Goal: Task Accomplishment & Management: Manage account settings

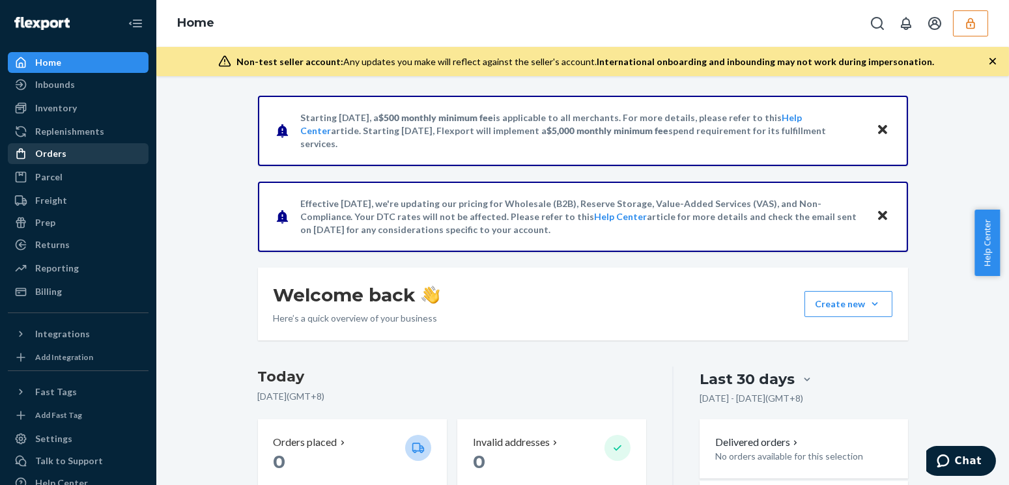
click at [72, 152] on div "Orders" at bounding box center [78, 154] width 138 height 18
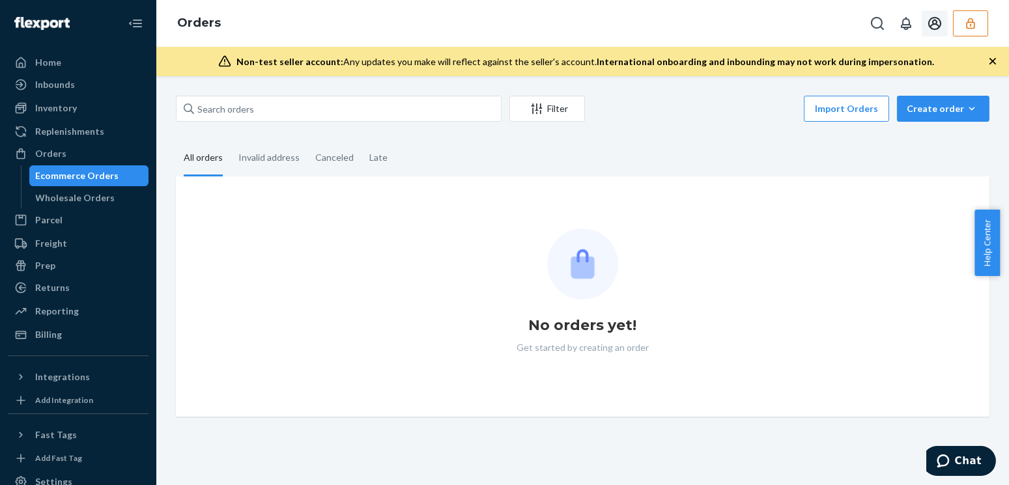
click at [973, 26] on icon "button" at bounding box center [970, 23] width 13 height 13
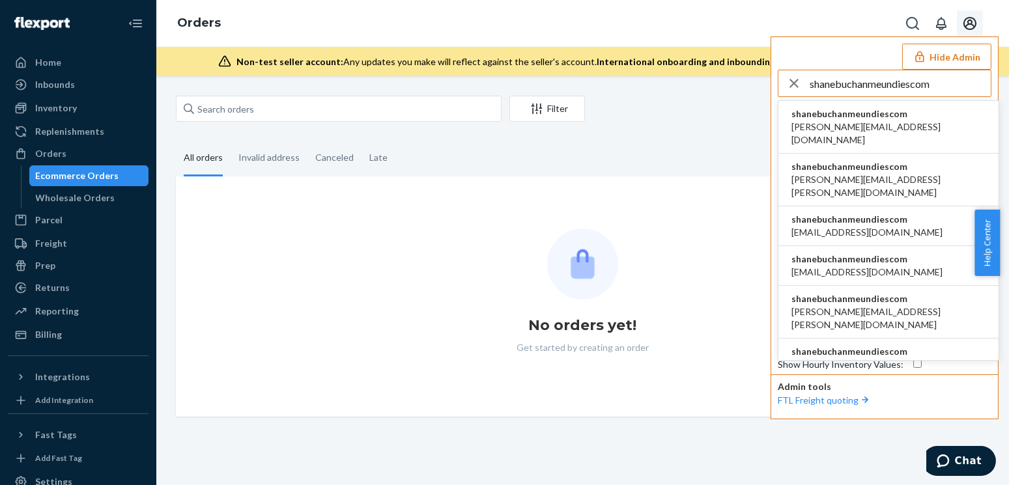
type input "shanebuchanmeundiescom"
click at [817, 128] on span "aaronjhon.ygay@awesomecx.com" at bounding box center [889, 134] width 194 height 26
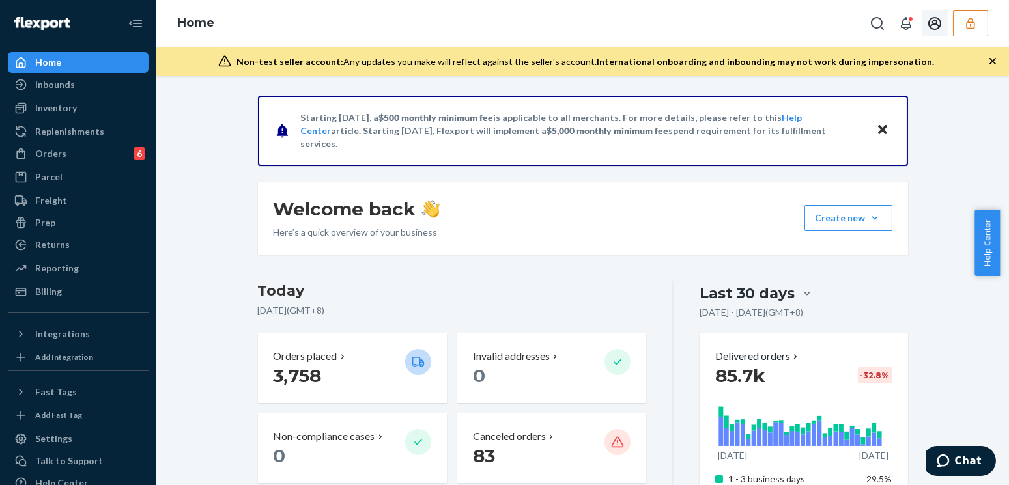
click at [977, 29] on button "button" at bounding box center [970, 23] width 35 height 26
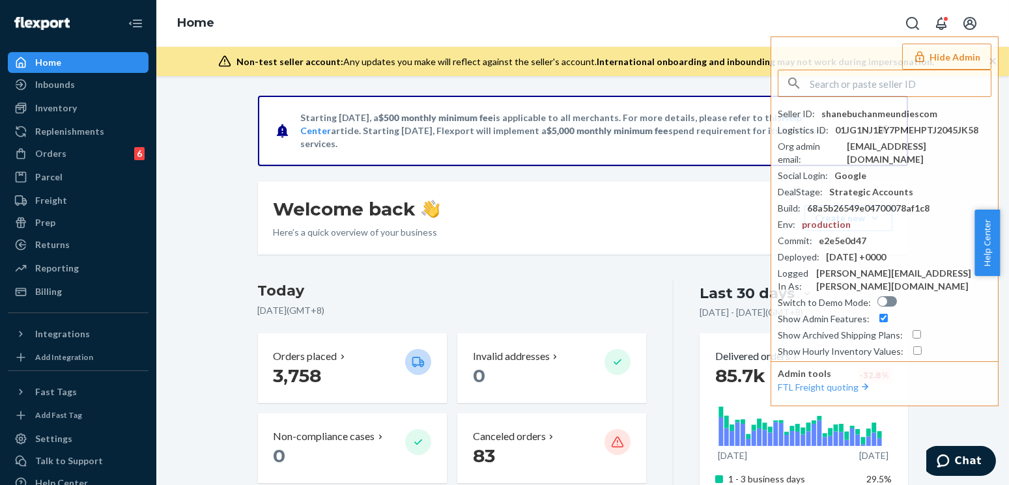
click at [57, 154] on div "Orders" at bounding box center [50, 153] width 31 height 13
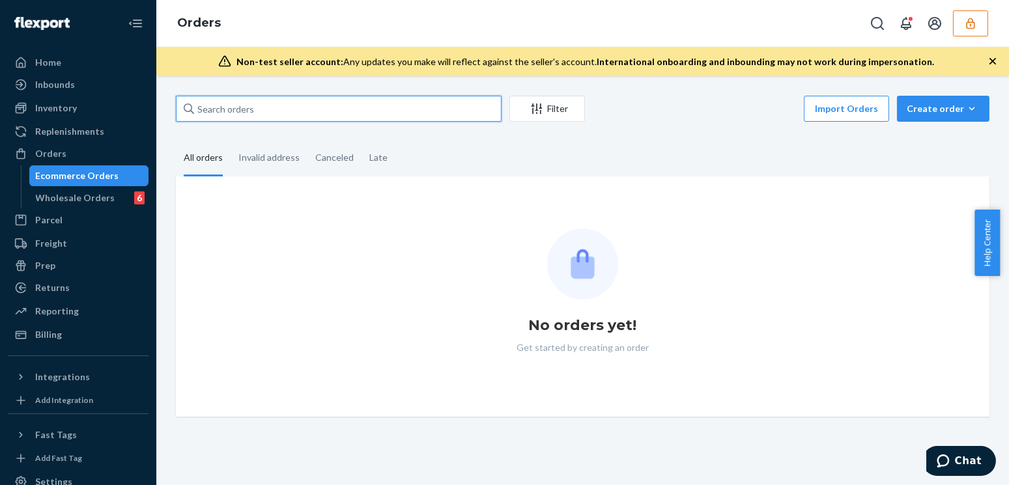
click at [289, 107] on input "text" at bounding box center [339, 109] width 326 height 26
paste input "MU02415448483"
type input "MU02415448483"
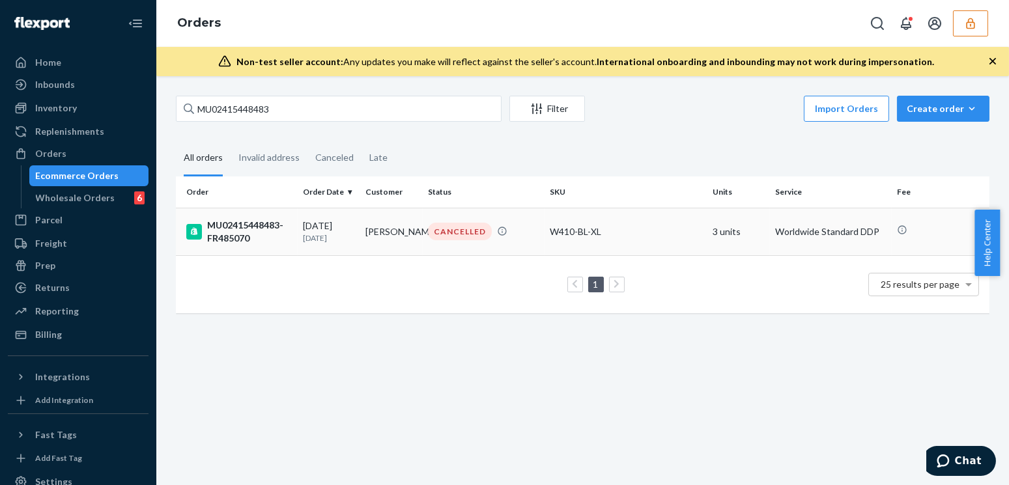
click at [357, 242] on td "08/10/2025 11 days ago" at bounding box center [329, 232] width 63 height 48
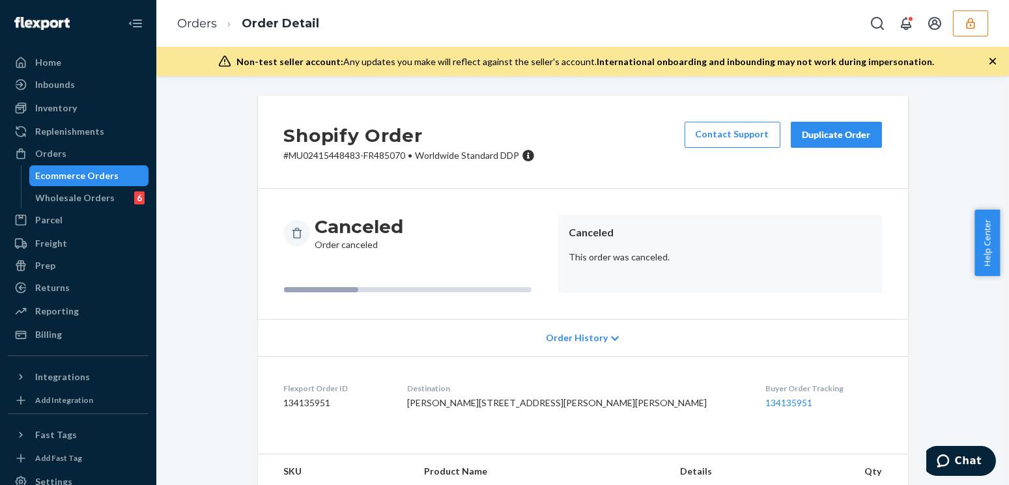
click at [550, 325] on div "Order History" at bounding box center [583, 337] width 650 height 37
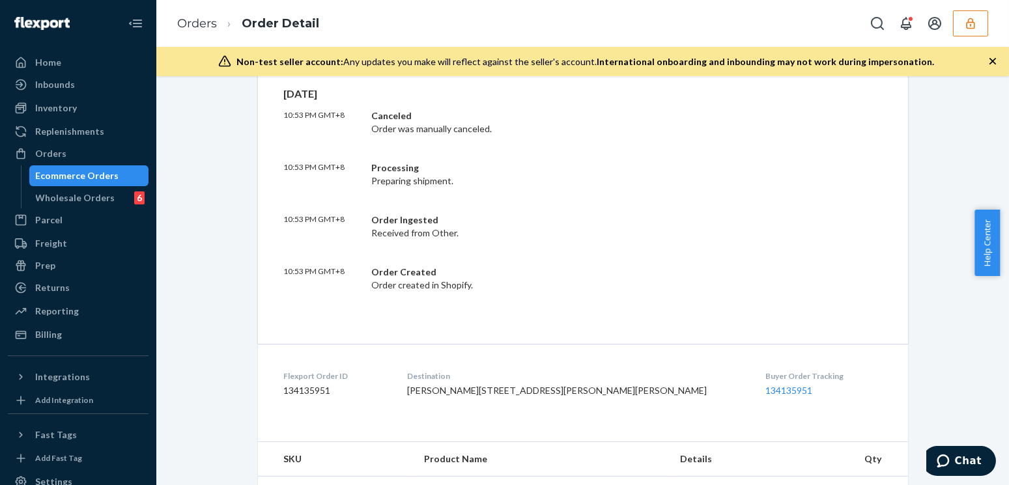
scroll to position [401, 0]
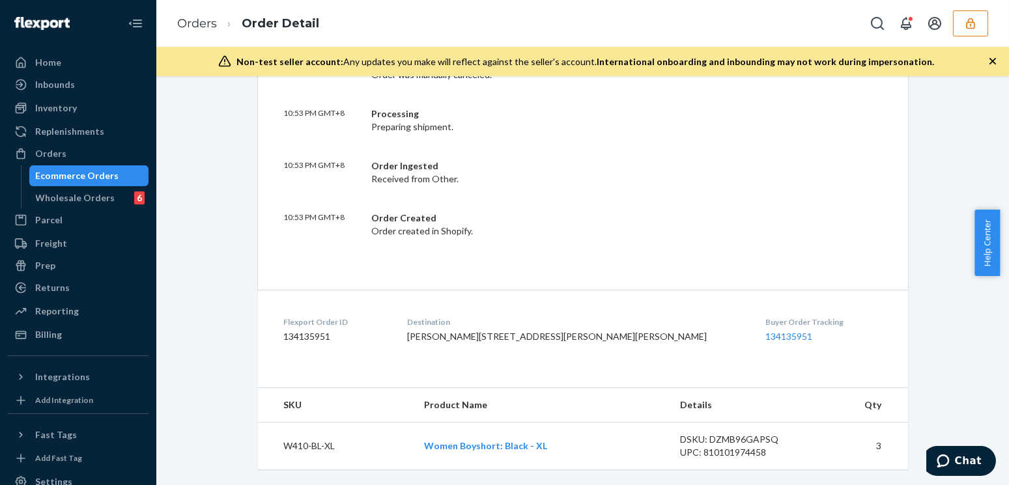
click at [304, 330] on dd "134135951" at bounding box center [335, 336] width 102 height 13
copy dd "134135951"
click at [193, 255] on div "Shopify Order # MU02415448483-FR485070 • Worldwide Standard DDP Contact Support…" at bounding box center [582, 115] width 833 height 739
drag, startPoint x: 481, startPoint y: 338, endPoint x: 447, endPoint y: 300, distance: 51.7
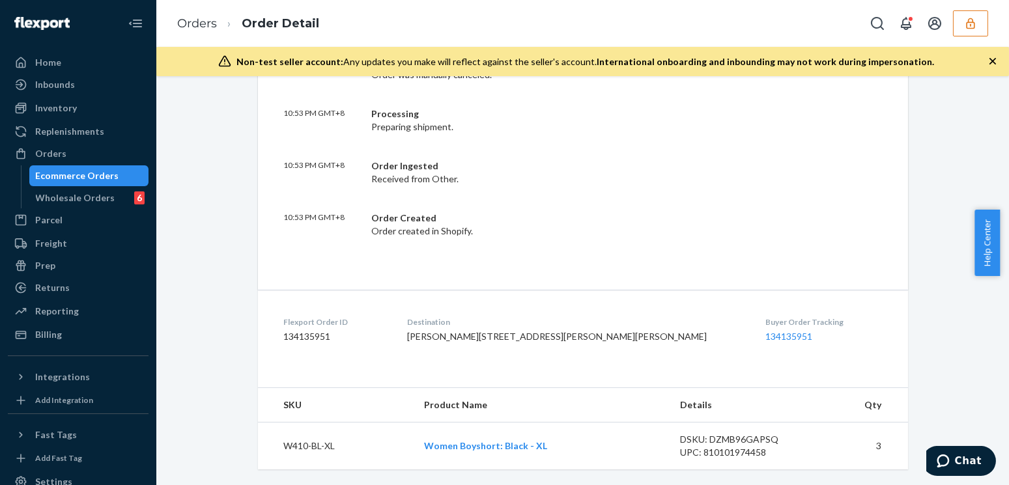
click at [447, 300] on dl "Flexport Order ID 134135951 Destination Nicola Ngan Flat A, 41/F, Tower 12, Car…" at bounding box center [583, 332] width 650 height 85
copy span "Flat A, 41/F, Tower 12, Caribbean Coast 1 Kin Tung Road Tung Chung, NT HK"
click at [974, 19] on icon "button" at bounding box center [970, 23] width 13 height 13
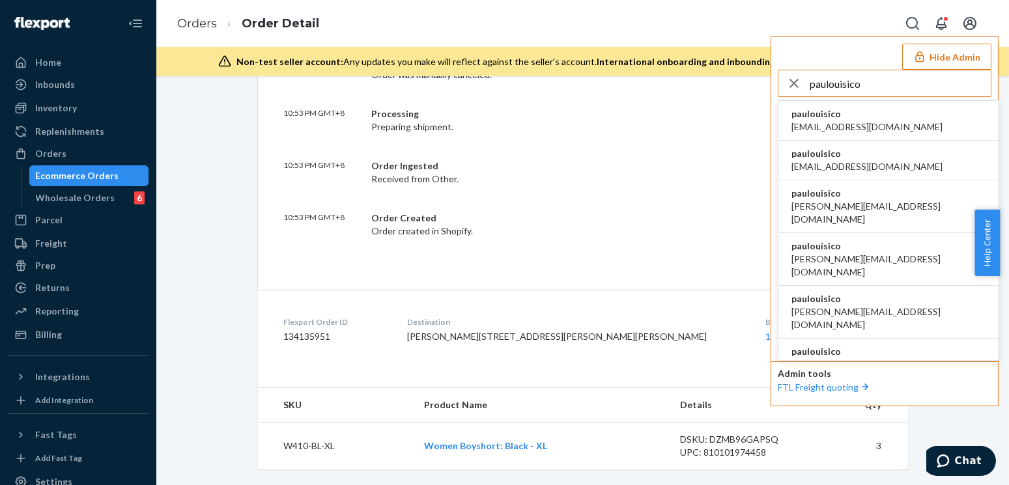
type input "paulouisico"
click at [808, 115] on span "paulouisico" at bounding box center [867, 114] width 151 height 13
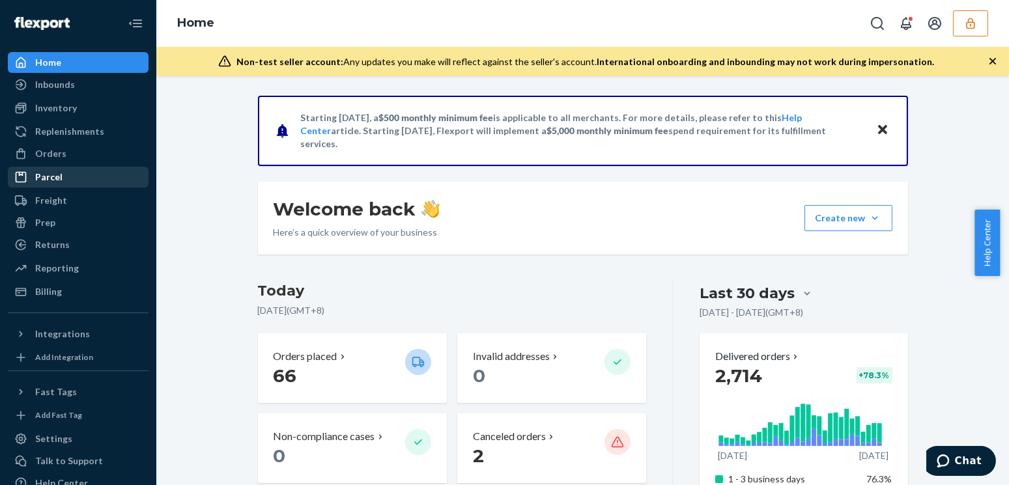
drag, startPoint x: 54, startPoint y: 157, endPoint x: 27, endPoint y: 169, distance: 29.4
click at [54, 157] on div "Orders" at bounding box center [50, 153] width 31 height 13
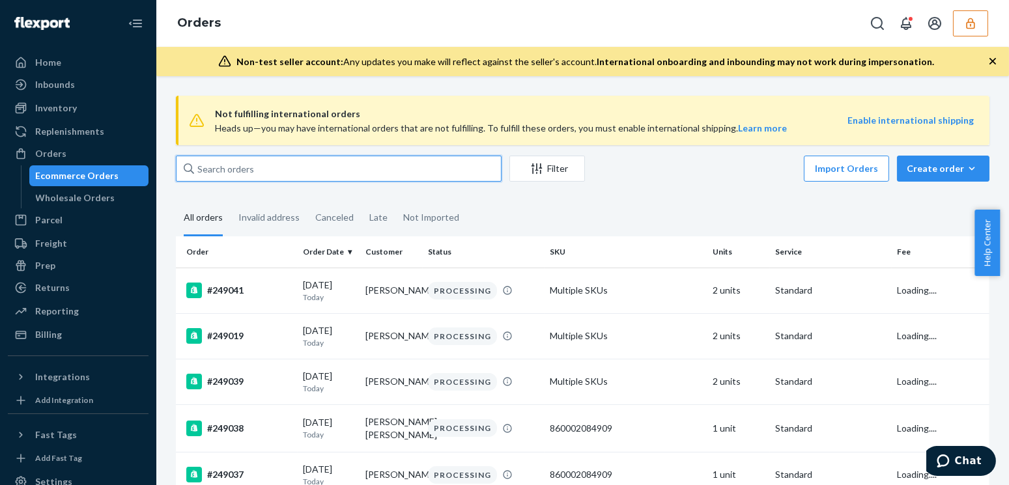
click at [252, 159] on input "text" at bounding box center [339, 169] width 326 height 26
click at [258, 174] on input "text" at bounding box center [339, 169] width 326 height 26
paste input "133971917"
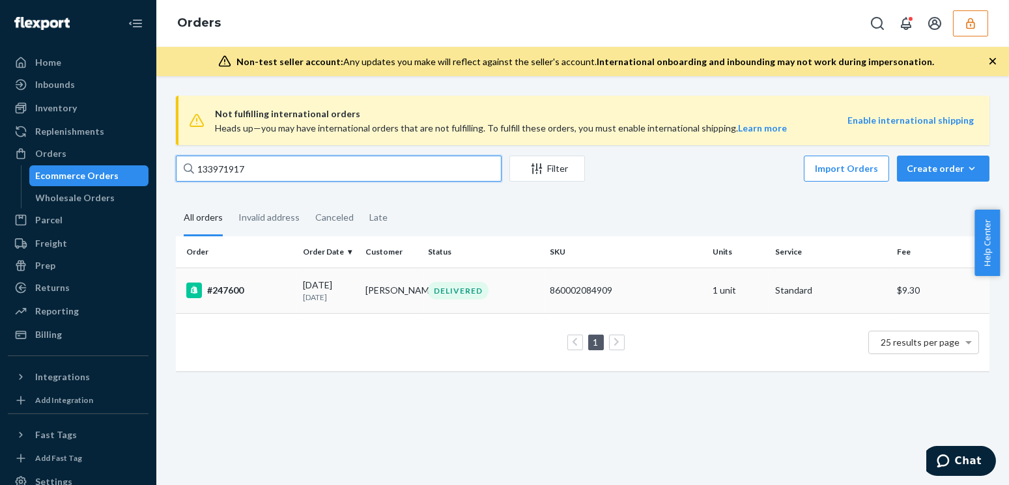
type input "133971917"
click at [254, 281] on td "#247600" at bounding box center [237, 291] width 122 height 46
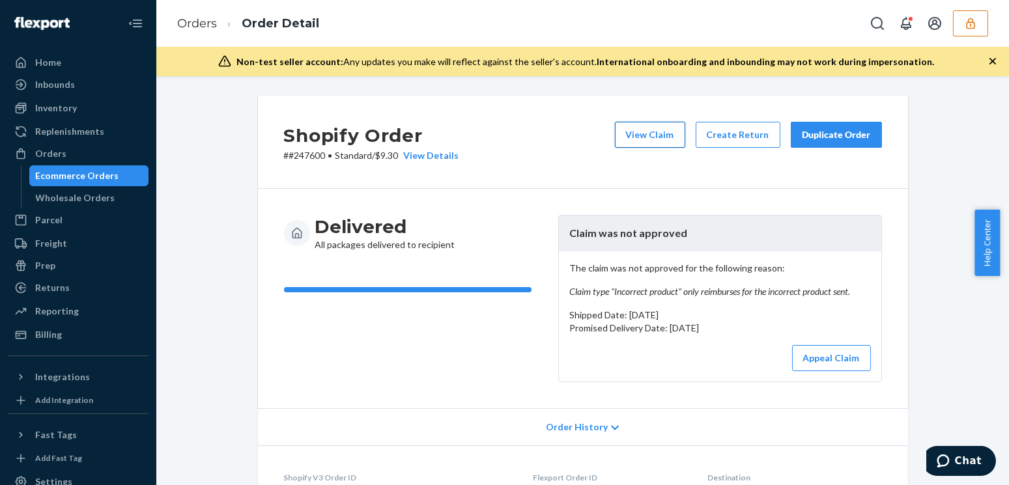
click at [635, 133] on button "View Claim" at bounding box center [650, 135] width 70 height 26
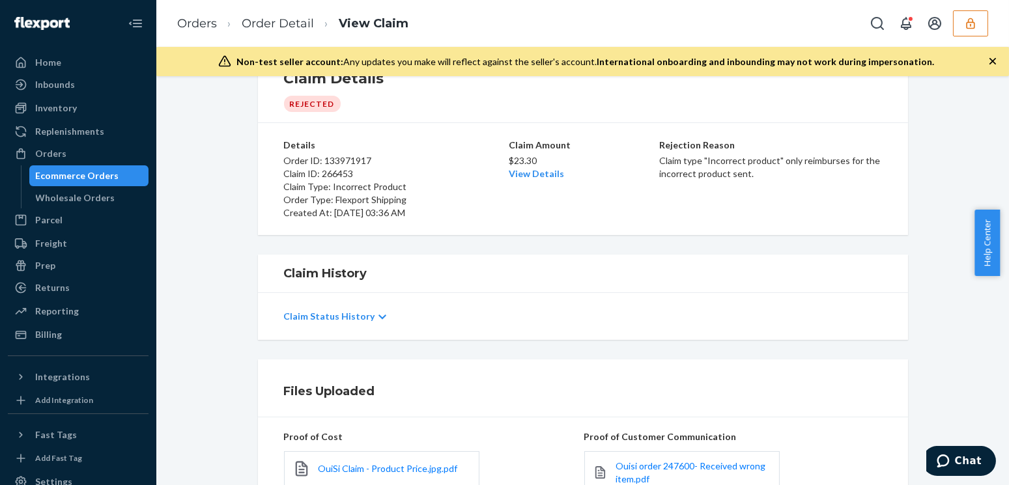
scroll to position [169, 0]
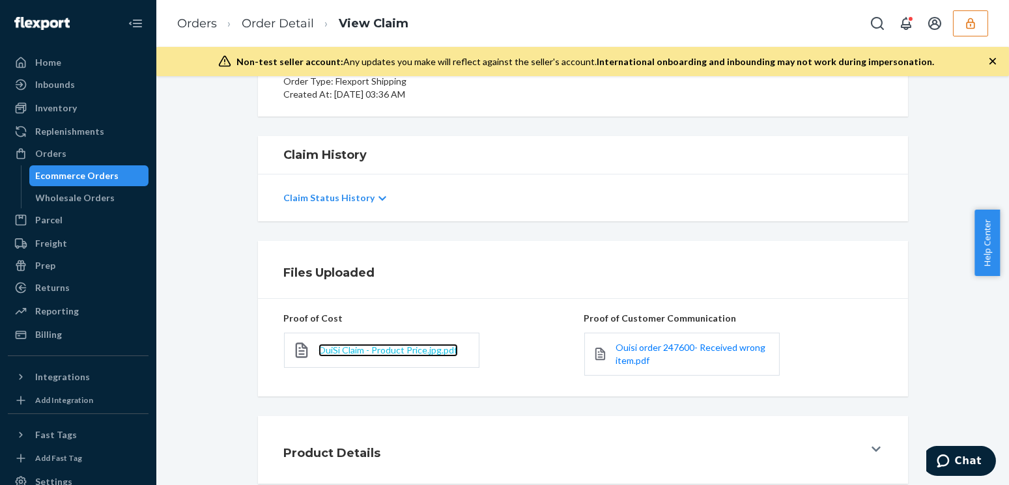
click at [360, 351] on span "OuiSi Claim - Product Price.jpg.pdf" at bounding box center [388, 350] width 139 height 11
click at [366, 352] on span "OuiSi Claim - Product Price.jpg.pdf" at bounding box center [388, 350] width 139 height 11
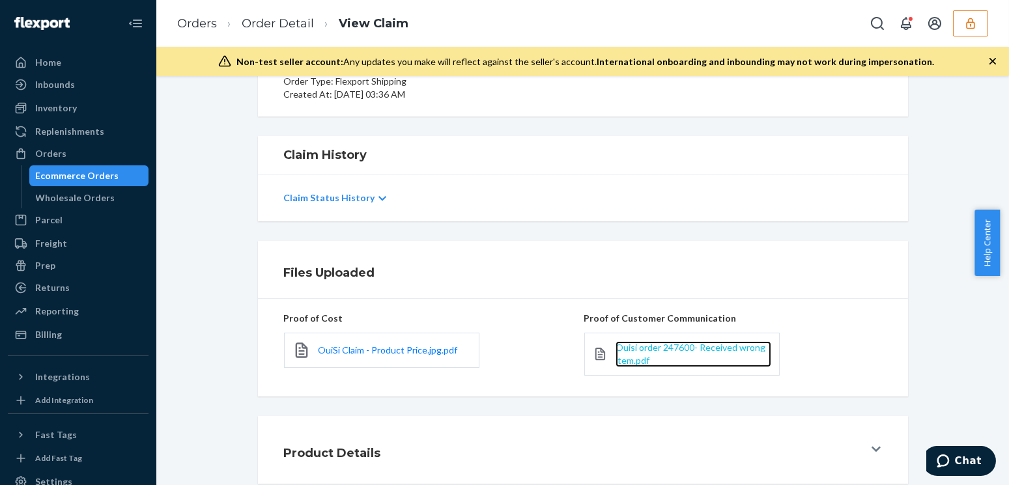
click at [631, 357] on span "Ouisi order 247600- Received wrong item.pdf" at bounding box center [691, 354] width 150 height 24
click at [573, 452] on div "Product Details" at bounding box center [574, 450] width 580 height 36
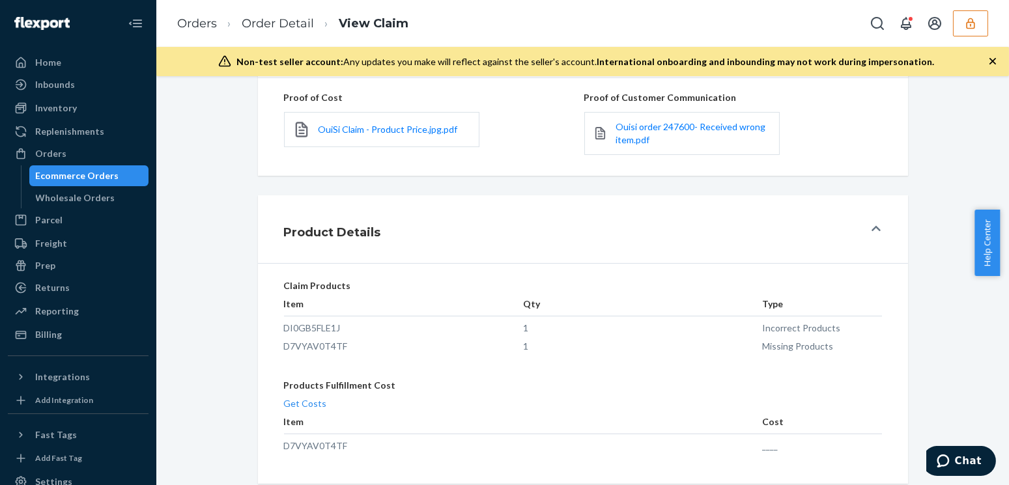
click at [188, 187] on div "Claim Details Rejected Details Order ID: 133971917 Claim ID: 266453 Claim Type:…" at bounding box center [582, 280] width 853 height 409
click at [313, 344] on td "D7VYAV0T4TF" at bounding box center [403, 344] width 239 height 18
copy td "D7VYAV0T4TF"
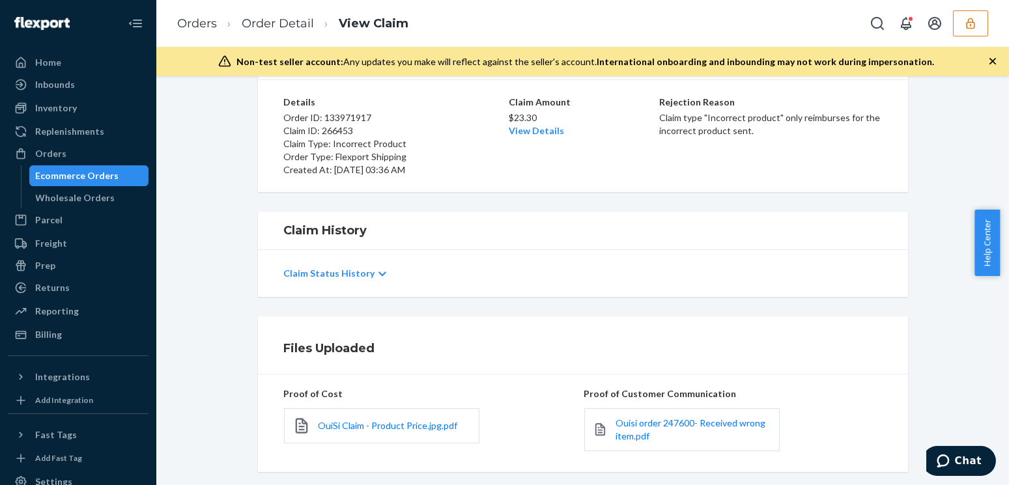
scroll to position [0, 0]
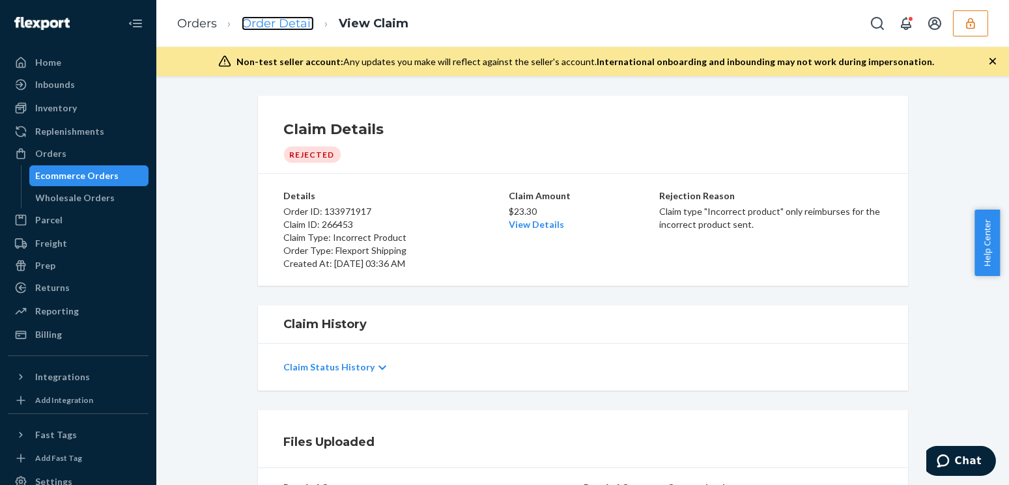
click at [248, 21] on link "Order Detail" at bounding box center [278, 23] width 72 height 14
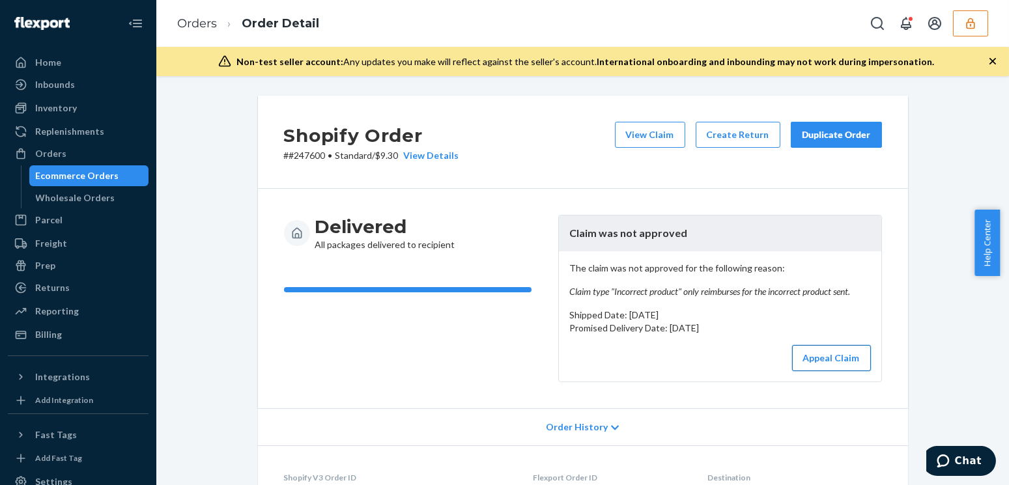
click at [808, 359] on button "Appeal Claim" at bounding box center [831, 358] width 79 height 26
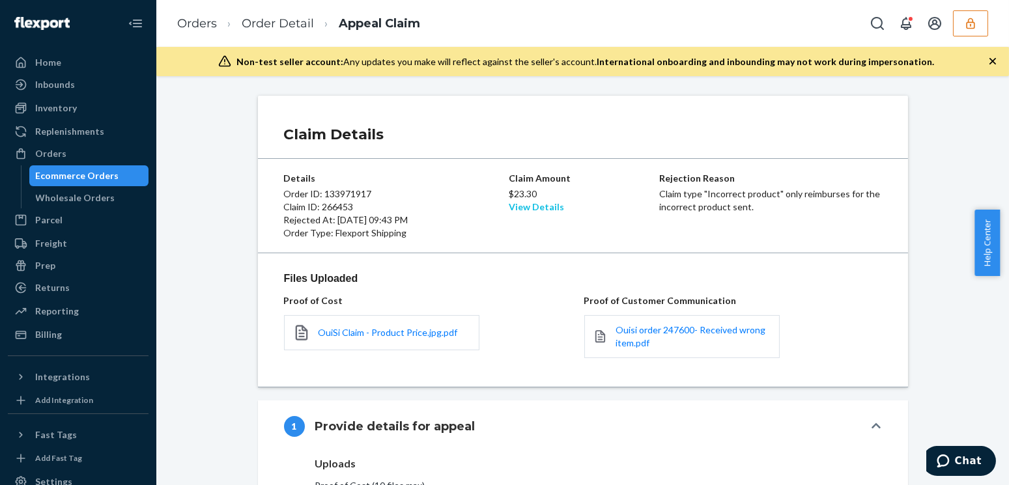
click at [534, 207] on link "View Details" at bounding box center [536, 206] width 55 height 11
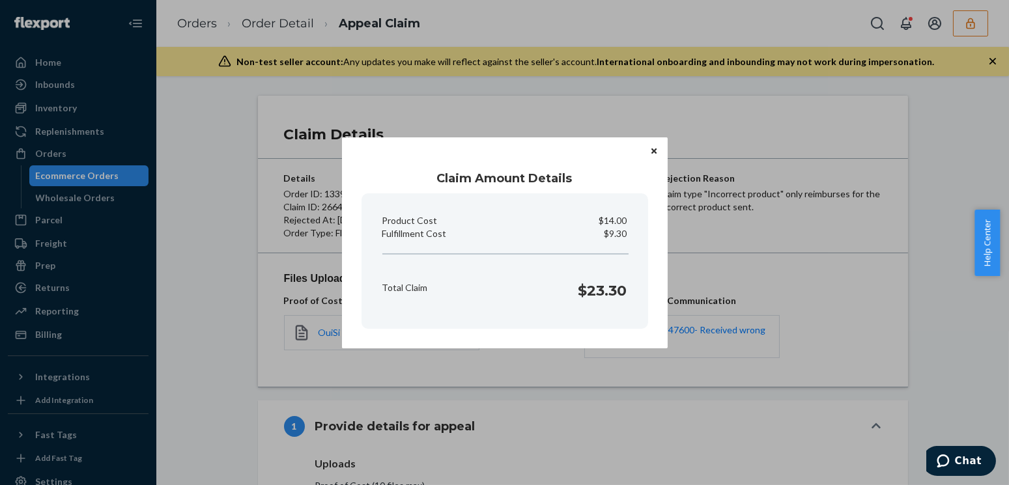
click at [649, 149] on button "Close" at bounding box center [654, 151] width 13 height 14
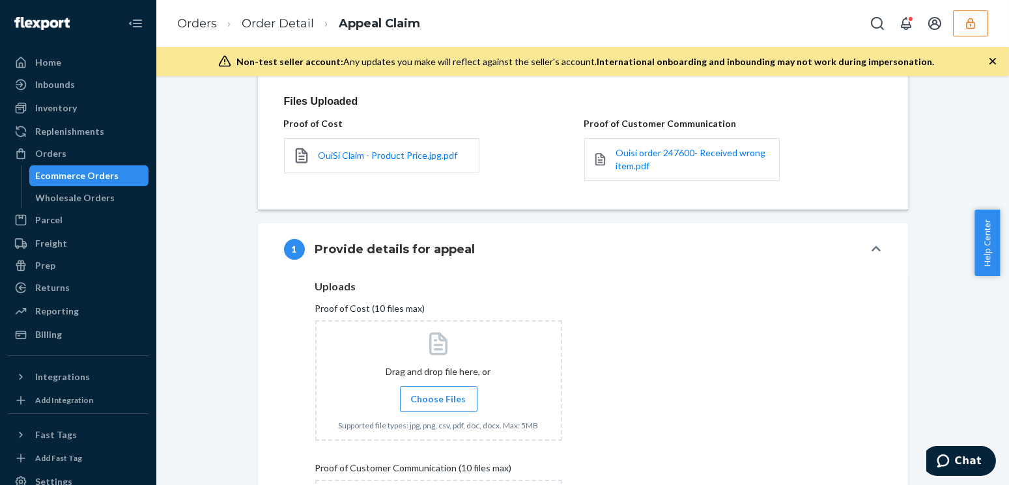
scroll to position [465, 0]
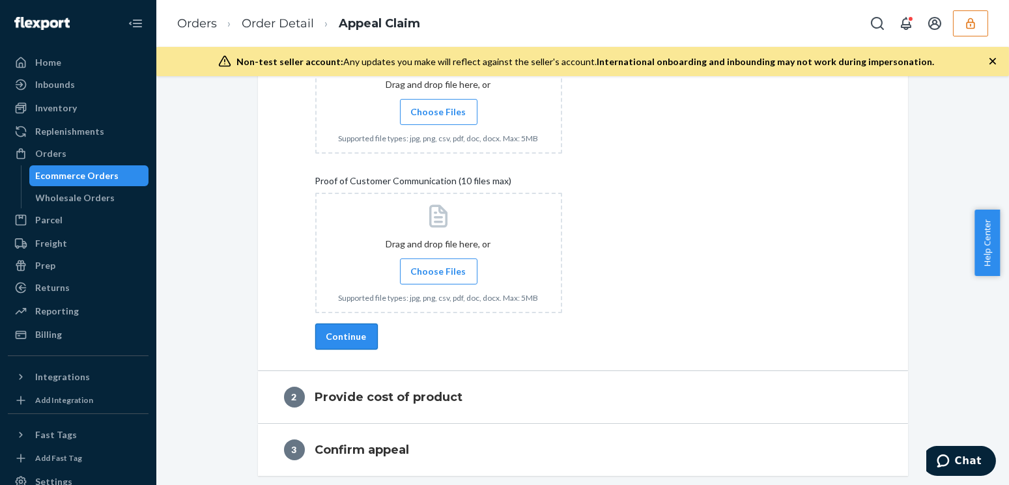
click at [347, 341] on button "Continue" at bounding box center [346, 337] width 63 height 26
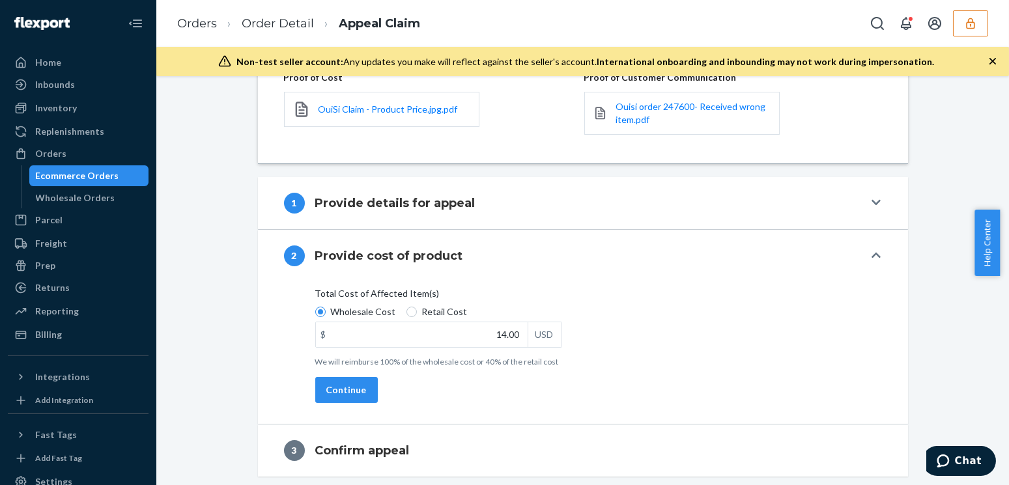
scroll to position [0, 0]
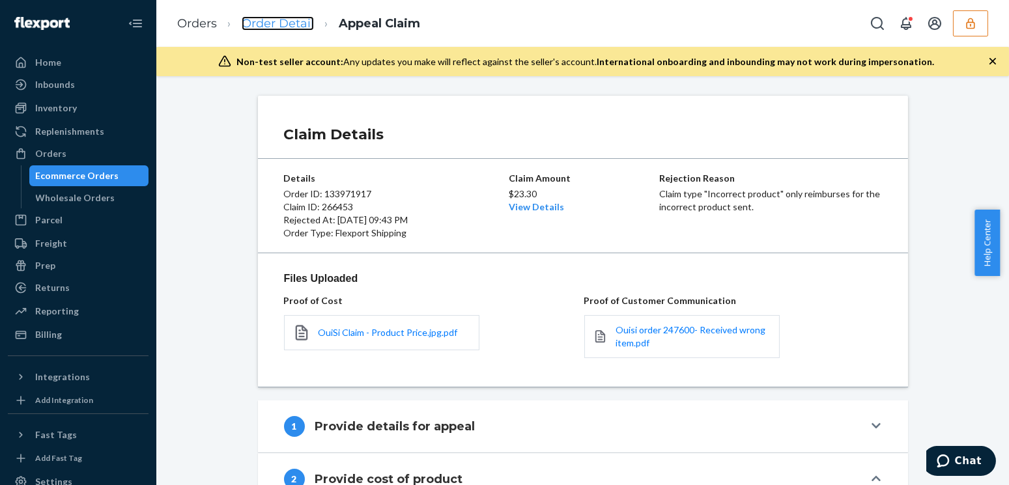
click at [281, 25] on link "Order Detail" at bounding box center [278, 23] width 72 height 14
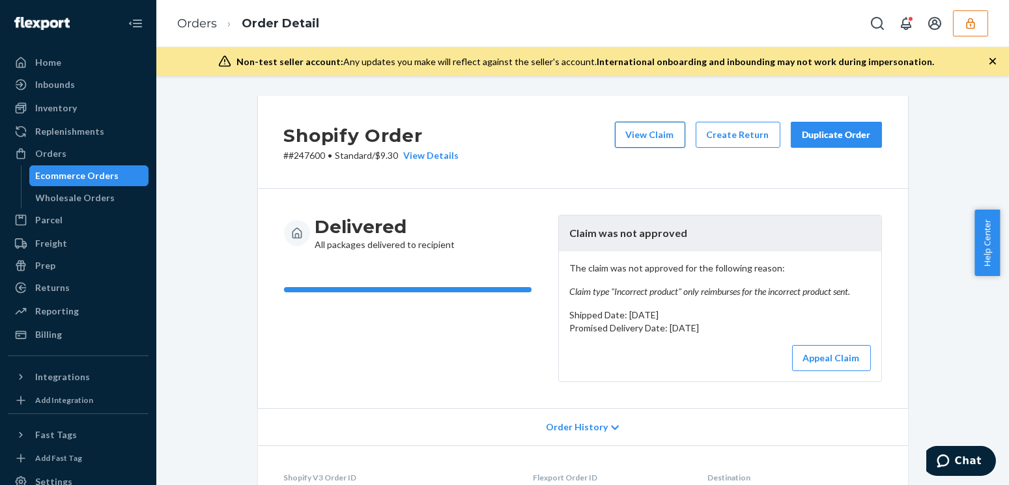
click at [663, 140] on button "View Claim" at bounding box center [650, 135] width 70 height 26
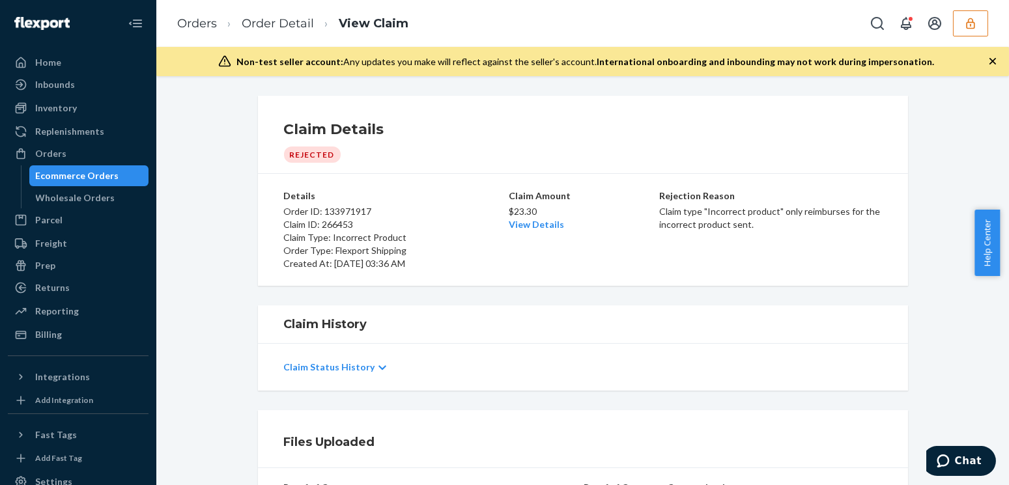
scroll to position [169, 0]
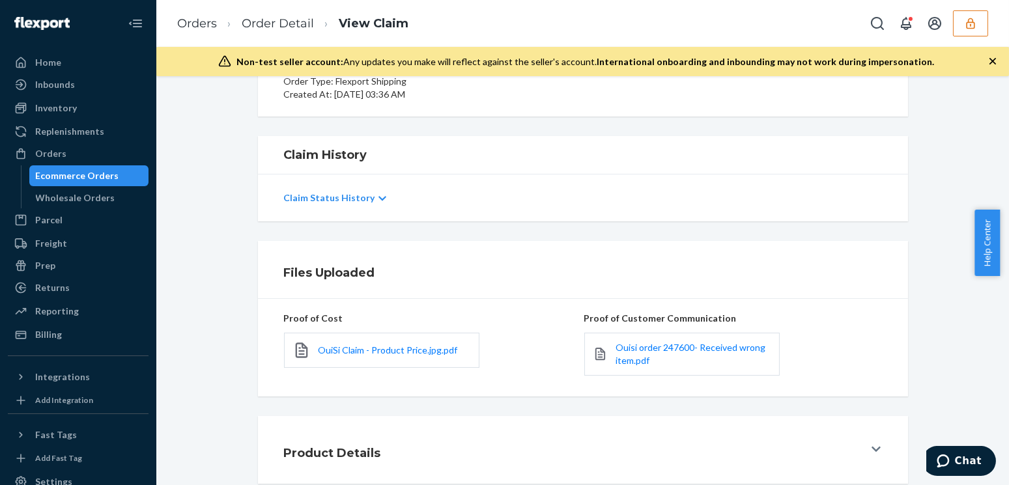
click at [502, 457] on div "Product Details" at bounding box center [574, 450] width 580 height 36
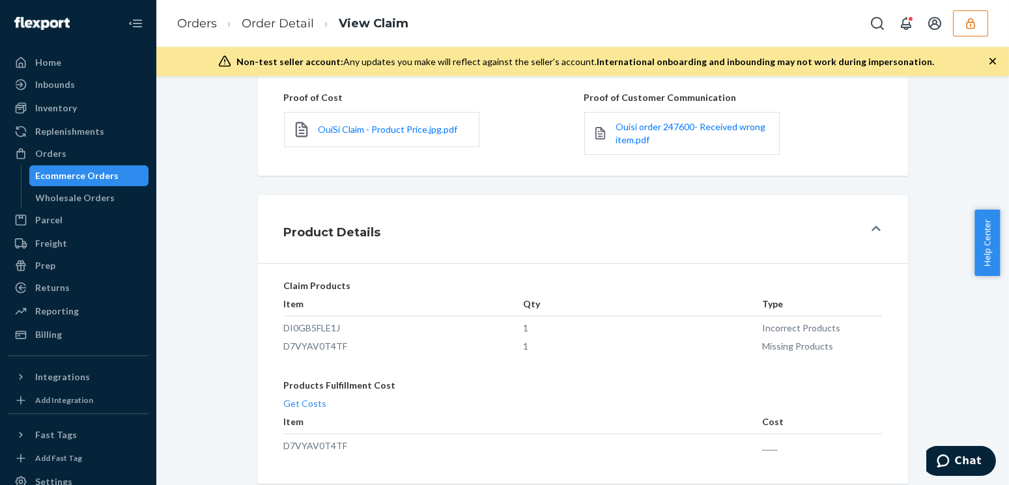
click at [202, 186] on div "Claim Details Rejected Details Order ID: 133971917 Claim ID: 266453 Claim Type:…" at bounding box center [582, 280] width 853 height 409
click at [267, 21] on link "Order Detail" at bounding box center [278, 23] width 72 height 14
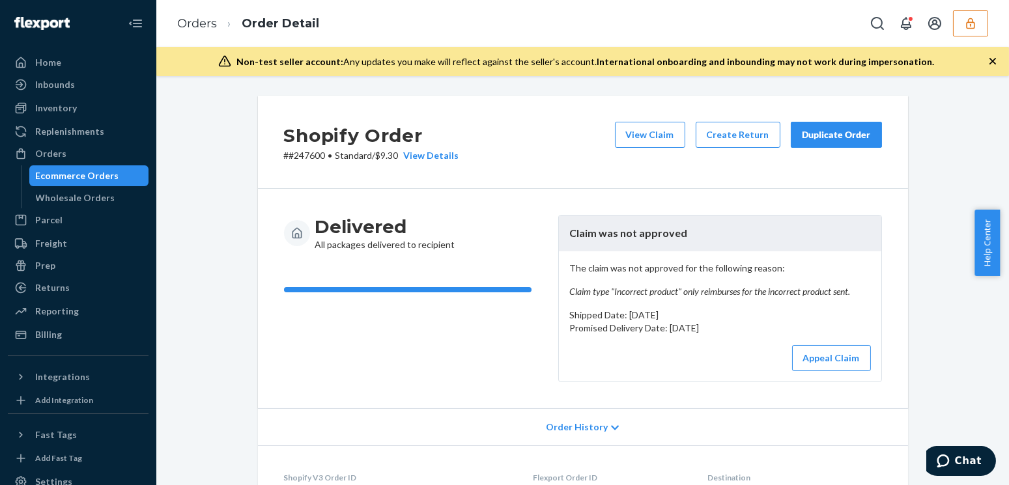
click at [442, 154] on div "View Details" at bounding box center [429, 155] width 61 height 13
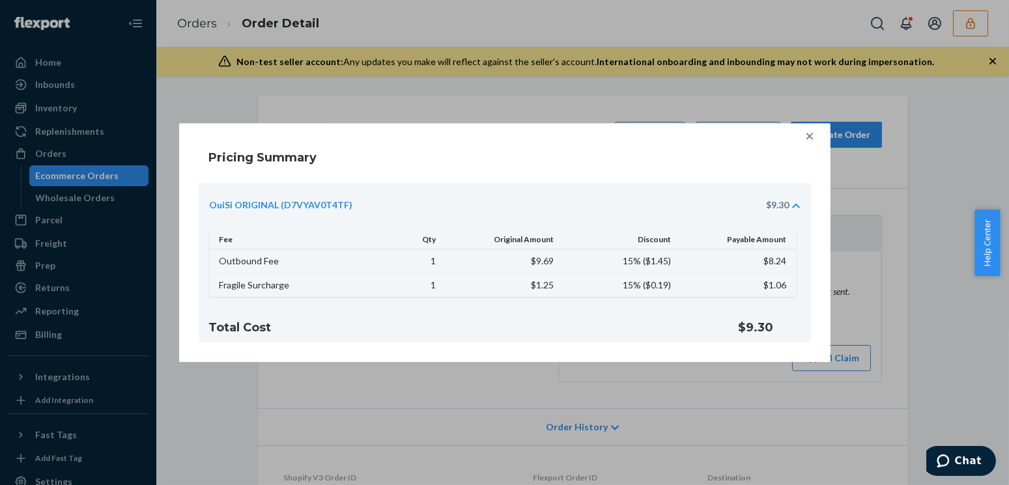
click at [536, 80] on div "Pricing Summary OuiSi ORIGINAL (D7VYAV0T4TF) $9.30 Fee Qty Original Amount Disc…" at bounding box center [504, 242] width 1009 height 485
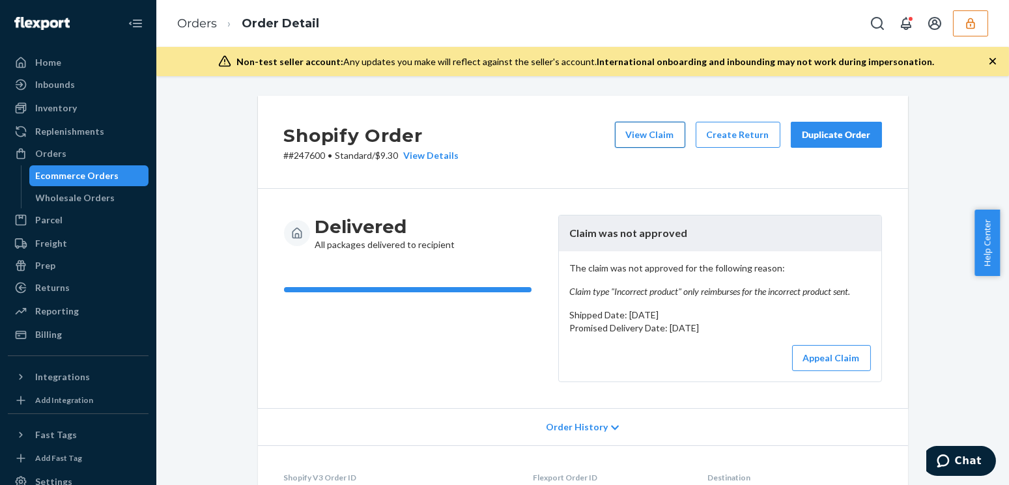
click at [632, 134] on button "View Claim" at bounding box center [650, 135] width 70 height 26
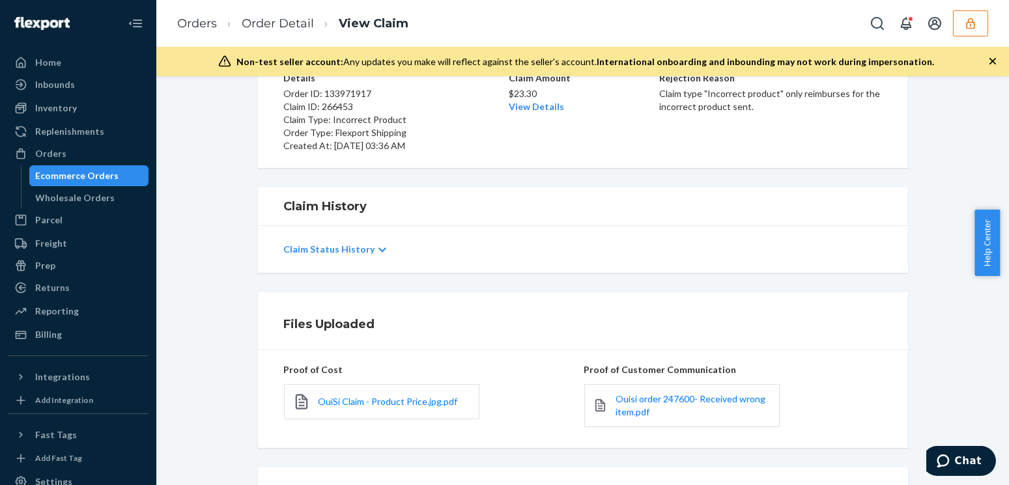
scroll to position [169, 0]
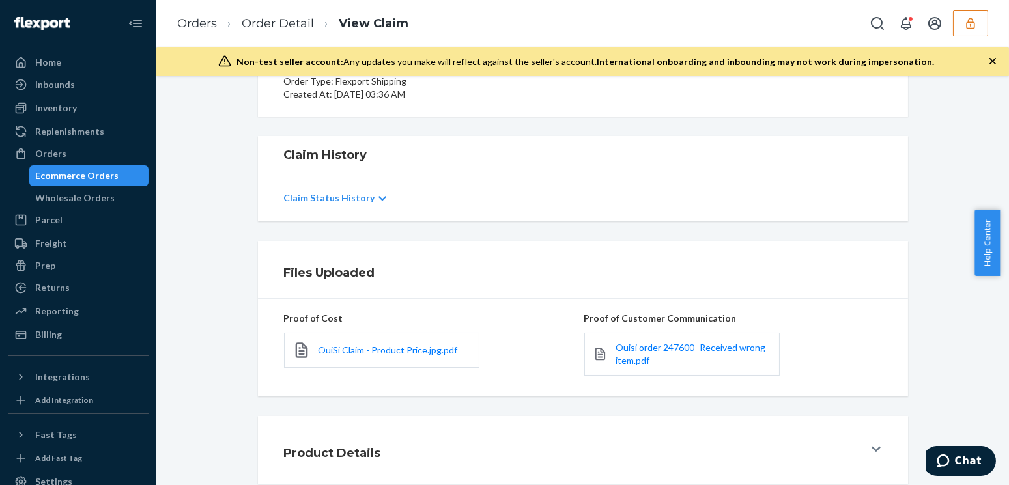
click at [386, 452] on div "Product Details" at bounding box center [574, 450] width 580 height 36
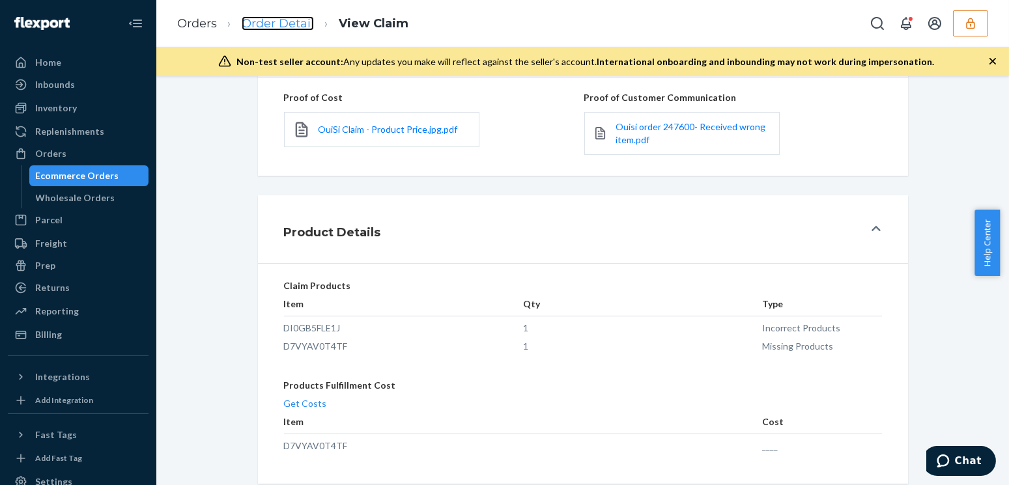
click at [254, 26] on link "Order Detail" at bounding box center [278, 23] width 72 height 14
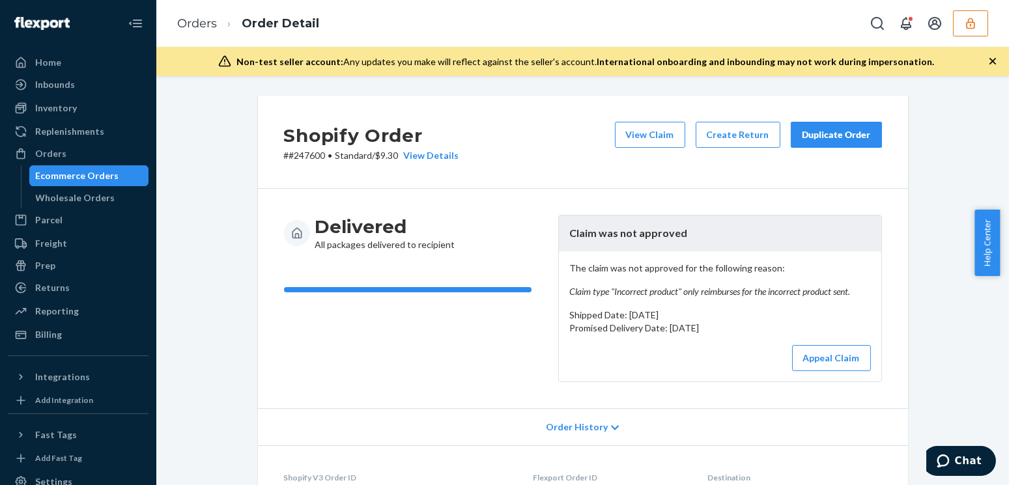
click at [417, 343] on div "Delivered All packages delivered to recipient" at bounding box center [416, 298] width 264 height 167
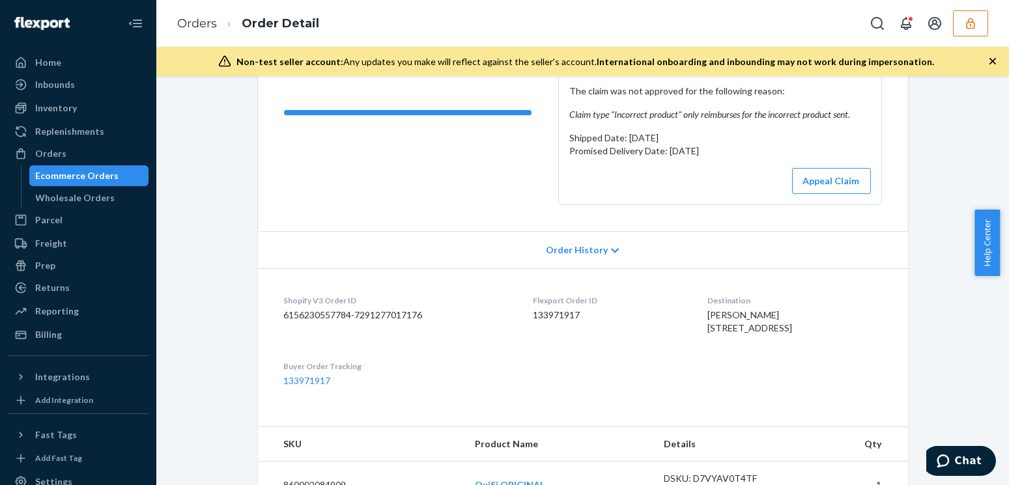
click at [553, 317] on dd "133971917" at bounding box center [610, 315] width 154 height 13
copy dd "133971917"
click at [223, 151] on div "Shopify Order # #247600 • Standard / $9.30 View Details View Claim Create Retur…" at bounding box center [582, 379] width 833 height 920
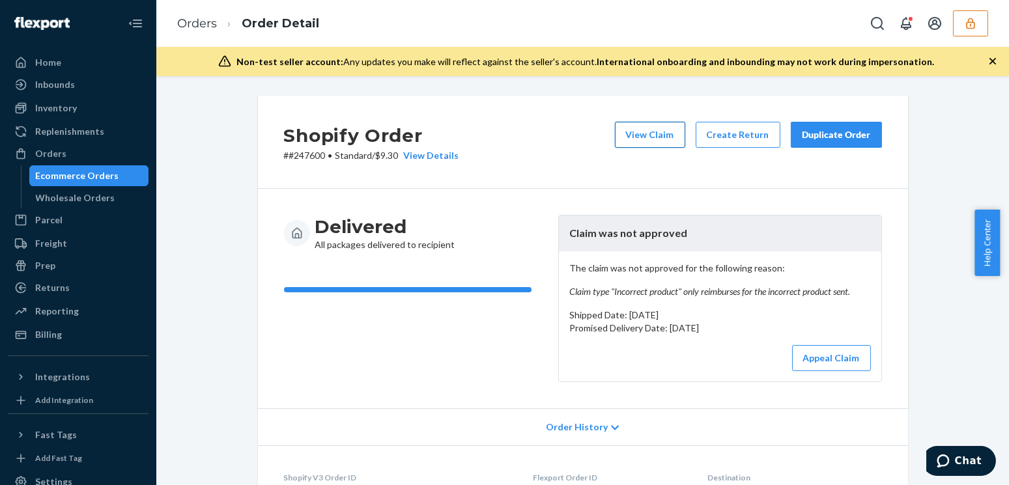
click at [635, 137] on button "View Claim" at bounding box center [650, 135] width 70 height 26
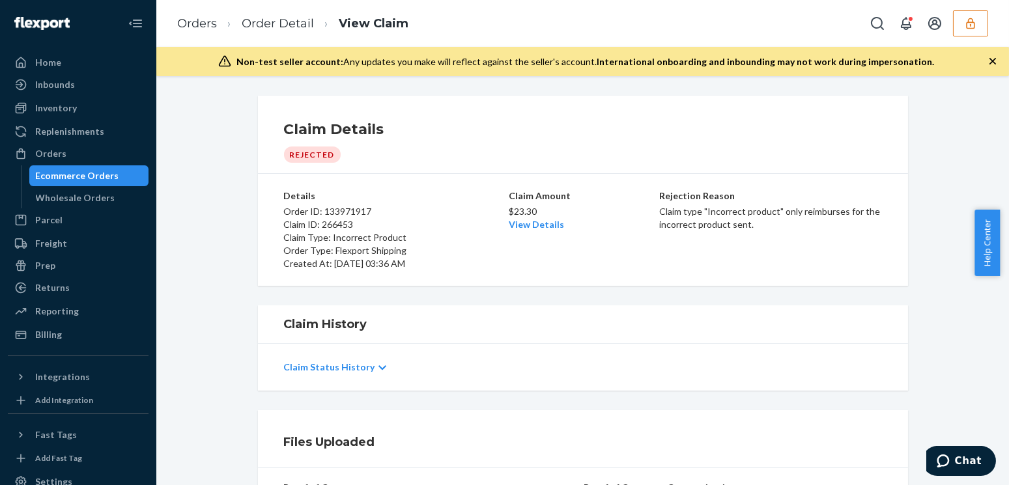
click at [207, 319] on div "Claim History Claim Status History" at bounding box center [582, 348] width 833 height 85
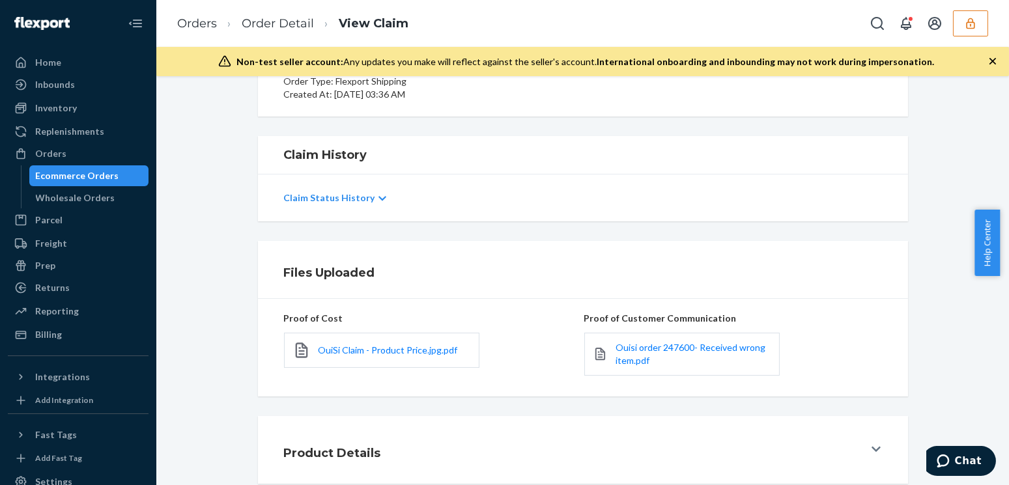
click at [506, 458] on div "Product Details" at bounding box center [574, 450] width 580 height 36
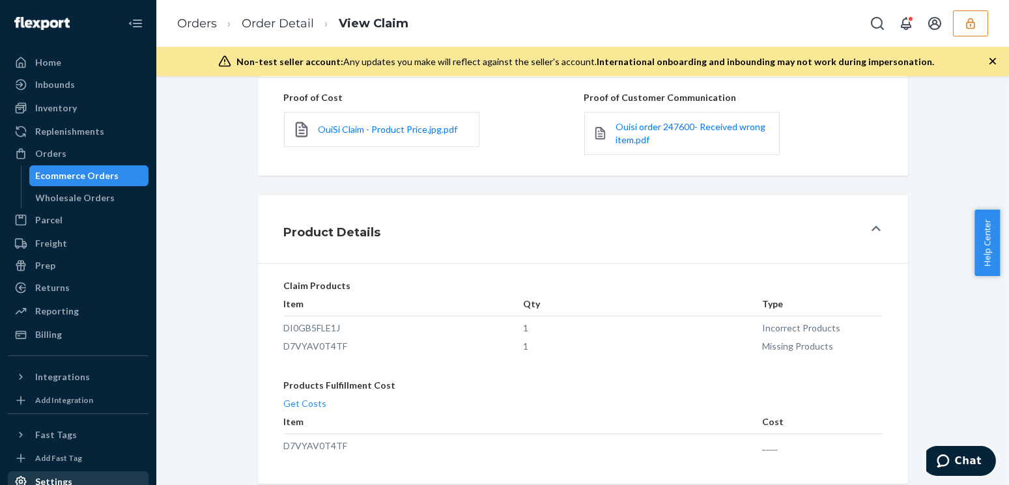
click at [60, 476] on div "Settings" at bounding box center [53, 482] width 37 height 13
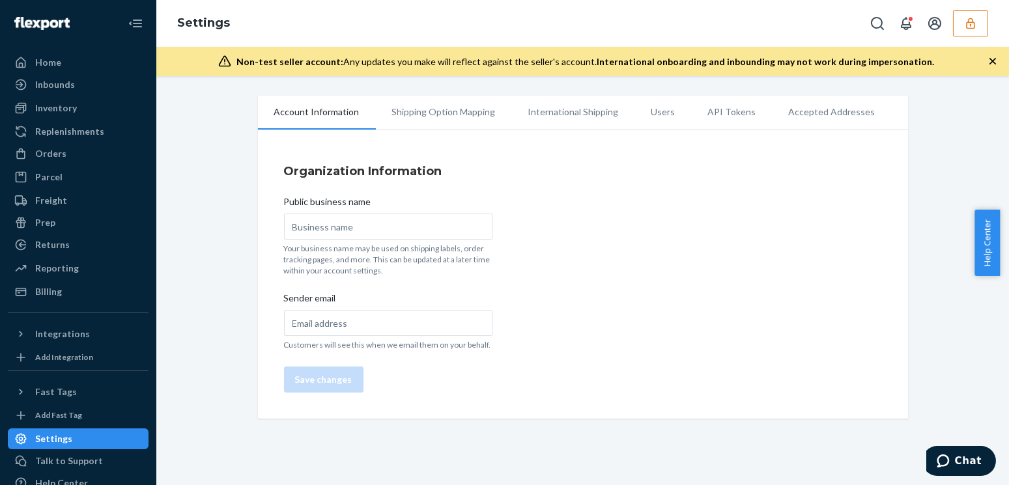
type input "OuiSi"
type input "info@ouisi.co"
click at [644, 117] on li "Users" at bounding box center [663, 112] width 57 height 33
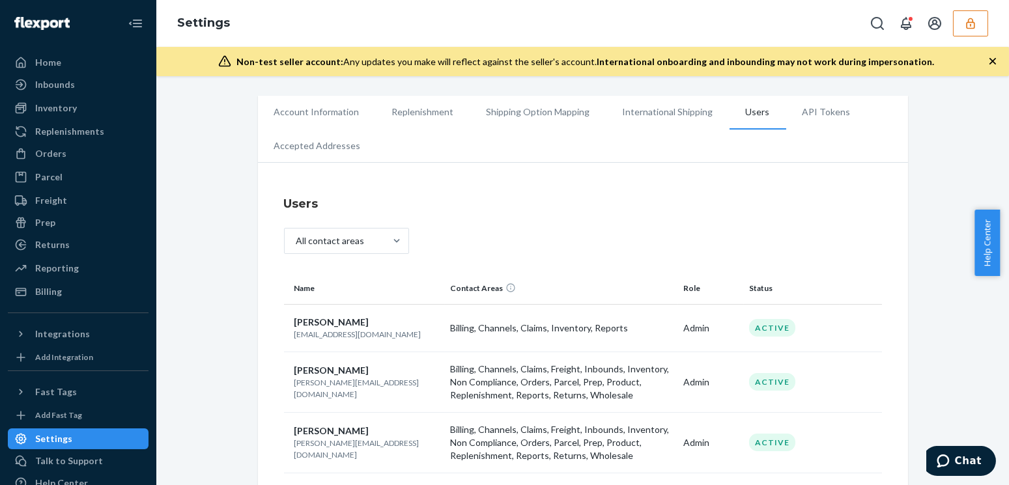
click at [240, 174] on div "Account Information Replenishment Shipping Option Mapping International Shippin…" at bounding box center [582, 380] width 833 height 568
click at [219, 354] on div "Account Information Replenishment Shipping Option Mapping International Shippin…" at bounding box center [582, 380] width 833 height 568
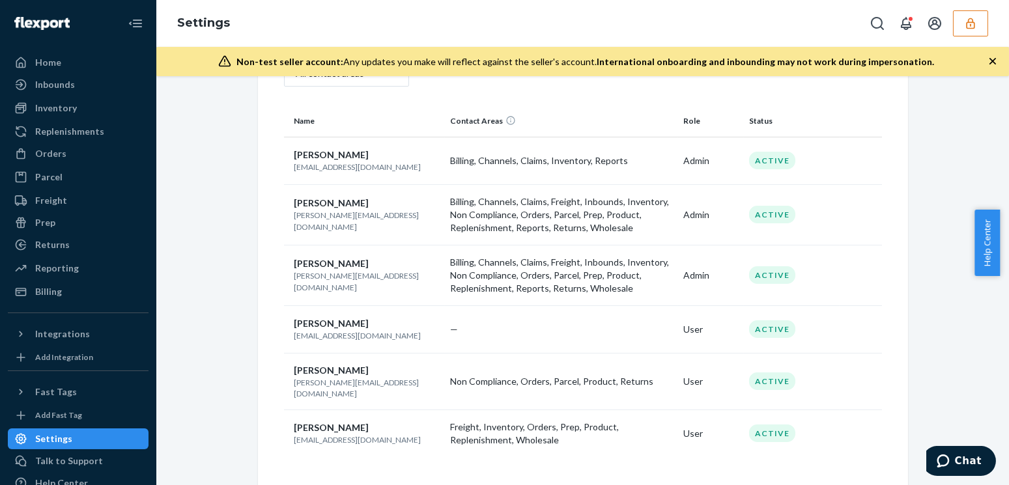
scroll to position [108, 0]
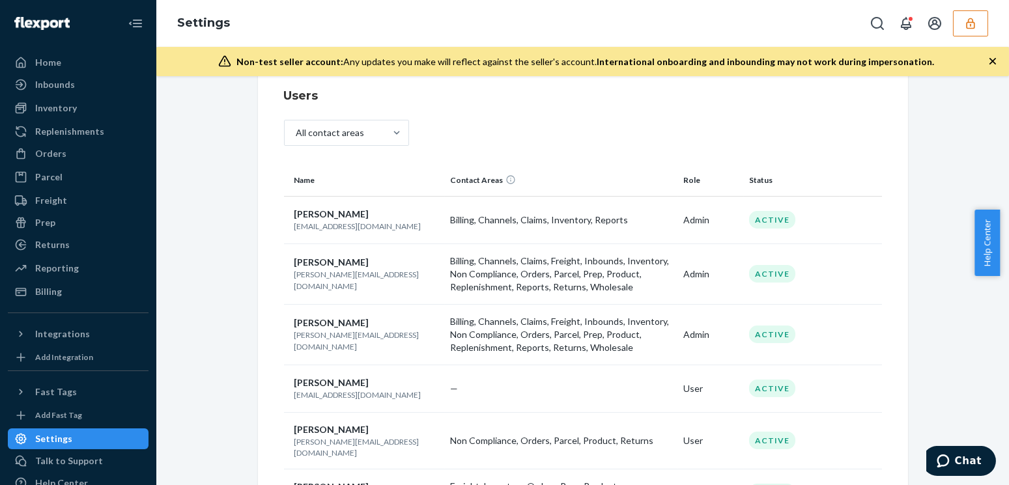
click at [225, 313] on div "Account Information Replenishment Shipping Option Mapping International Shippin…" at bounding box center [582, 272] width 833 height 568
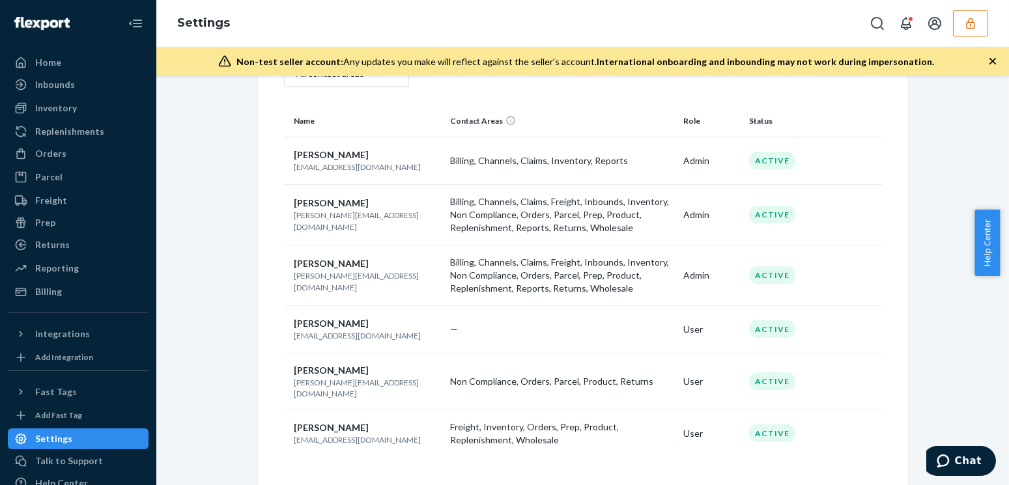
click at [213, 155] on div "Account Information Replenishment Shipping Option Mapping International Shippin…" at bounding box center [582, 212] width 833 height 568
click at [65, 158] on div "Orders" at bounding box center [78, 154] width 138 height 18
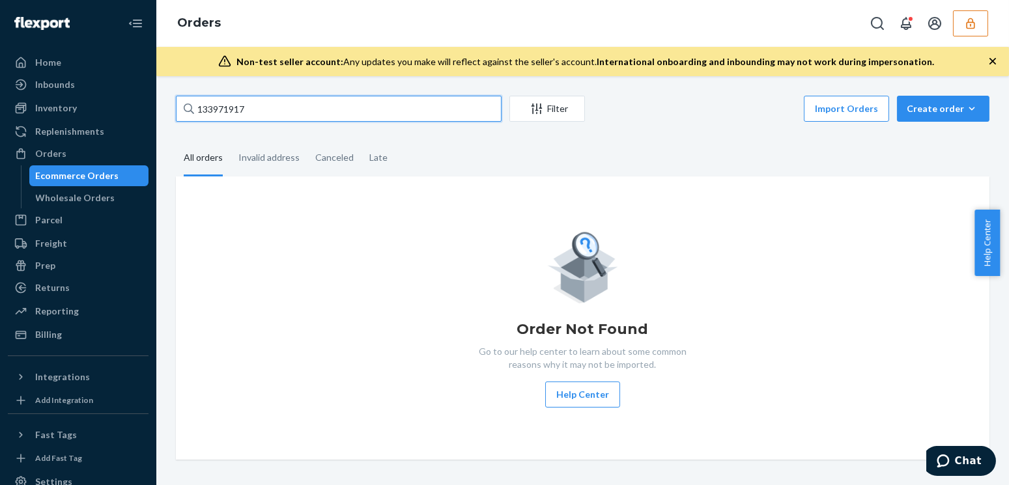
click at [278, 113] on input "133971917" at bounding box center [339, 109] width 326 height 26
click at [278, 113] on div "133971917 Filter Import Orders Create order Ecommerce order Removal order All o…" at bounding box center [582, 278] width 833 height 364
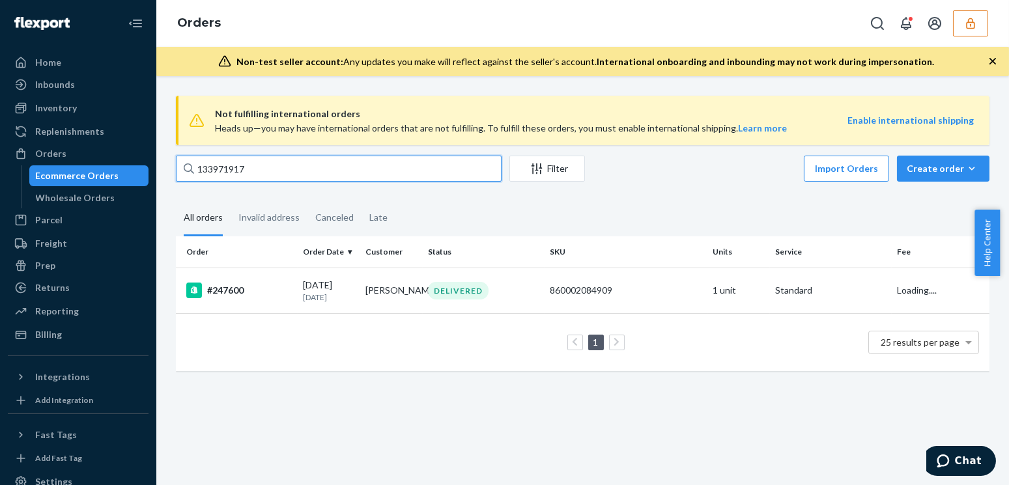
paste input "28685470"
type input "128685470"
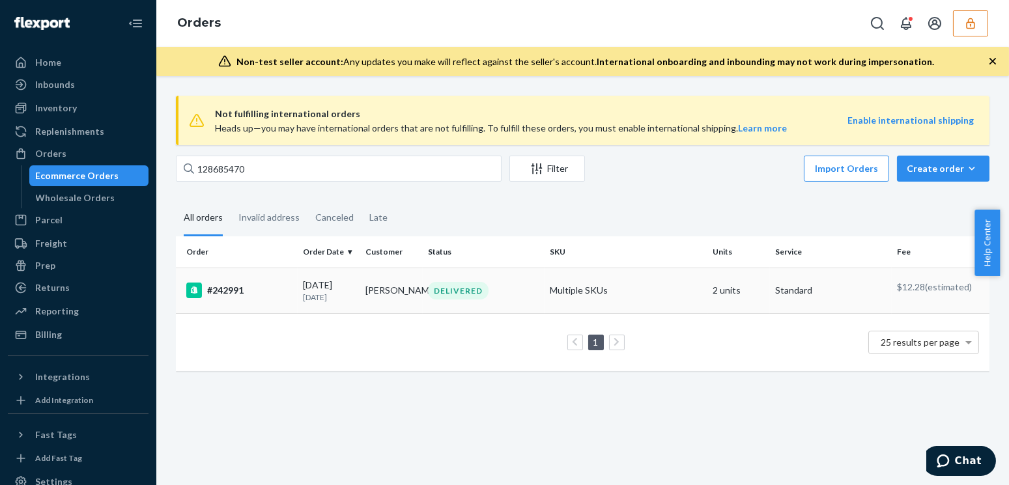
click at [346, 295] on p "3 months ago" at bounding box center [329, 297] width 52 height 11
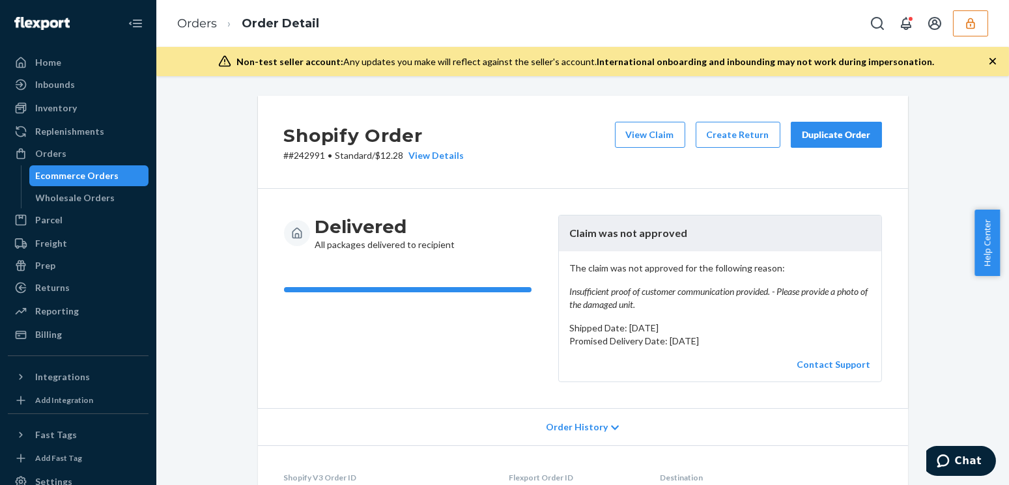
click at [977, 30] on button "button" at bounding box center [970, 23] width 35 height 26
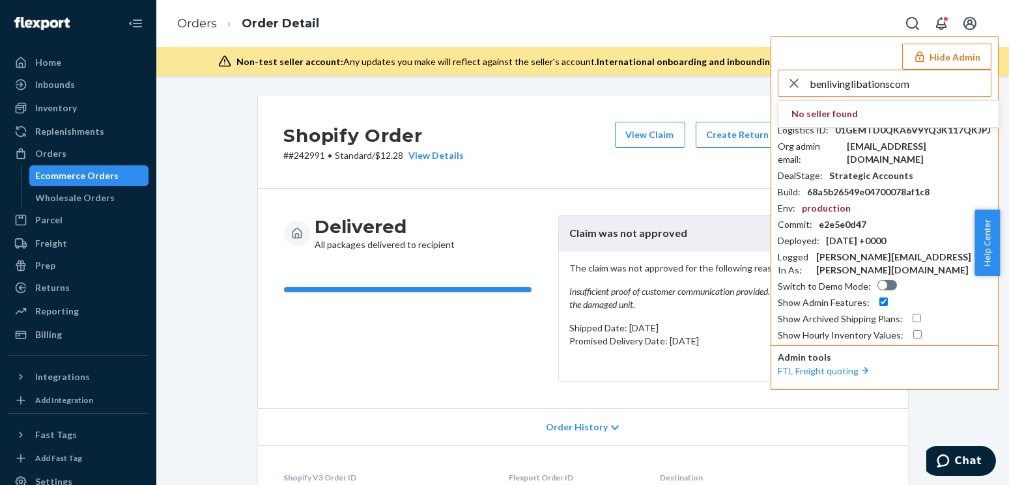
type input "benlivinglibationscom"
click at [848, 218] on div "e2e5e0d47" at bounding box center [843, 224] width 48 height 13
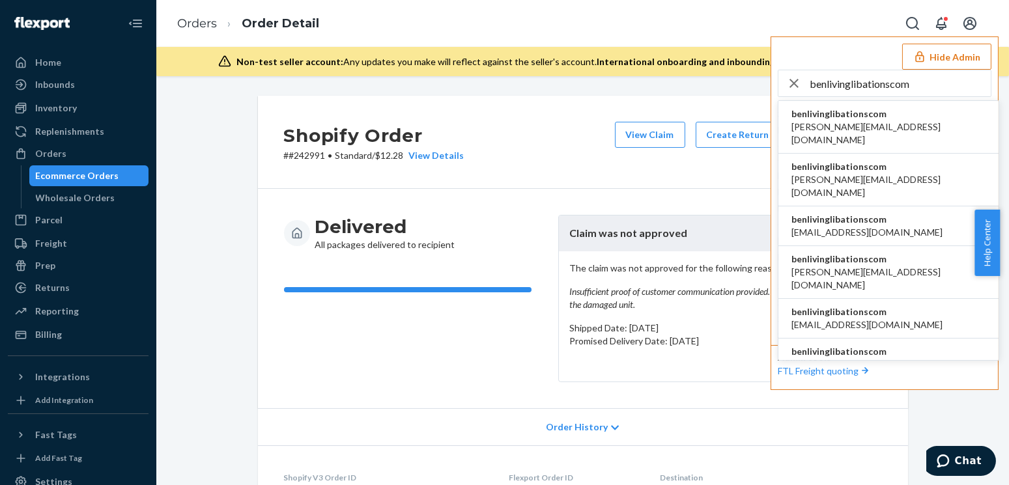
click at [962, 51] on button "Hide Admin" at bounding box center [946, 57] width 89 height 26
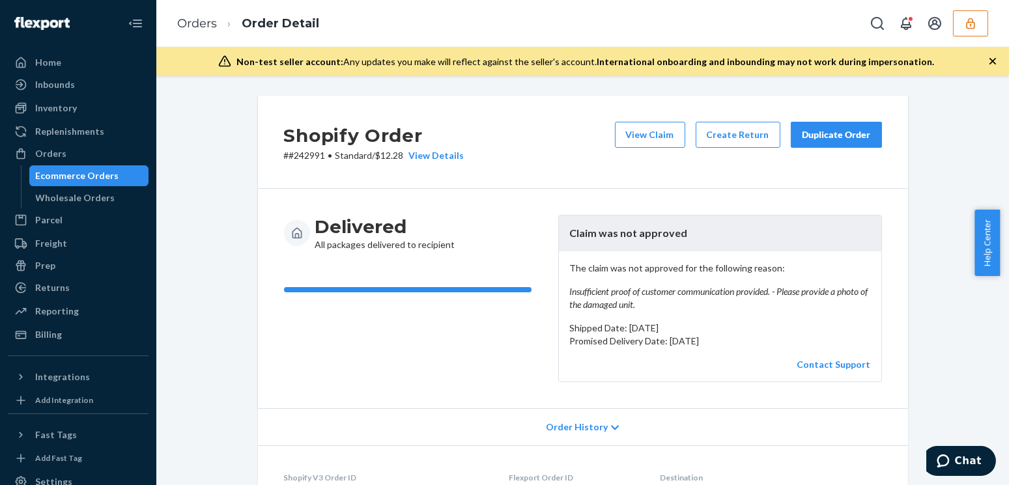
click at [962, 28] on button "button" at bounding box center [970, 23] width 35 height 26
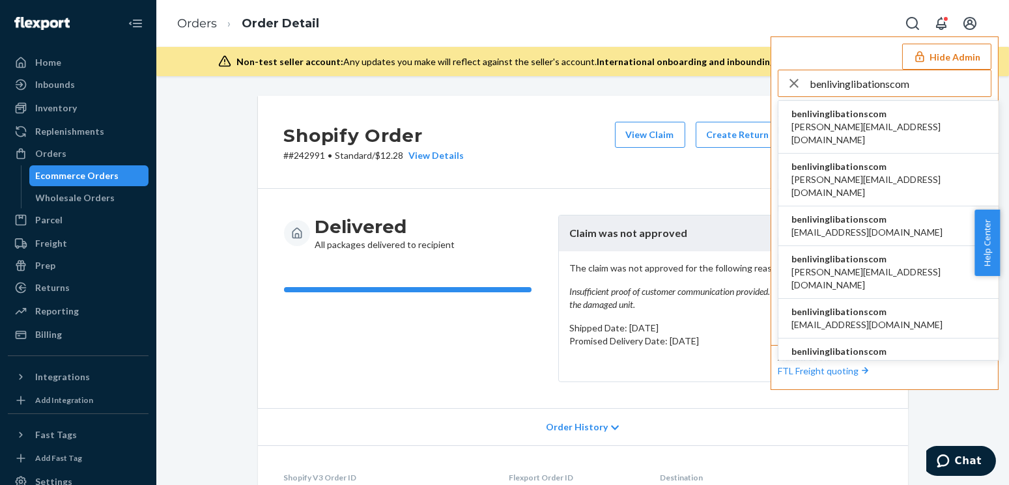
type input "benlivinglibationscom"
click at [850, 120] on div "benlivinglibationscom andrew@livinglibations.com" at bounding box center [889, 127] width 194 height 39
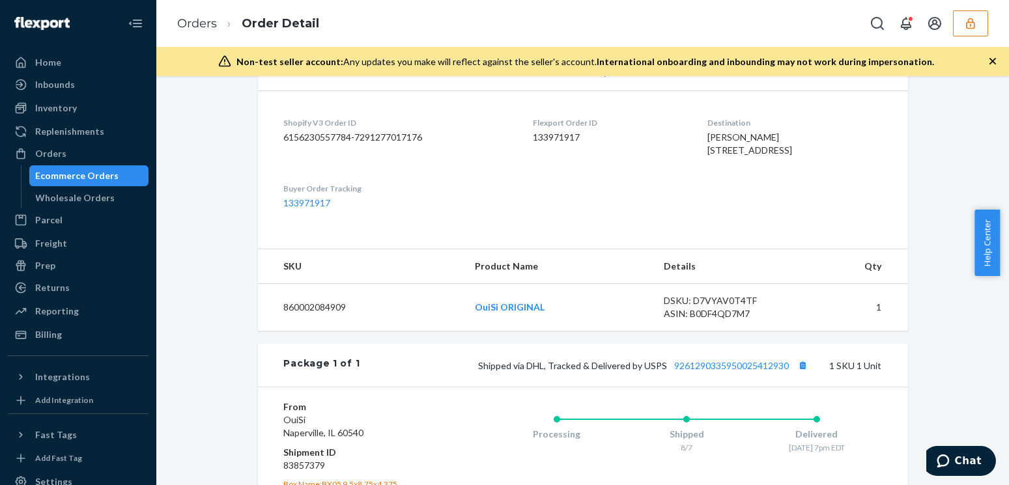
scroll to position [554, 0]
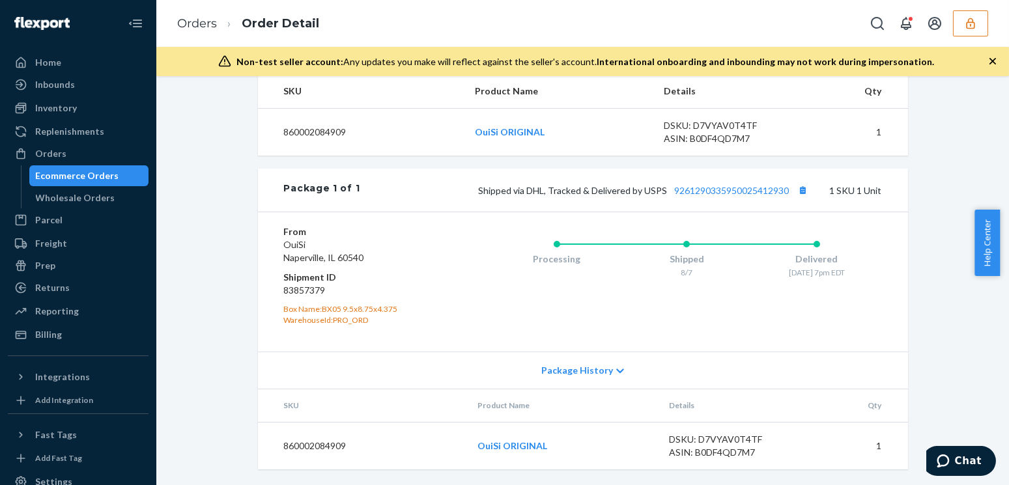
click at [960, 31] on button "button" at bounding box center [970, 23] width 35 height 26
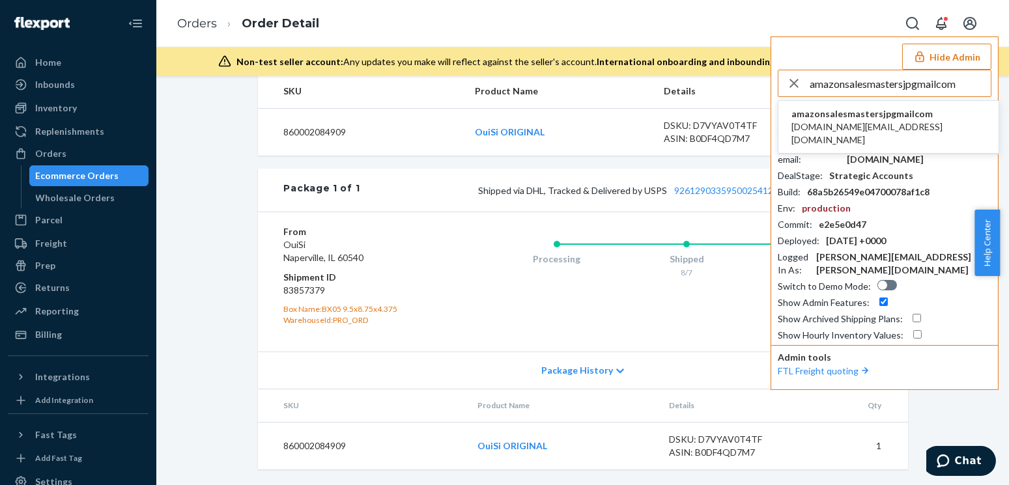
type input "amazonsalesmastersjpgmailcom"
click at [822, 124] on span "amazonsalesmasters.jp@gmail.com" at bounding box center [889, 134] width 194 height 26
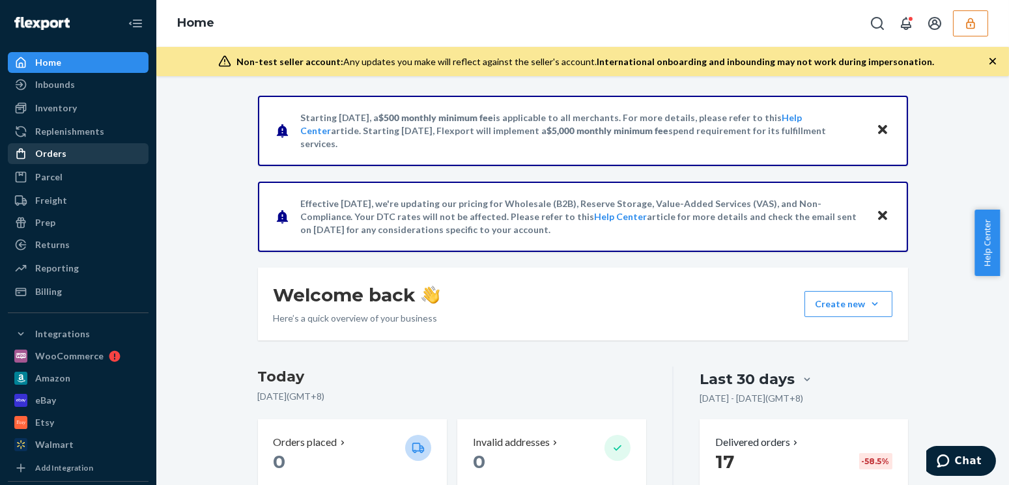
click at [62, 152] on div "Orders" at bounding box center [50, 153] width 31 height 13
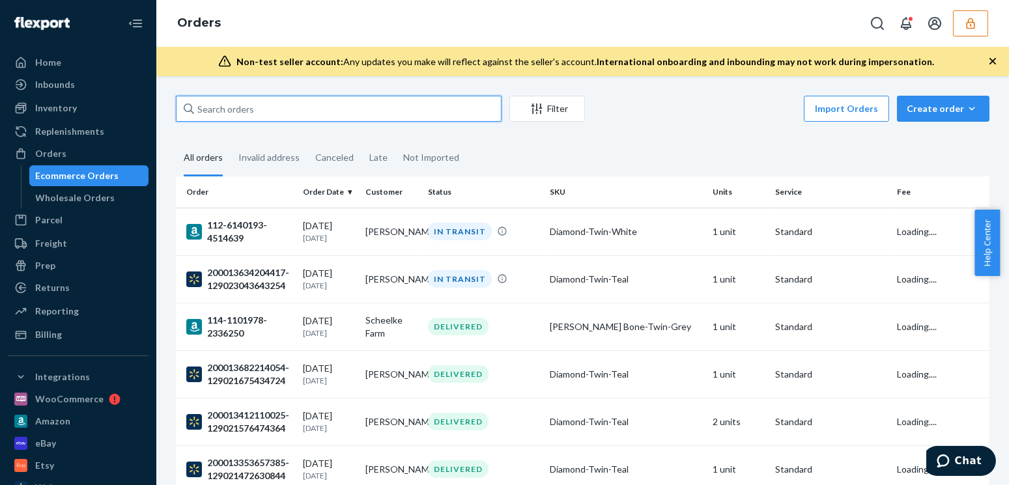
click at [246, 112] on input "text" at bounding box center [339, 109] width 326 height 26
paste input "134384199"
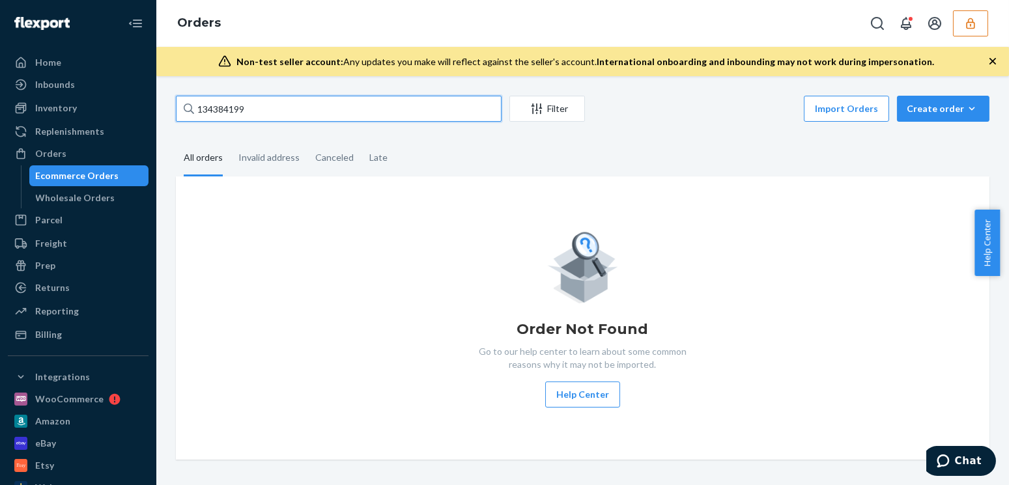
type input "134384199"
click at [966, 30] on button "button" at bounding box center [970, 23] width 35 height 26
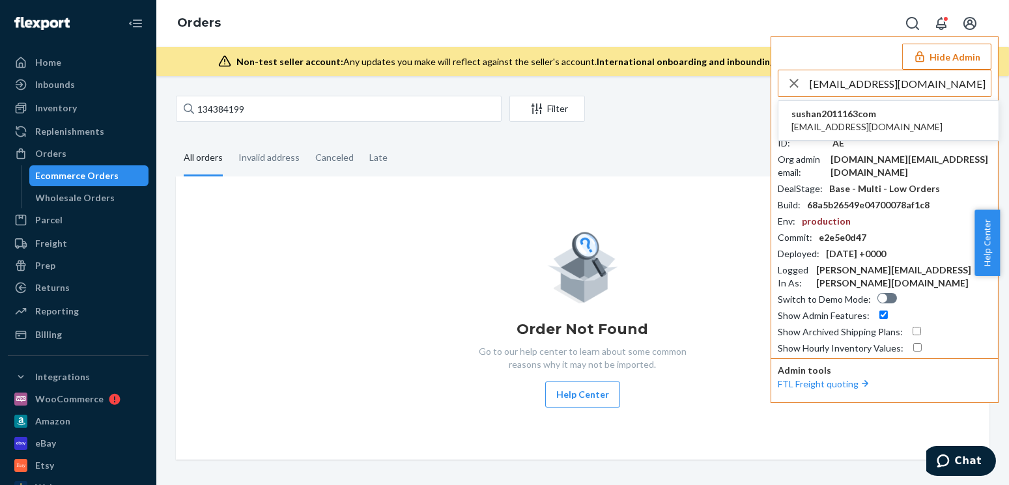
type input "[EMAIL_ADDRESS][DOMAIN_NAME]"
click at [828, 119] on span "sushan2011163com" at bounding box center [867, 114] width 151 height 13
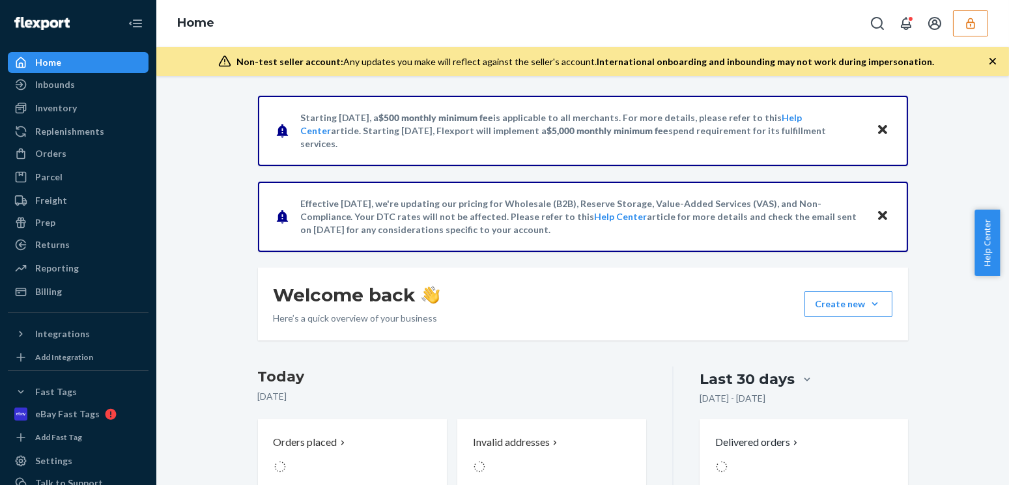
click at [981, 130] on div "Starting [DATE], a $500 monthly minimum fee is applicable to all merchants. For…" at bounding box center [582, 438] width 833 height 685
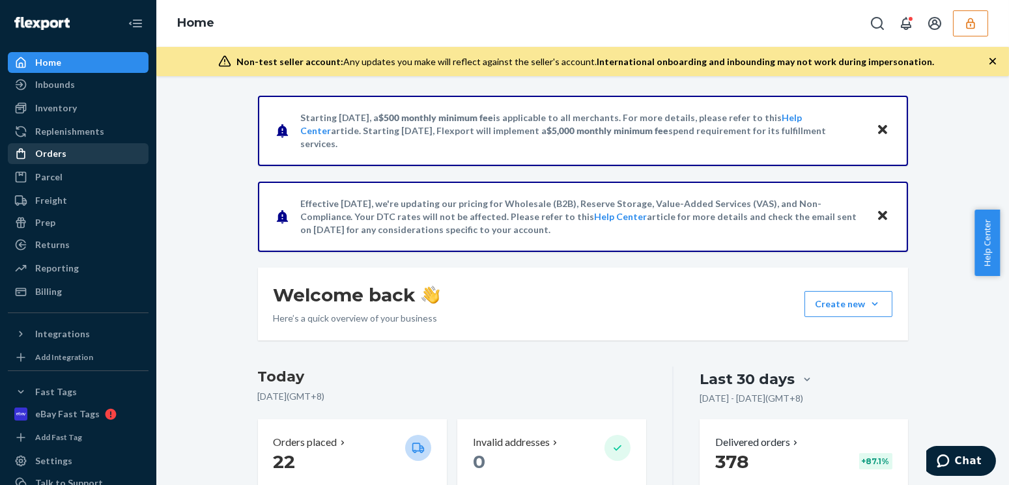
click at [73, 147] on div "Orders" at bounding box center [78, 154] width 138 height 18
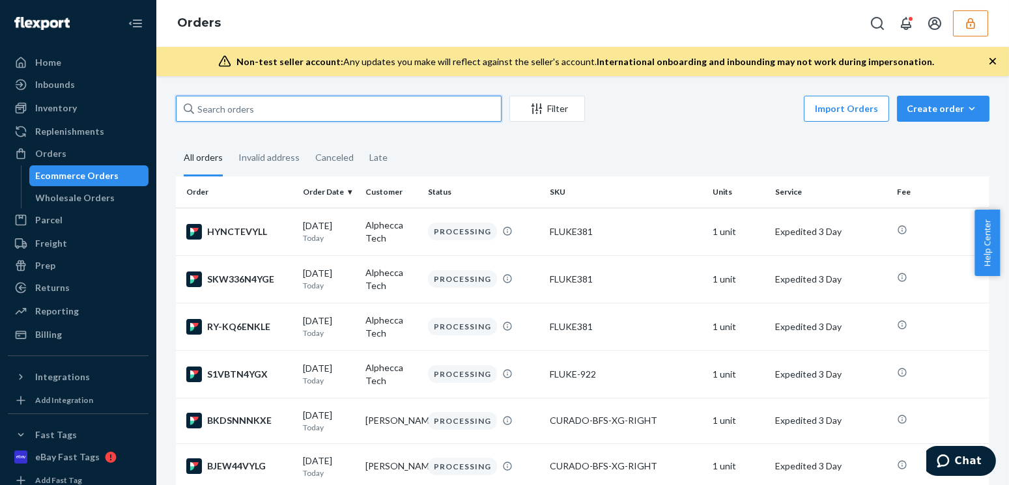
click at [248, 105] on input "text" at bounding box center [339, 109] width 326 height 26
paste input "134384199"
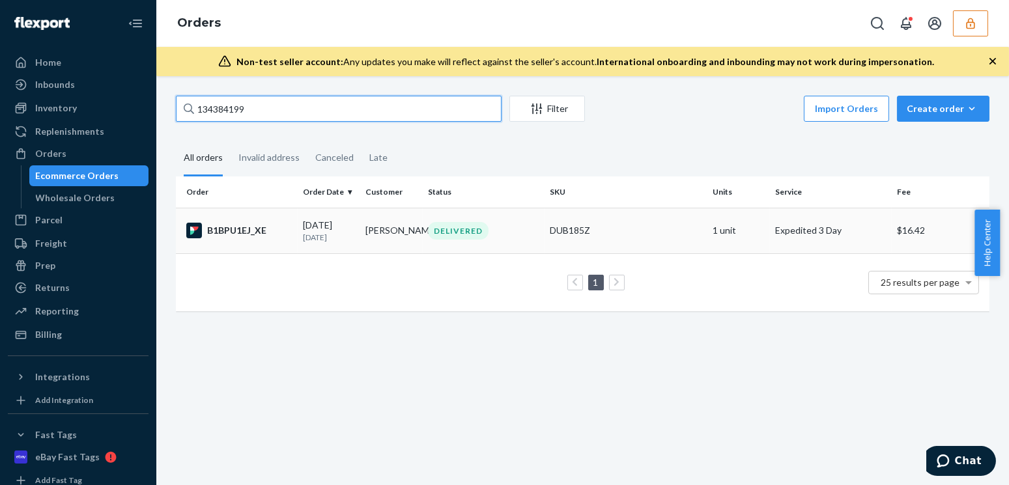
type input "134384199"
click at [298, 240] on td "[DATE] [DATE]" at bounding box center [329, 231] width 63 height 46
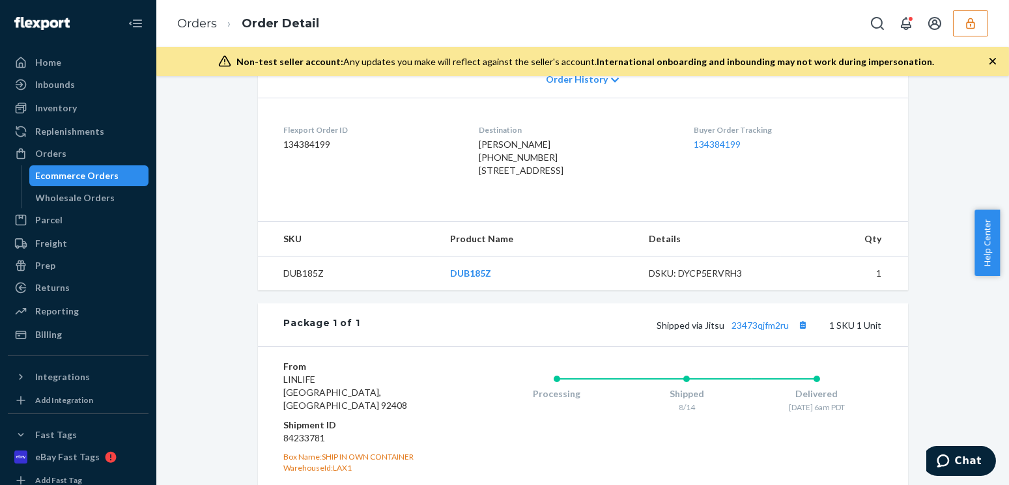
scroll to position [442, 0]
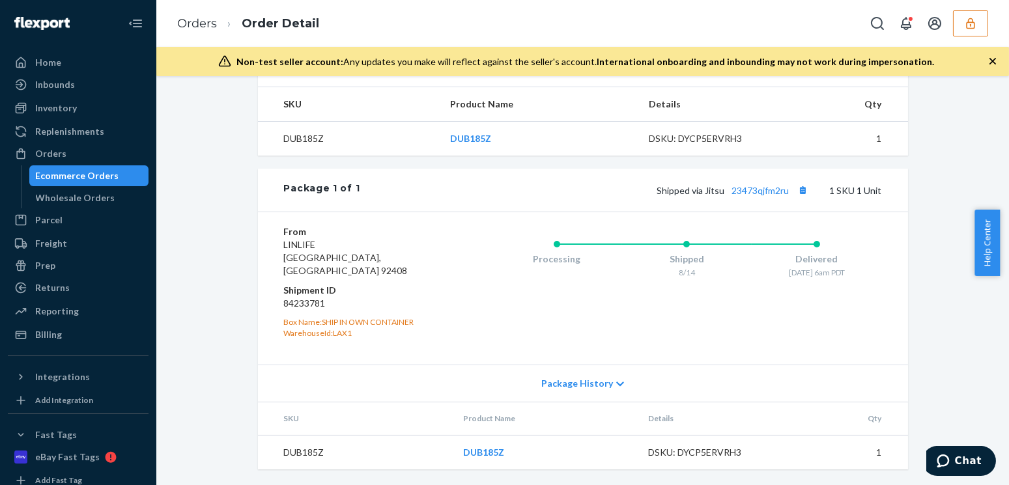
click at [215, 208] on div "Flexport Order # B1BPU1EJ_XE • Expedited 3 Day / $16.42 View Details Submit Cla…" at bounding box center [582, 75] width 833 height 820
click at [988, 169] on div "Flexport Order # B1BPU1EJ_XE • Expedited 3 Day / $16.42 View Details Submit Cla…" at bounding box center [582, 75] width 833 height 820
click at [803, 199] on button "Copy tracking number" at bounding box center [803, 190] width 17 height 17
click at [986, 111] on div "Flexport Order # B1BPU1EJ_XE • Expedited 3 Day / $16.42 View Details Submit Cla…" at bounding box center [582, 75] width 833 height 820
click at [979, 27] on button "button" at bounding box center [970, 23] width 35 height 26
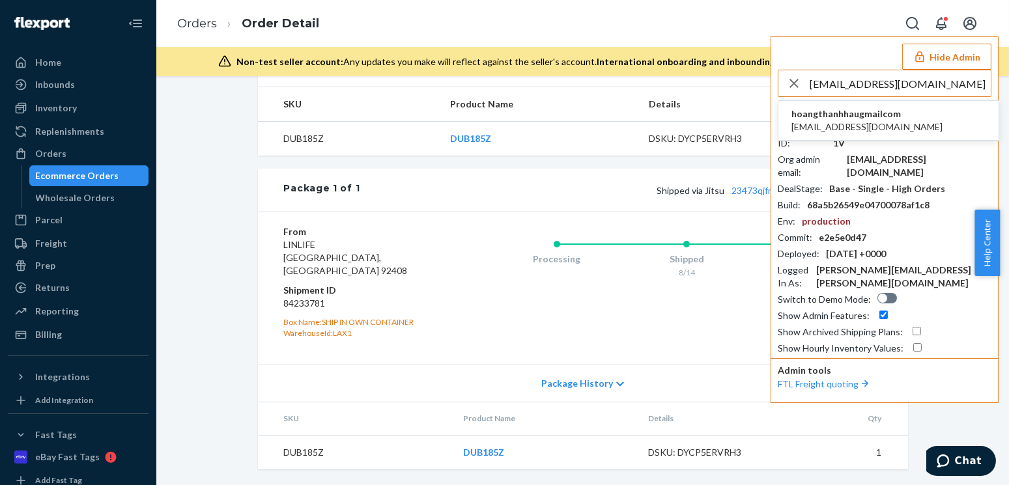
type input "[EMAIL_ADDRESS][DOMAIN_NAME]"
click at [833, 114] on span "hoangthanhhaugmailcom" at bounding box center [867, 114] width 151 height 13
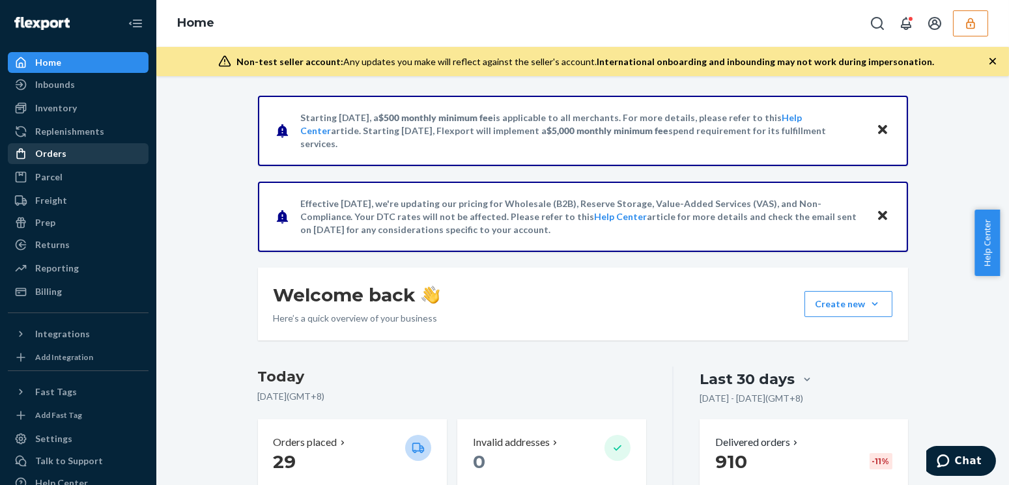
click at [81, 155] on div "Orders" at bounding box center [78, 154] width 138 height 18
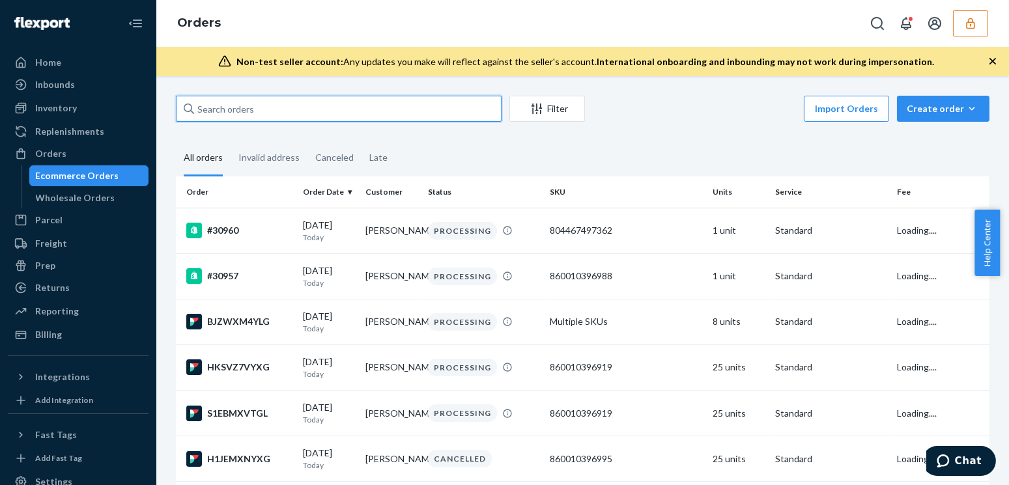
click at [324, 117] on input "text" at bounding box center [339, 109] width 326 height 26
paste input "133129117"
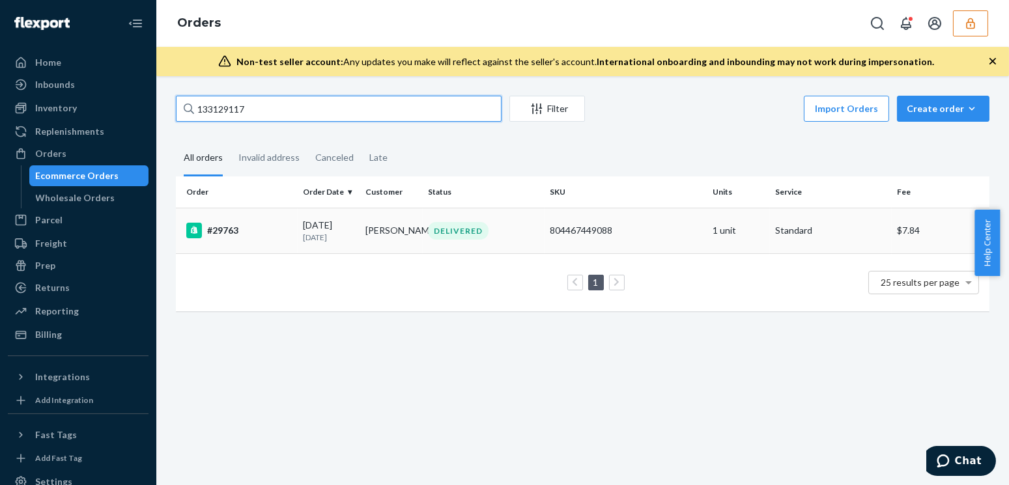
type input "133129117"
click at [339, 233] on p "26 days ago" at bounding box center [329, 237] width 52 height 11
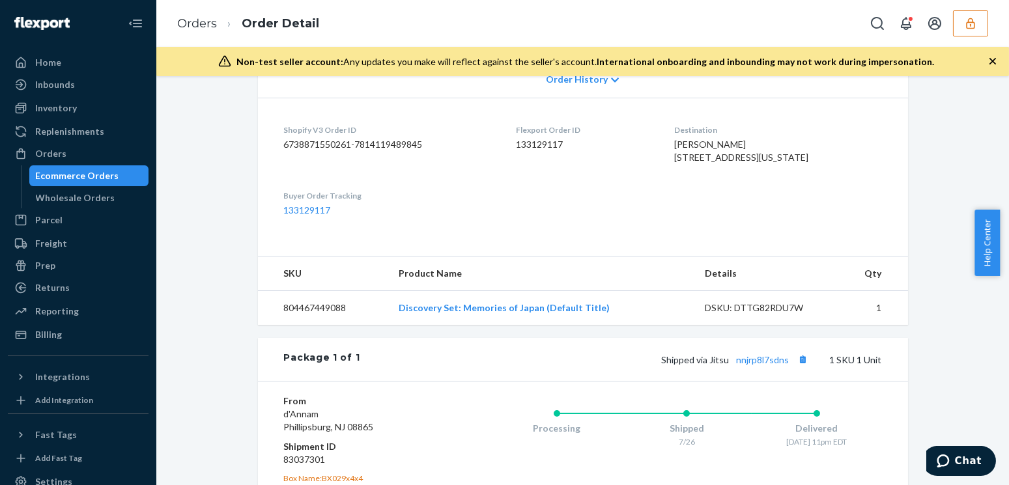
scroll to position [476, 0]
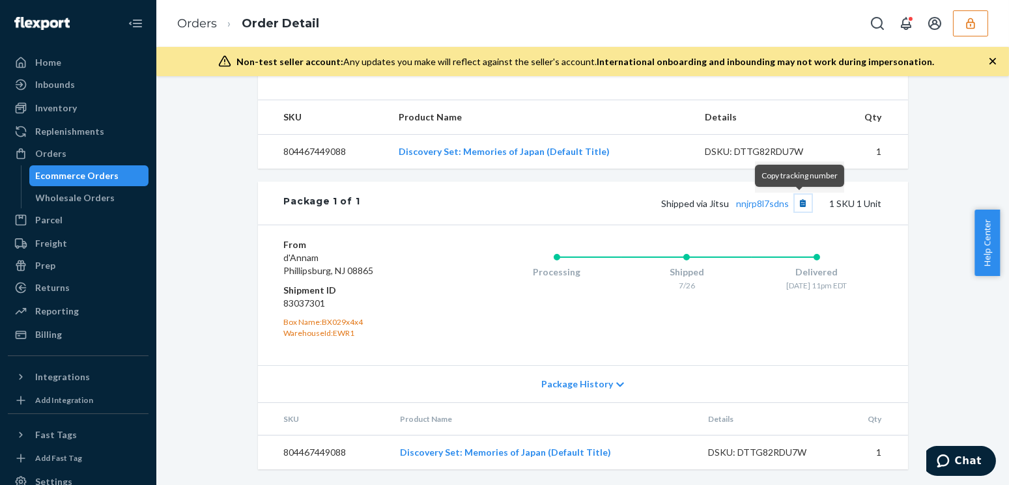
click at [805, 210] on button "Copy tracking number" at bounding box center [803, 203] width 17 height 17
click at [194, 130] on div "Shopify Order # #29763 • Standard / $7.84 View Details Submit Claim Create Retu…" at bounding box center [582, 65] width 833 height 842
click at [801, 205] on button "Copy tracking number" at bounding box center [803, 203] width 17 height 17
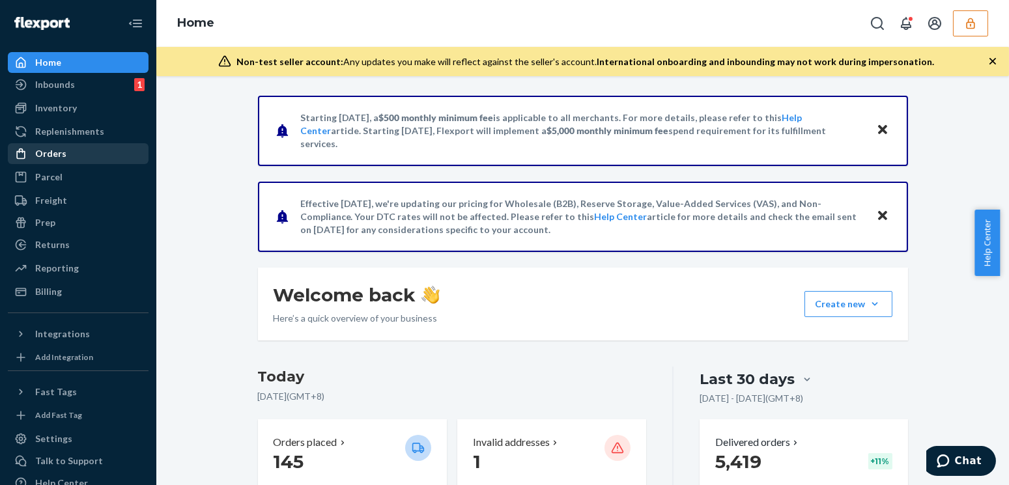
click at [85, 161] on div "Orders" at bounding box center [78, 154] width 138 height 18
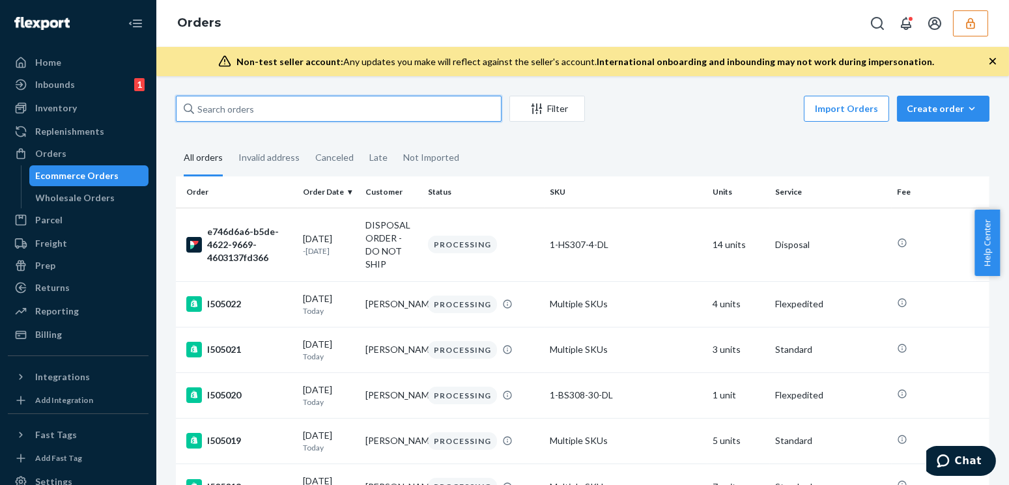
click at [335, 108] on input "text" at bounding box center [339, 109] width 326 height 26
paste input "I504702"
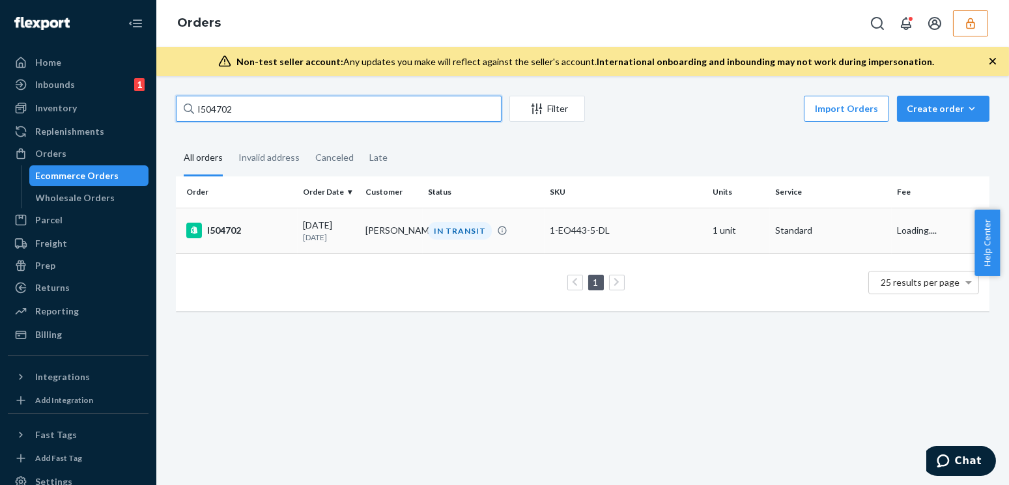
type input "I504702"
click at [306, 228] on div "08/19/2025 2 days ago" at bounding box center [329, 231] width 52 height 24
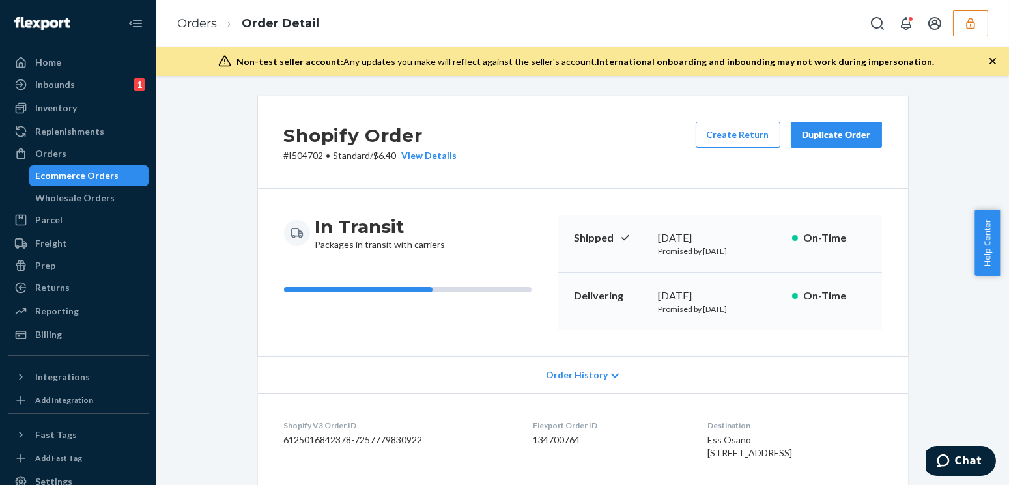
click at [531, 384] on div "Order History" at bounding box center [583, 374] width 650 height 37
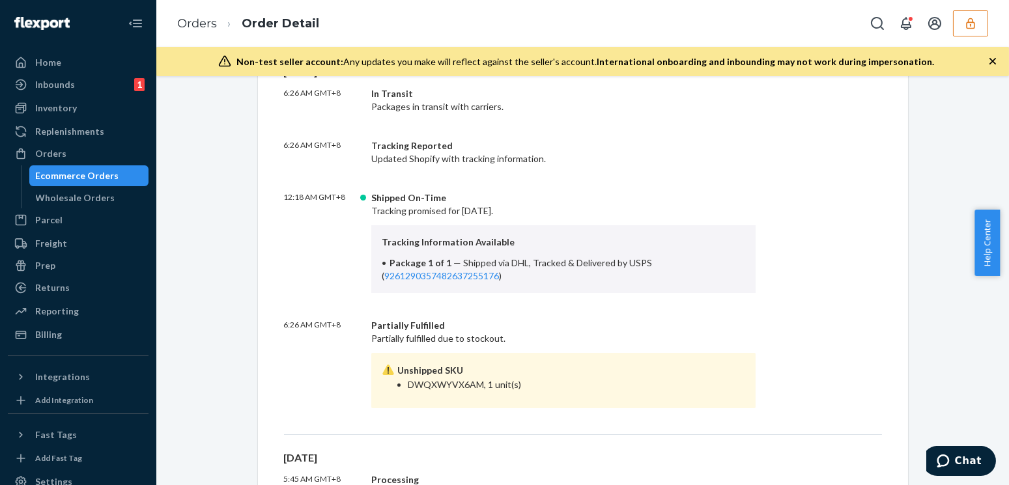
scroll to position [533, 0]
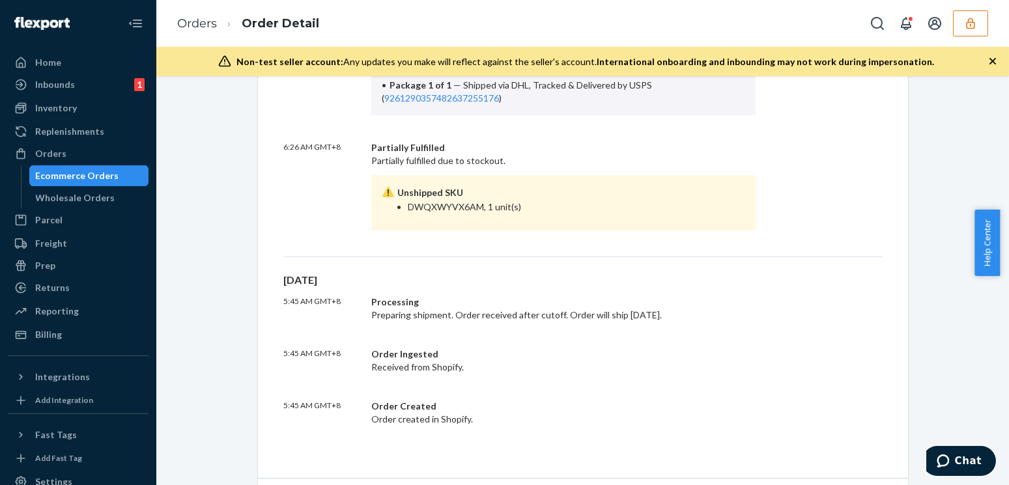
click at [997, 56] on icon "button" at bounding box center [992, 61] width 13 height 13
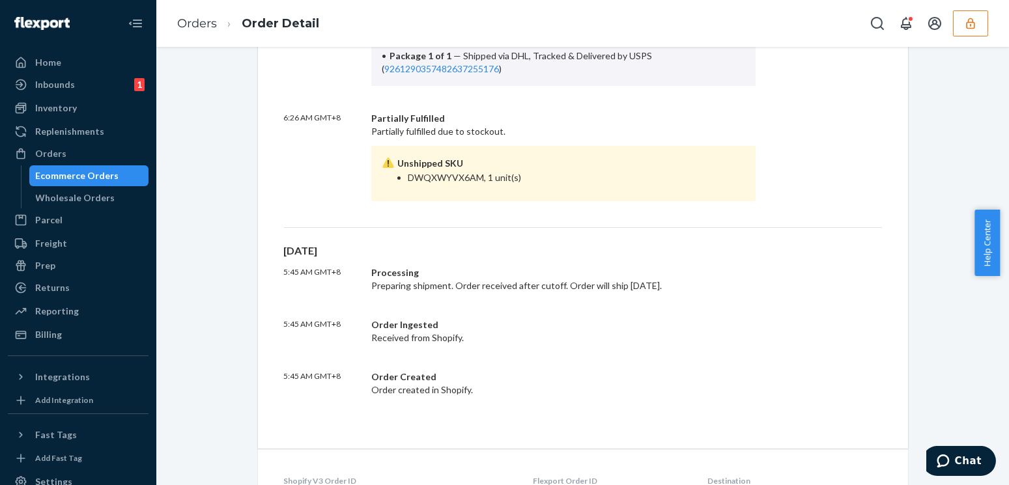
click at [441, 175] on li "DWQXWYVX6AM, 1 unit(s)" at bounding box center [577, 177] width 338 height 13
click at [291, 195] on p "6:26 AM GMT+8" at bounding box center [322, 156] width 77 height 89
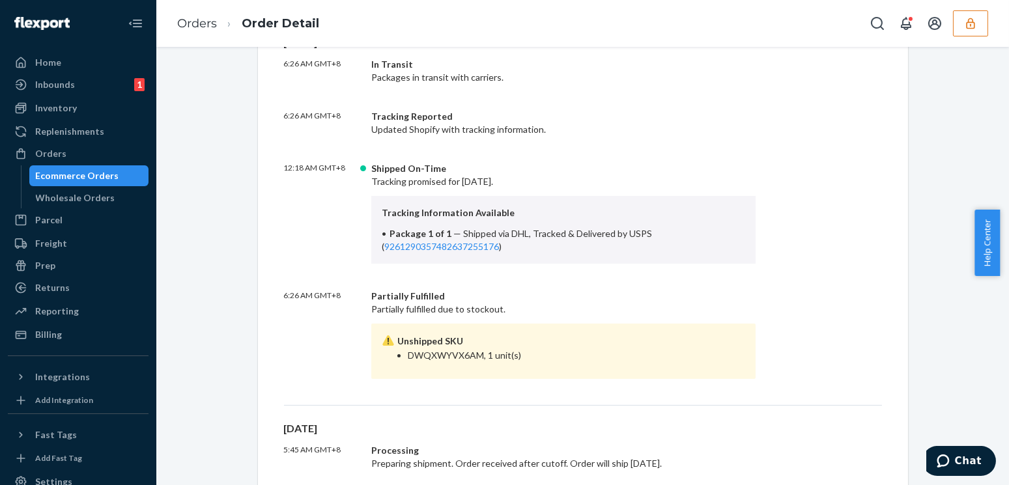
scroll to position [710, 0]
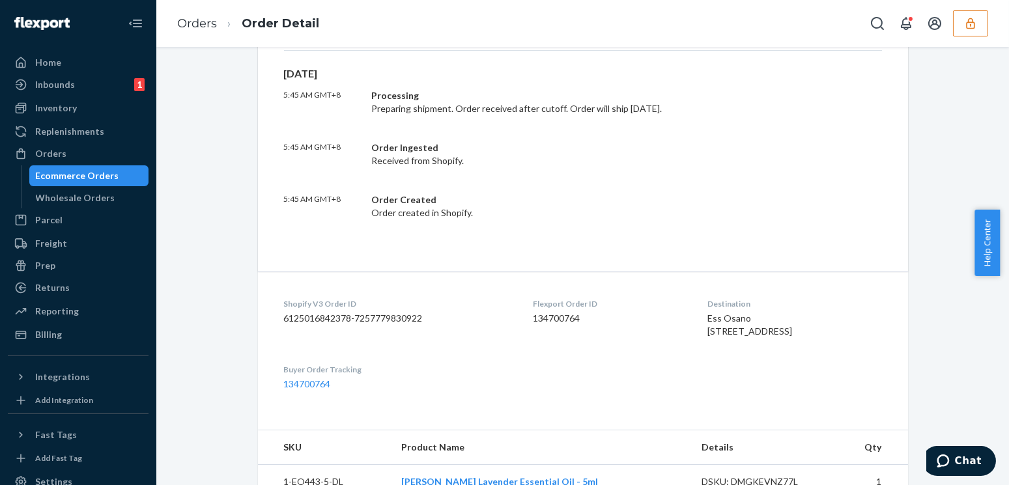
click at [410, 326] on div "Shopify V3 Order ID 6125016842378-7257779830922" at bounding box center [398, 320] width 228 height 45
copy dd "7257779830922"
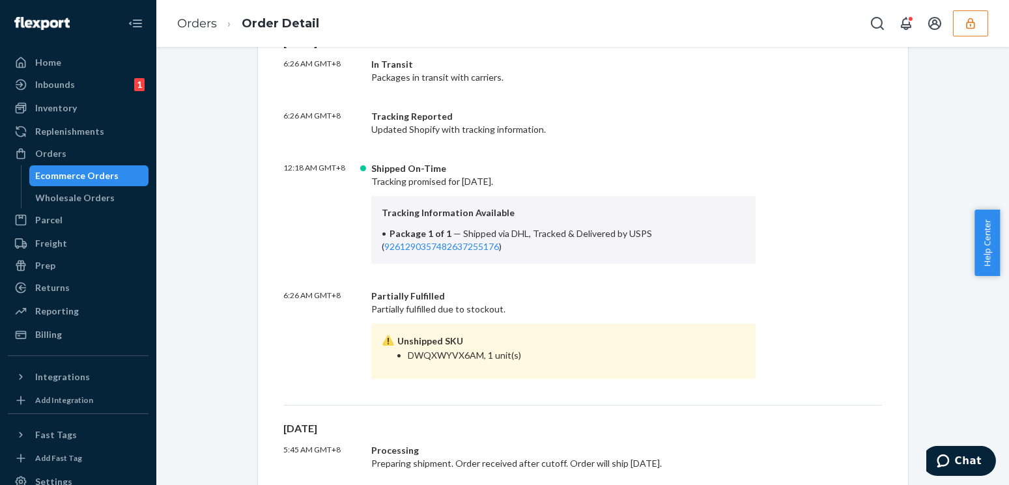
scroll to position [652, 0]
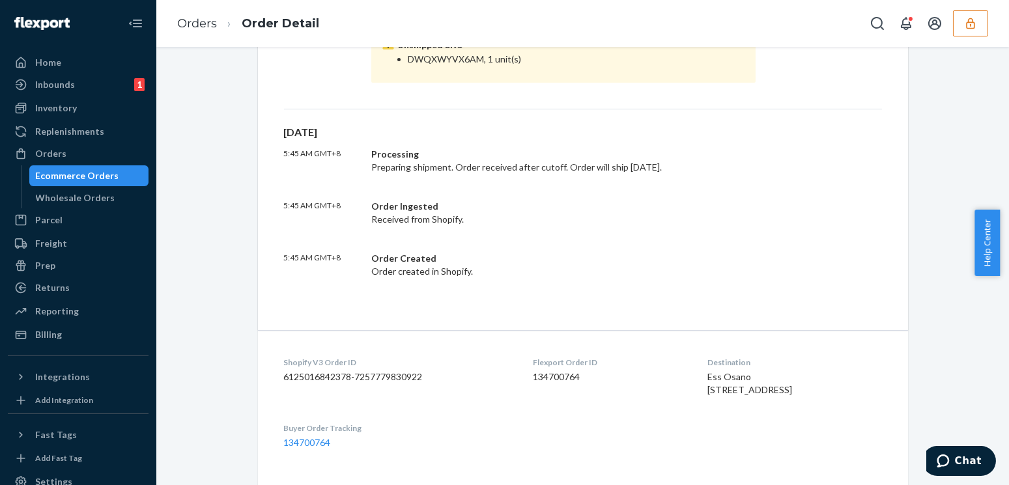
click at [982, 19] on button "button" at bounding box center [970, 23] width 35 height 26
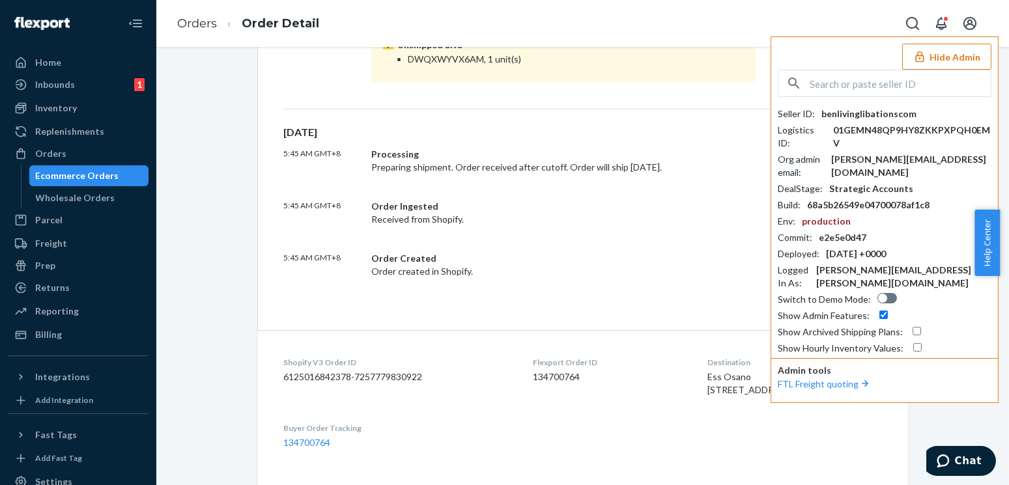
click at [894, 121] on div "Seller ID : benlivinglibationscom Logistics ID : 01GEMN48QP9HY8ZKKPXPQH0EMV Org…" at bounding box center [885, 232] width 214 height 248
click at [890, 117] on div "benlivinglibationscom" at bounding box center [869, 114] width 95 height 13
copy div "benlivinglibationscom"
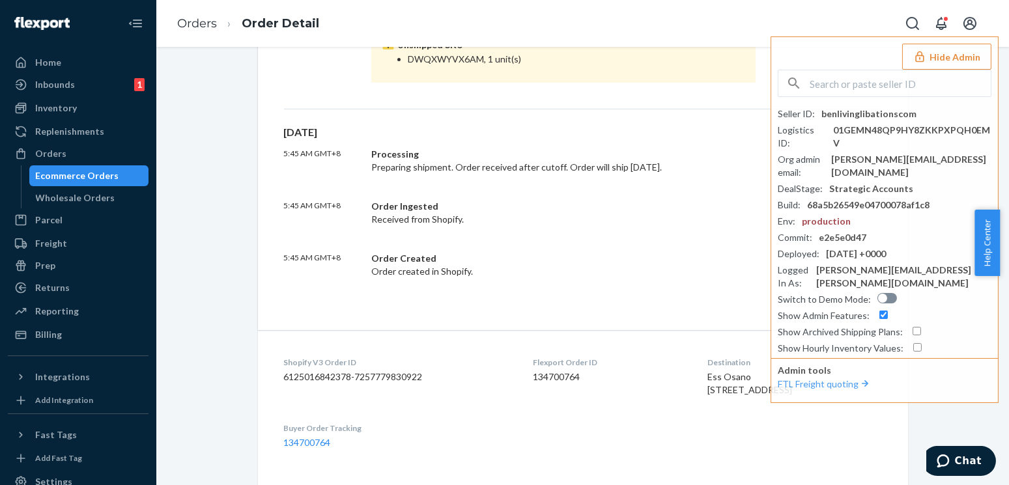
click at [397, 378] on dd "6125016842378-7257779830922" at bounding box center [398, 377] width 228 height 13
copy dd "7257779830922"
click at [255, 25] on link "Order Detail" at bounding box center [281, 23] width 78 height 14
click at [205, 23] on link "Orders" at bounding box center [197, 23] width 40 height 14
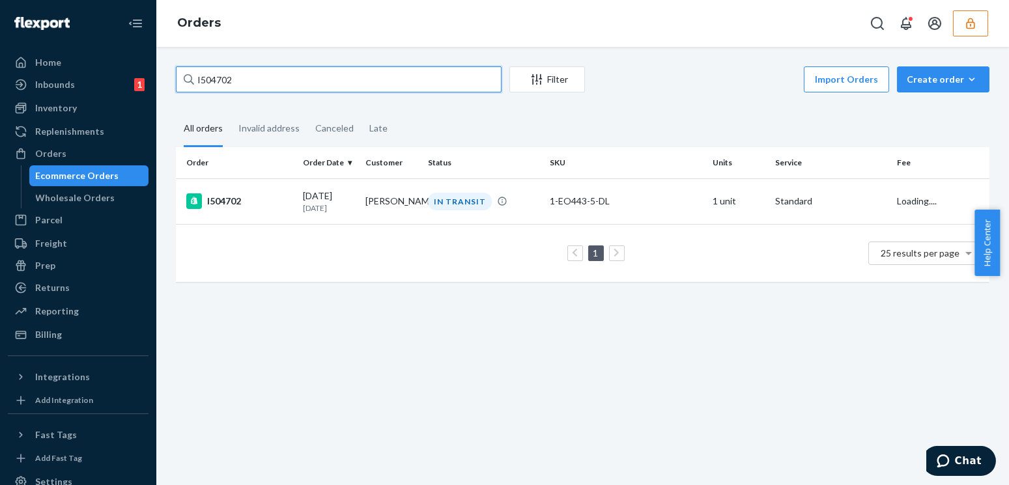
click at [242, 80] on input "I504702" at bounding box center [339, 79] width 326 height 26
paste input "53"
type input "I504753"
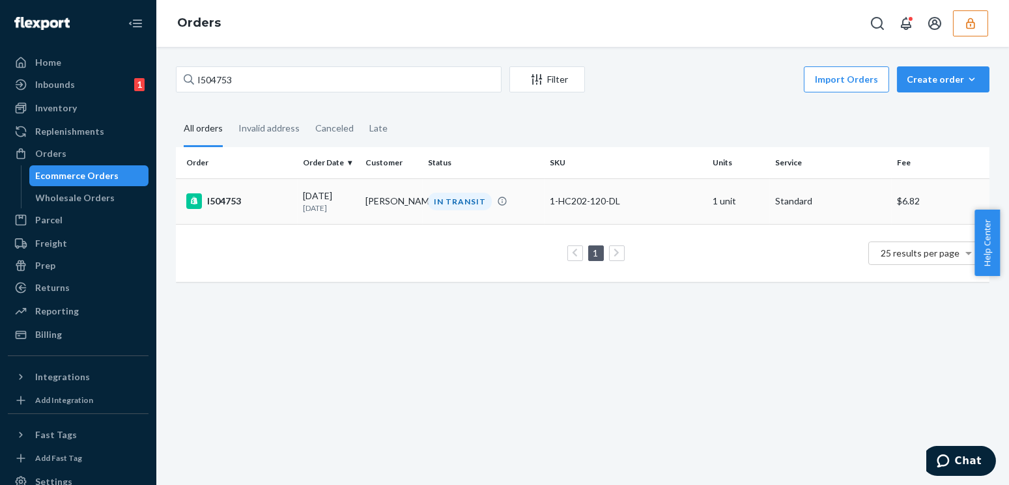
click at [325, 210] on p "2 days ago" at bounding box center [329, 208] width 52 height 11
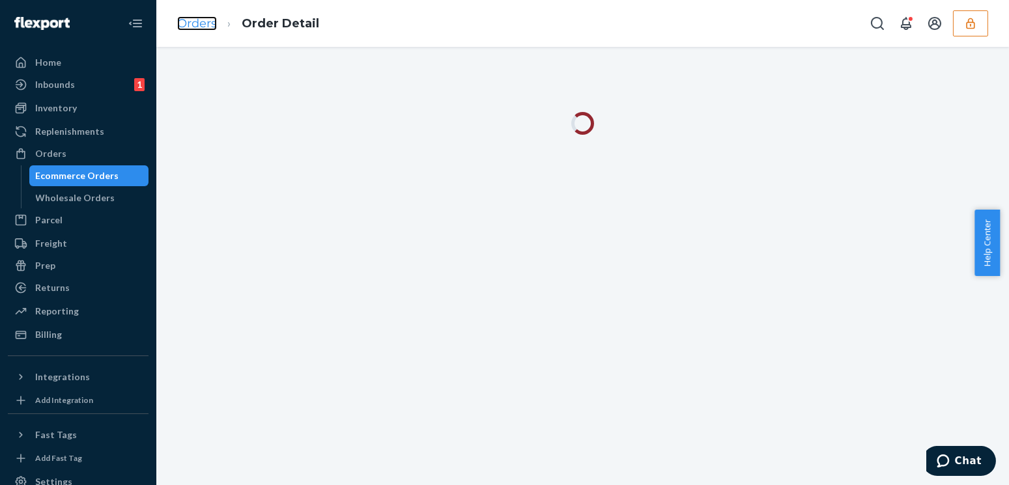
click at [197, 29] on link "Orders" at bounding box center [197, 23] width 40 height 14
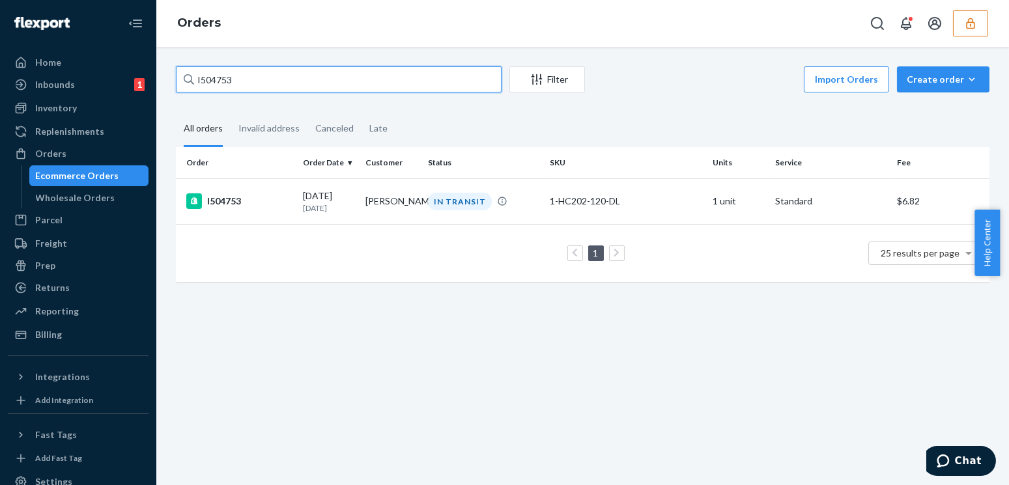
click at [257, 81] on input "I504753" at bounding box center [339, 79] width 326 height 26
click at [272, 199] on div "I504753" at bounding box center [239, 202] width 106 height 16
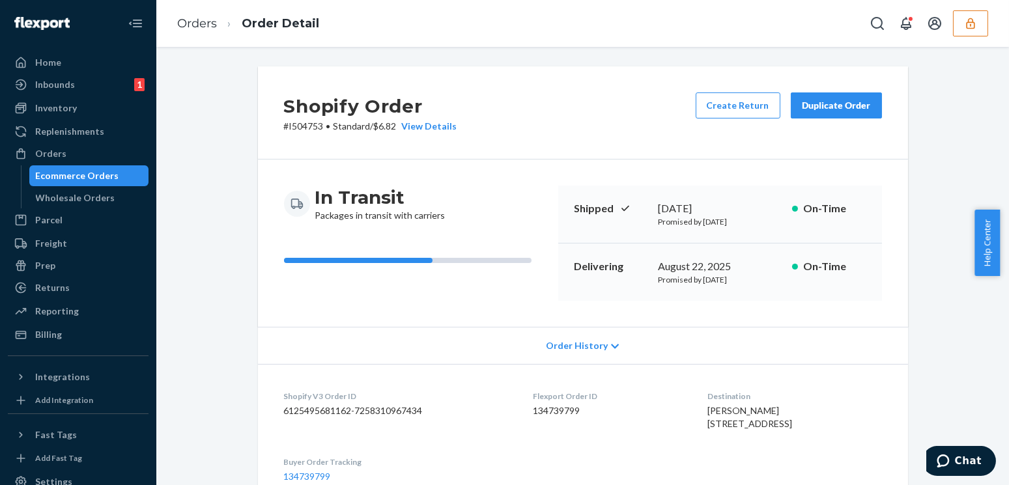
scroll to position [237, 0]
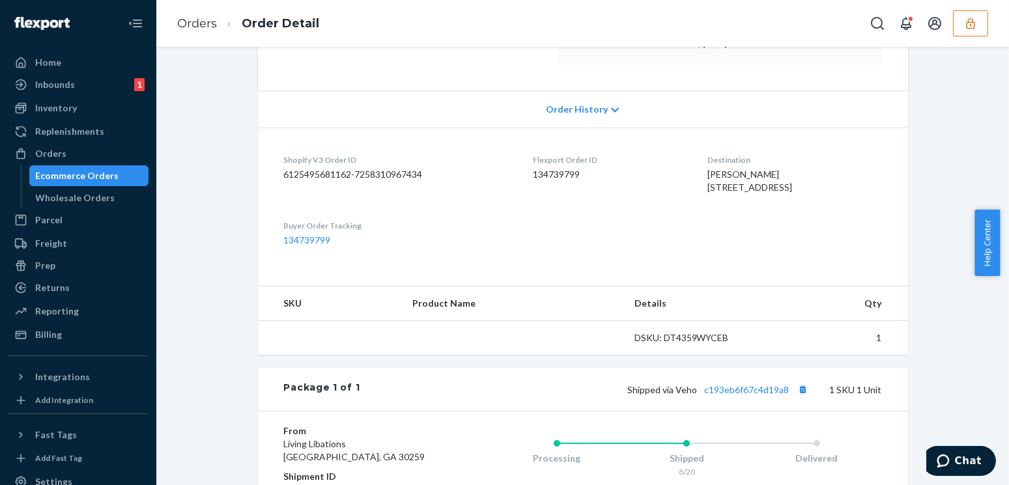
click at [567, 108] on span "Order History" at bounding box center [577, 109] width 62 height 13
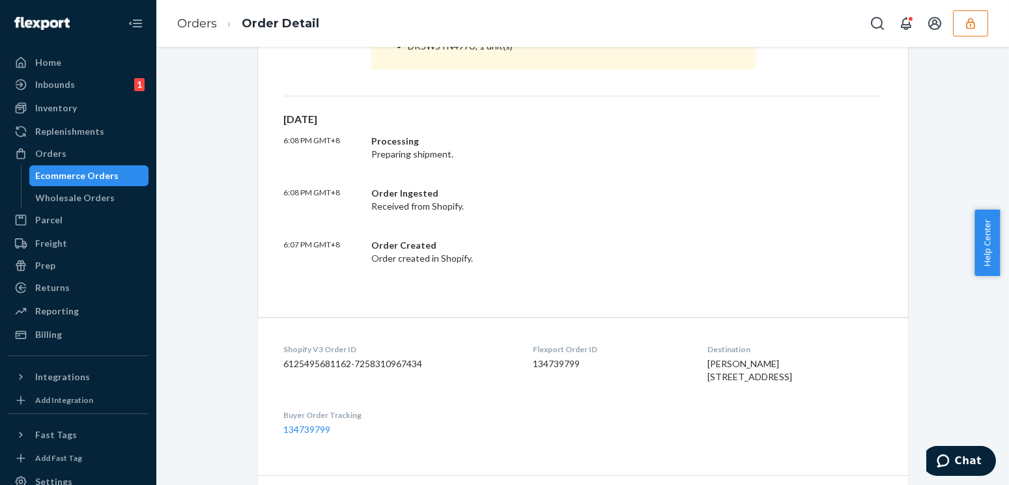
scroll to position [829, 0]
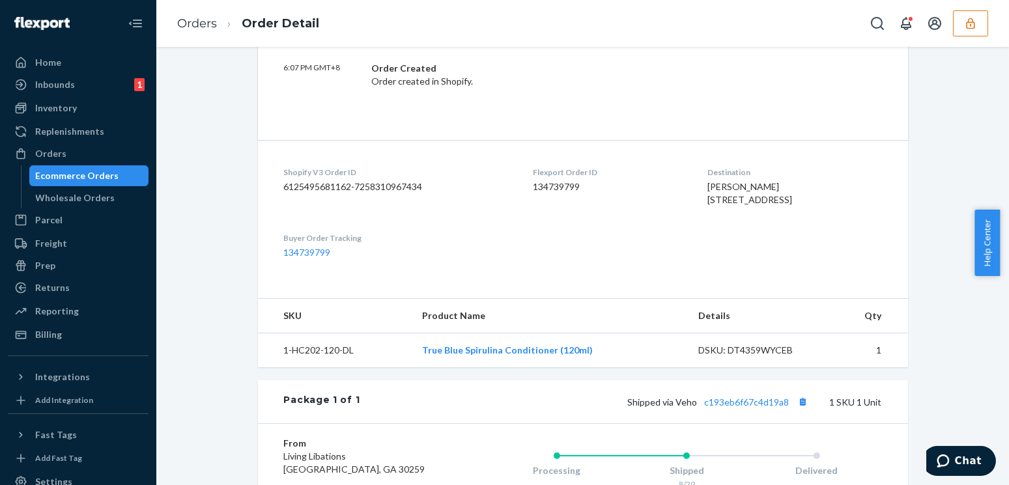
click at [368, 183] on dd "6125495681162-7258310967434" at bounding box center [398, 186] width 228 height 13
copy dd "7258310967434"
click at [956, 14] on button "button" at bounding box center [970, 23] width 35 height 26
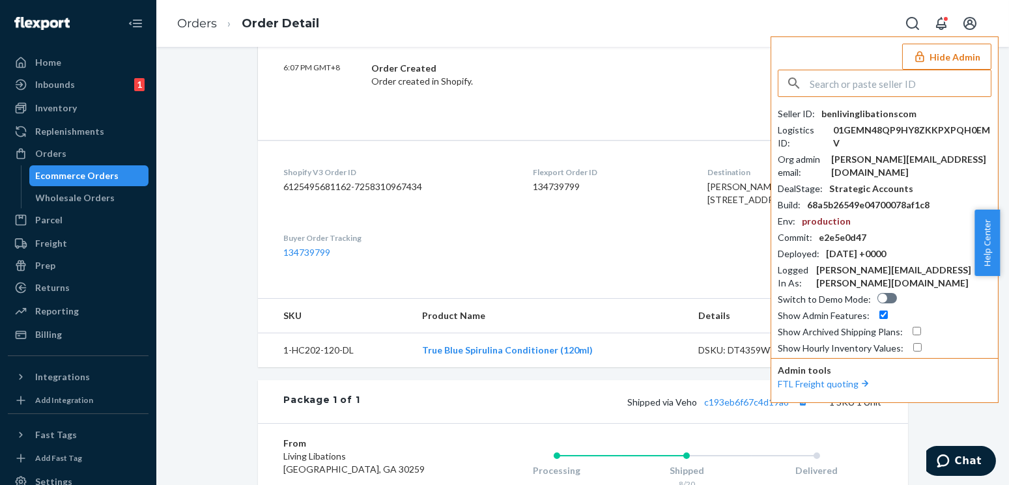
click at [859, 91] on input "text" at bounding box center [900, 83] width 181 height 26
type input "tymekagofinitycom"
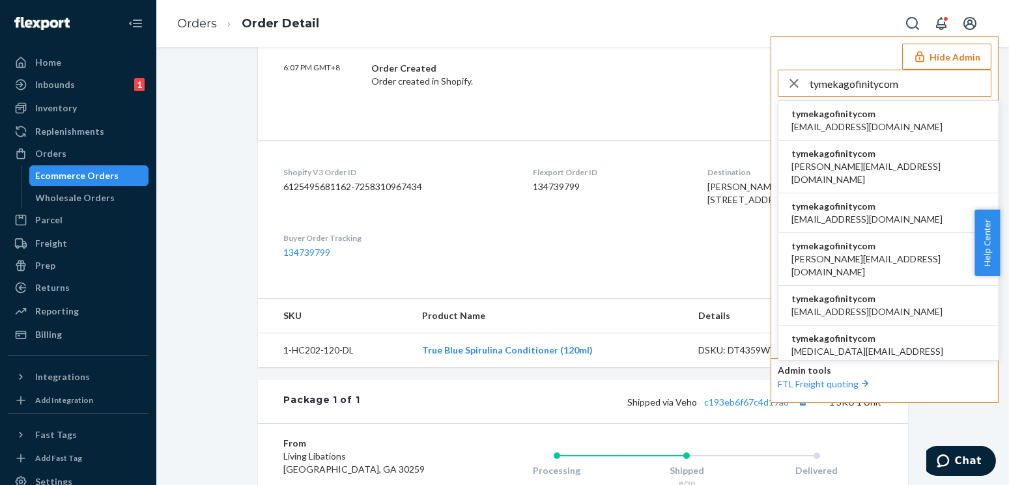
click at [867, 121] on span "[EMAIL_ADDRESS][DOMAIN_NAME]" at bounding box center [867, 127] width 151 height 13
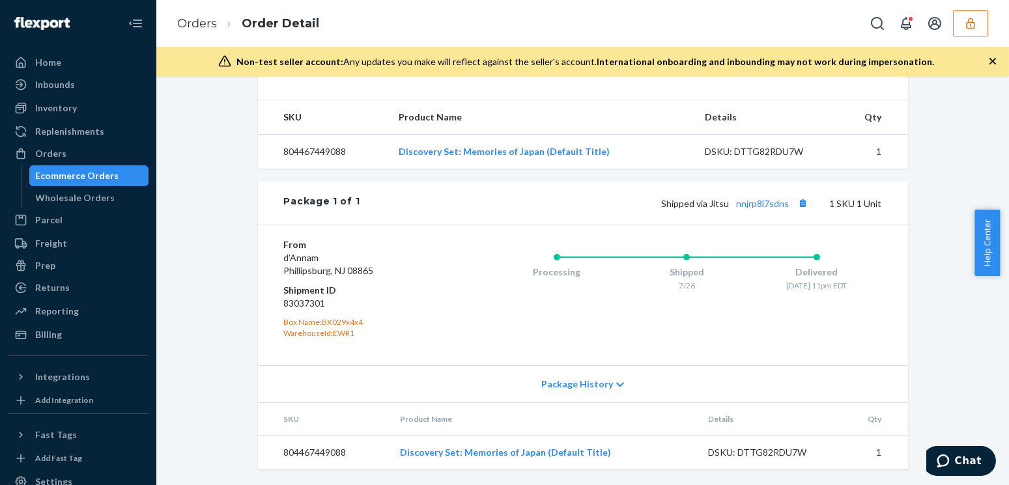
click at [986, 362] on div "Shopify Order # #29763 • Standard / $7.84 View Details Submit Claim Create Retu…" at bounding box center [582, 65] width 833 height 842
click at [977, 14] on button "button" at bounding box center [970, 23] width 35 height 26
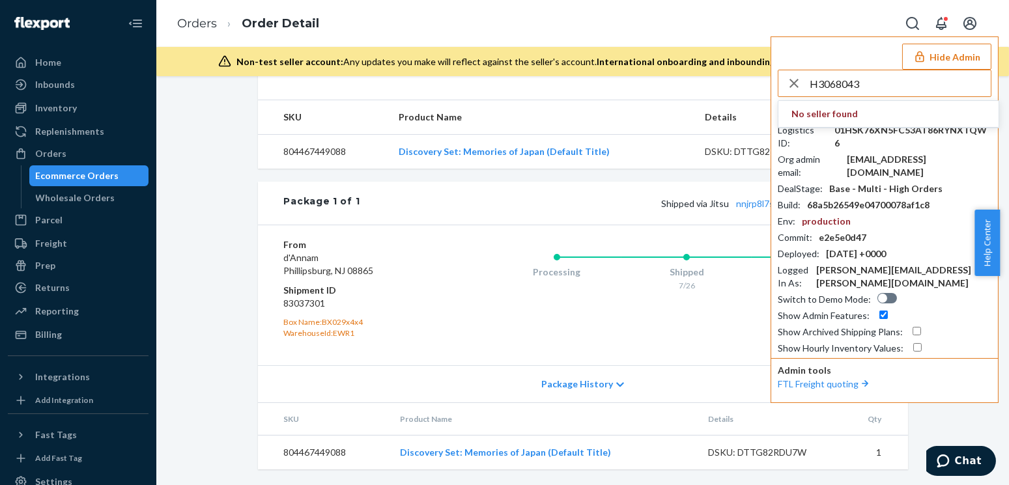
type input "H3068043"
click at [881, 155] on div "Seller ID : hoangthanhhaugmailcom Logistics ID : 01HSK76XN5FC53AT86RYNXTQW6 Org…" at bounding box center [885, 232] width 214 height 248
click at [964, 52] on button "Hide Admin" at bounding box center [946, 57] width 89 height 26
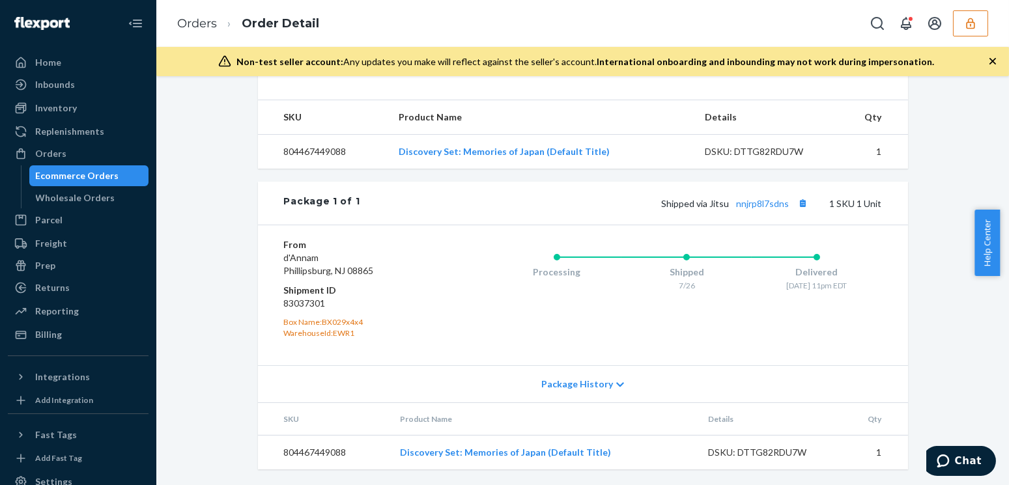
click at [958, 34] on button "button" at bounding box center [970, 23] width 35 height 26
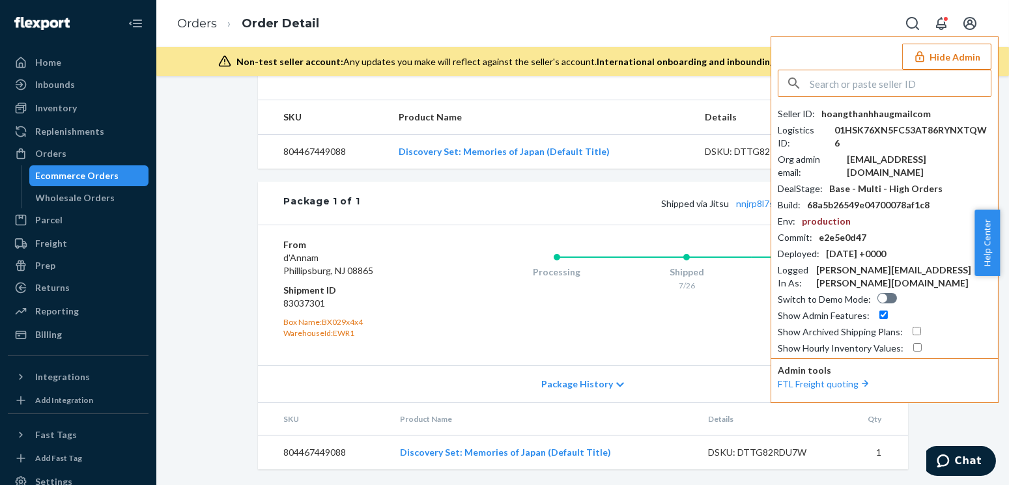
click at [902, 85] on input "text" at bounding box center [900, 83] width 181 height 26
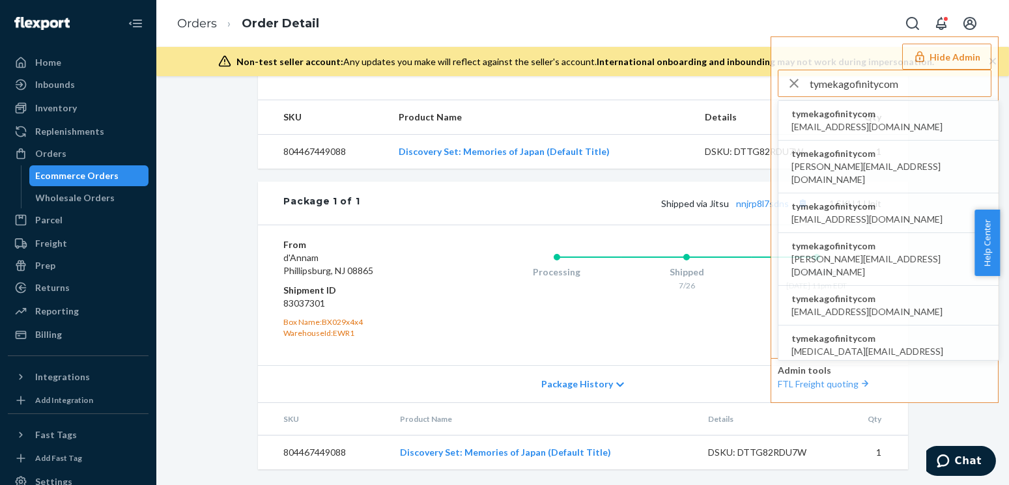
type input "tymekagofinitycom"
click at [986, 64] on button "Hide Admin" at bounding box center [946, 57] width 89 height 26
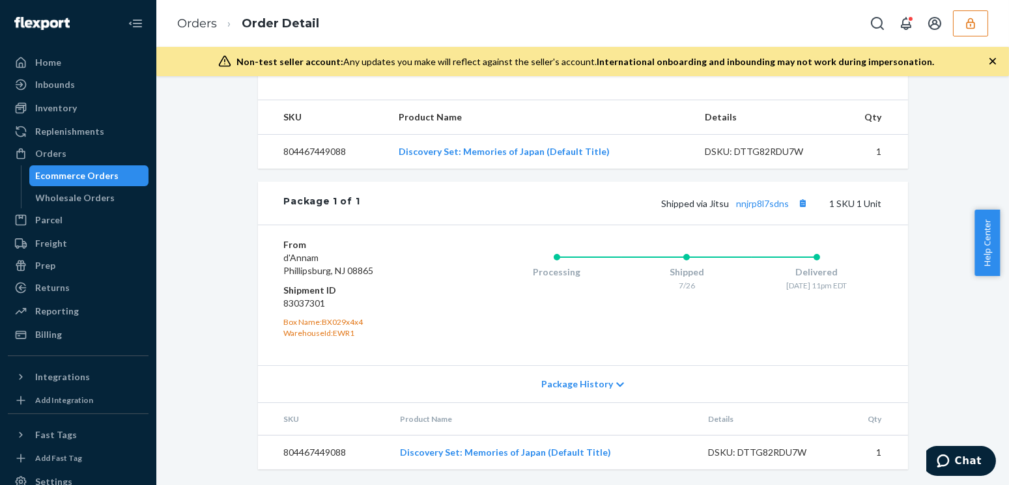
click at [964, 20] on icon "button" at bounding box center [970, 23] width 13 height 13
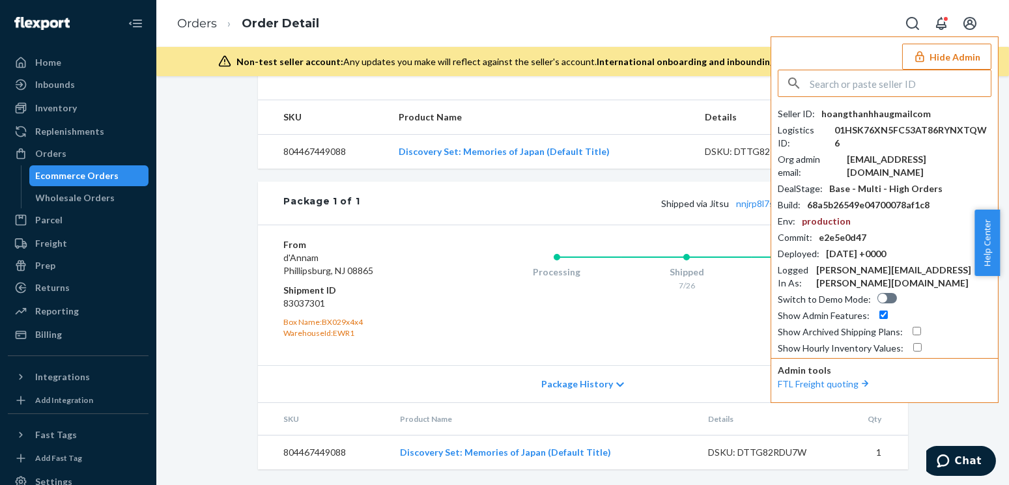
click at [910, 83] on input "text" at bounding box center [900, 83] width 181 height 26
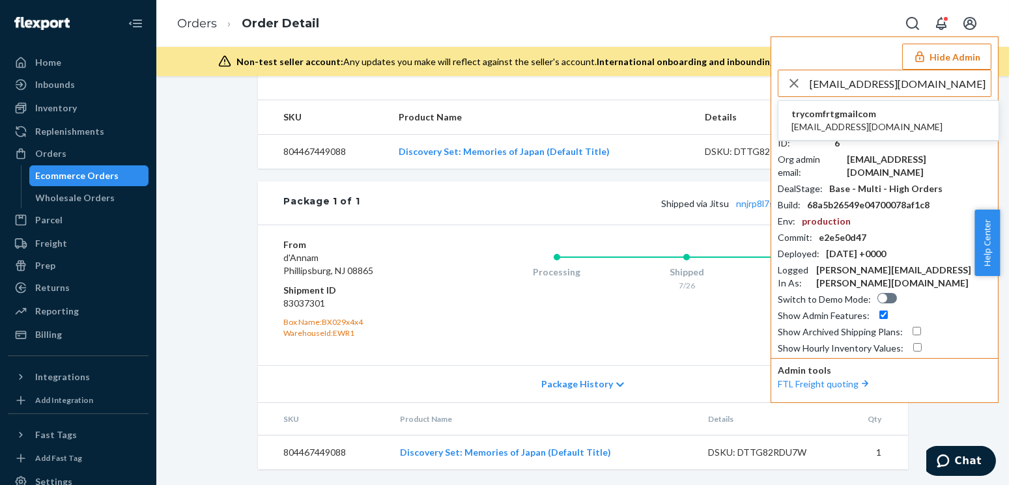
type input "johnmarkalumia12@gmail.com"
click at [847, 122] on span "johnmarkalumia12@gmail.com" at bounding box center [867, 127] width 151 height 13
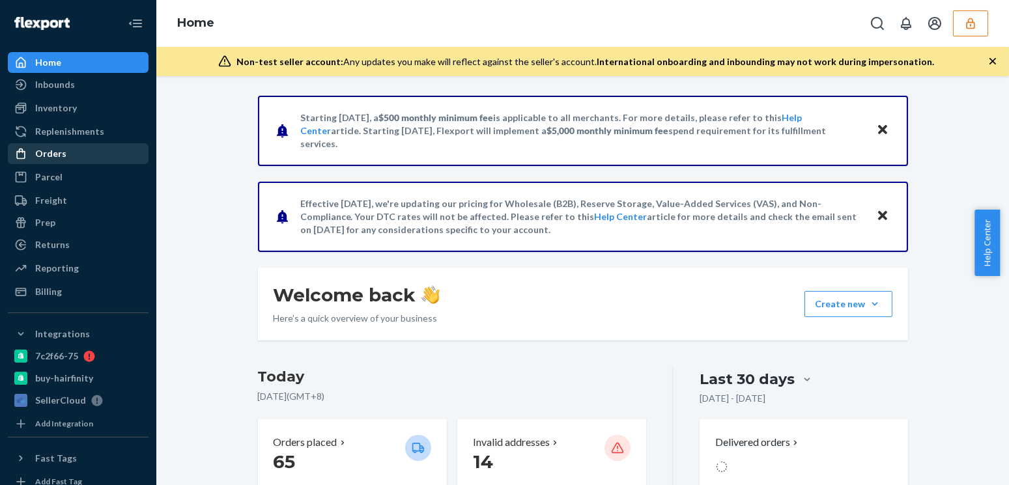
click at [94, 156] on div "Orders" at bounding box center [78, 154] width 138 height 18
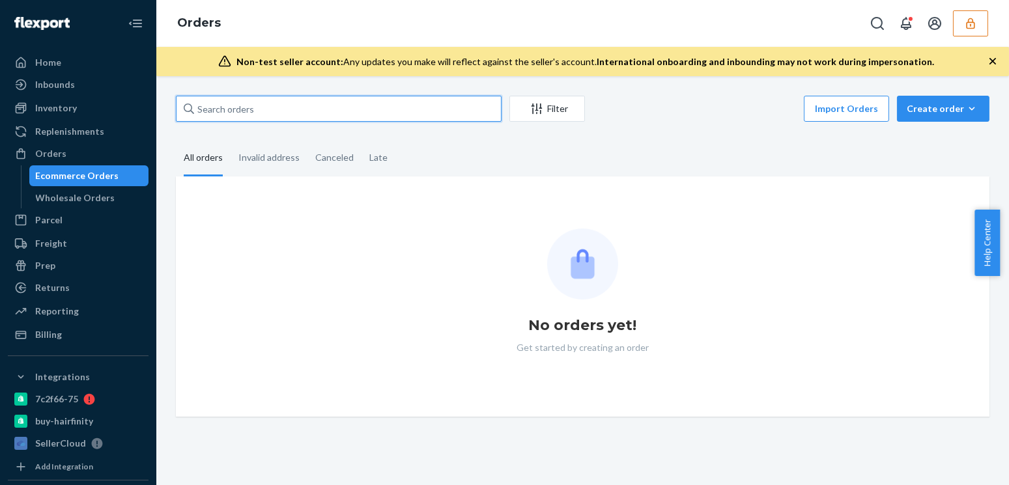
click at [234, 102] on input "text" at bounding box center [339, 109] width 326 height 26
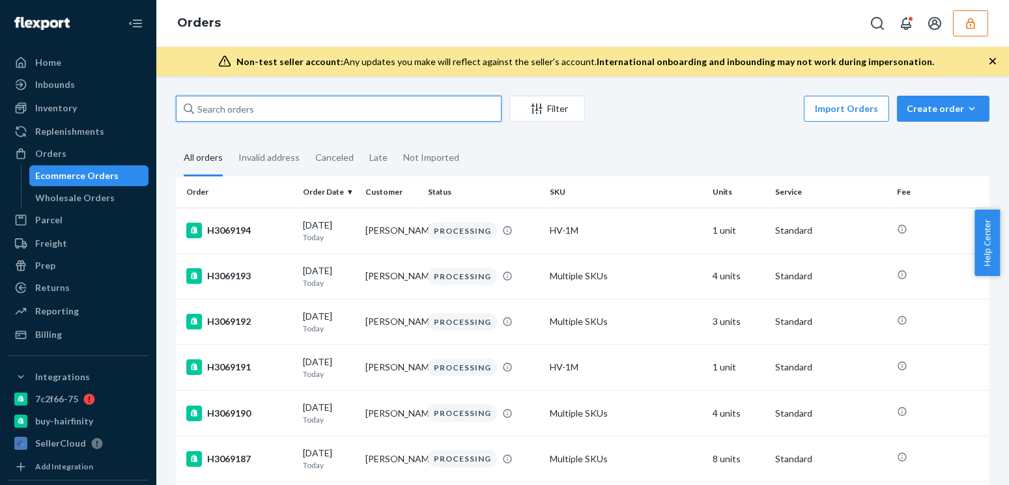
paste input "tymekagofinitycom"
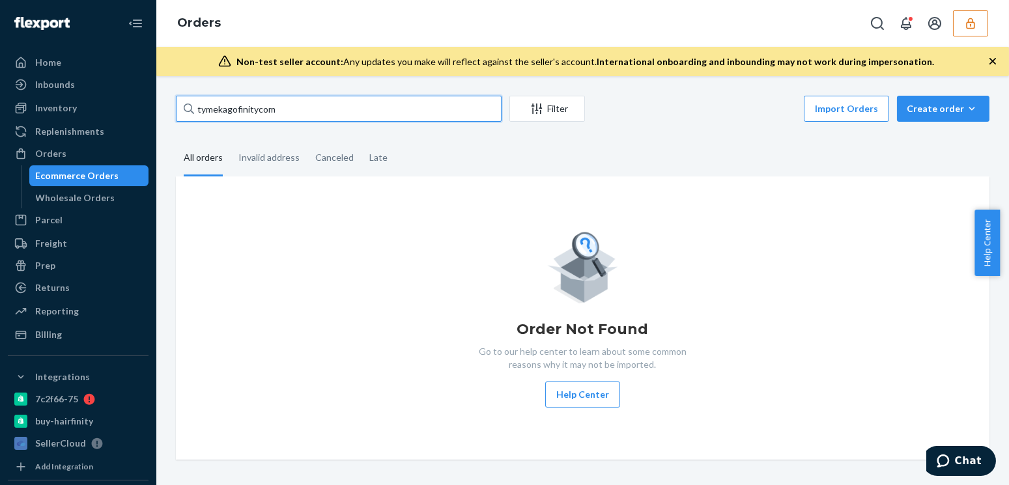
type input "tymekagofinitycom"
click at [958, 33] on button "button" at bounding box center [970, 23] width 35 height 26
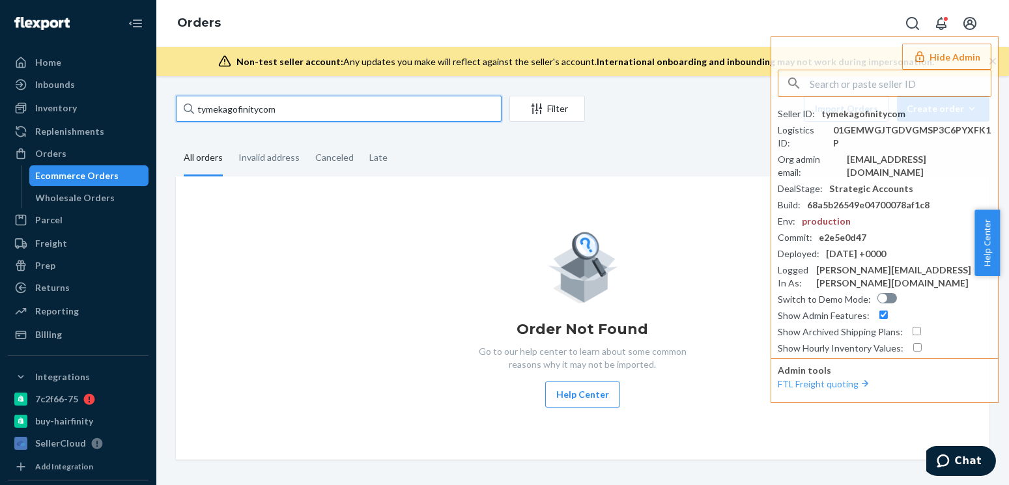
click at [337, 103] on input "tymekagofinitycom" at bounding box center [339, 109] width 326 height 26
drag, startPoint x: 286, startPoint y: 105, endPoint x: 116, endPoint y: 105, distance: 170.0
click at [116, 105] on div "Home Inbounds Shipping Plans Problems Inventory Products Replenishments Orders …" at bounding box center [504, 242] width 1009 height 485
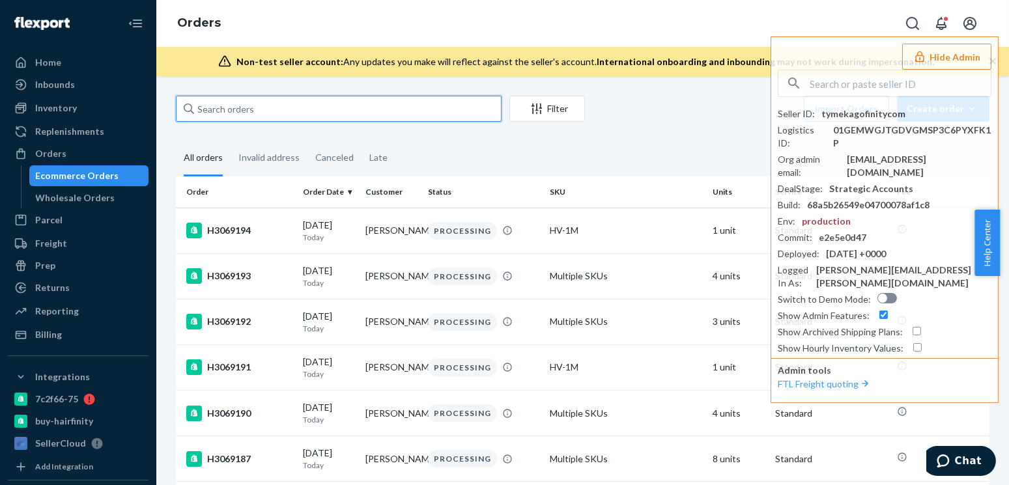
paste input "H3068043"
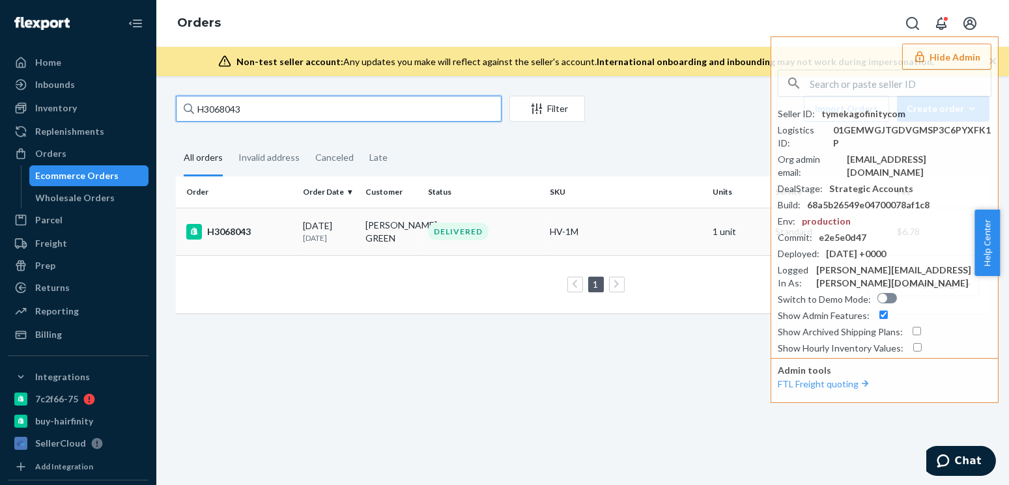
type input "H3068043"
click at [289, 240] on div "H3068043" at bounding box center [239, 232] width 106 height 16
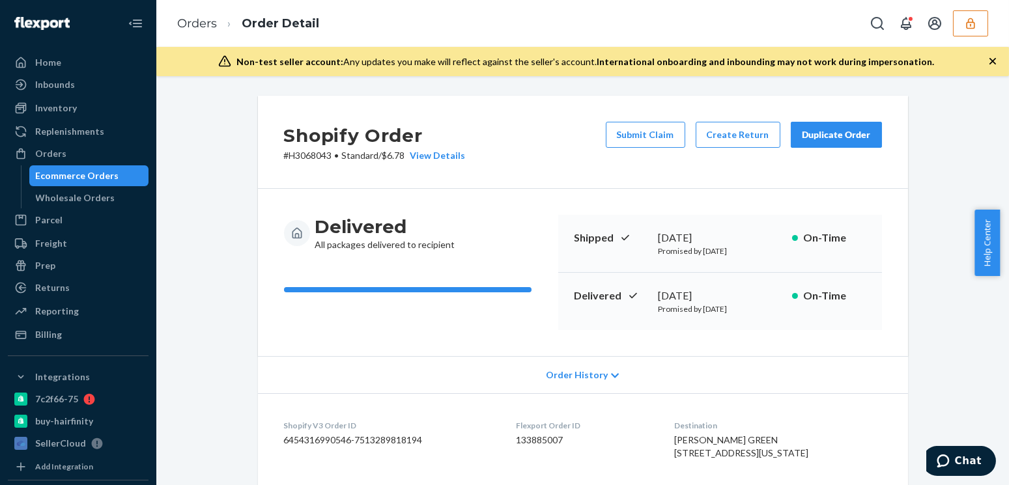
click at [578, 380] on span "Order History" at bounding box center [577, 375] width 62 height 13
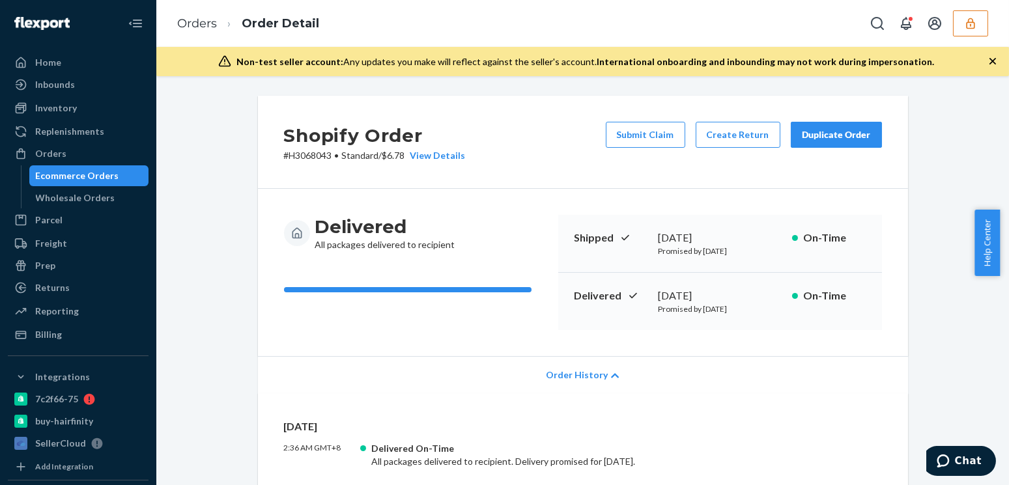
scroll to position [118, 0]
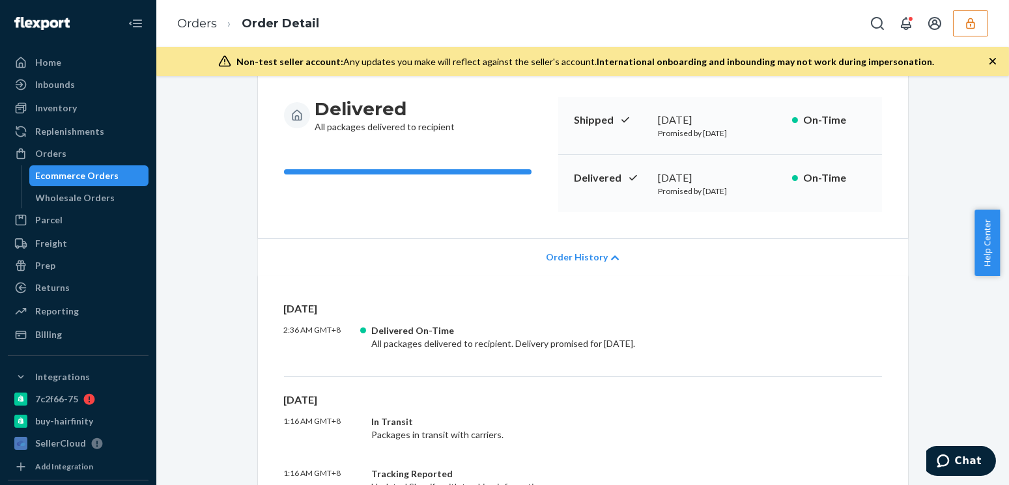
click at [574, 266] on div "Order History" at bounding box center [583, 256] width 650 height 37
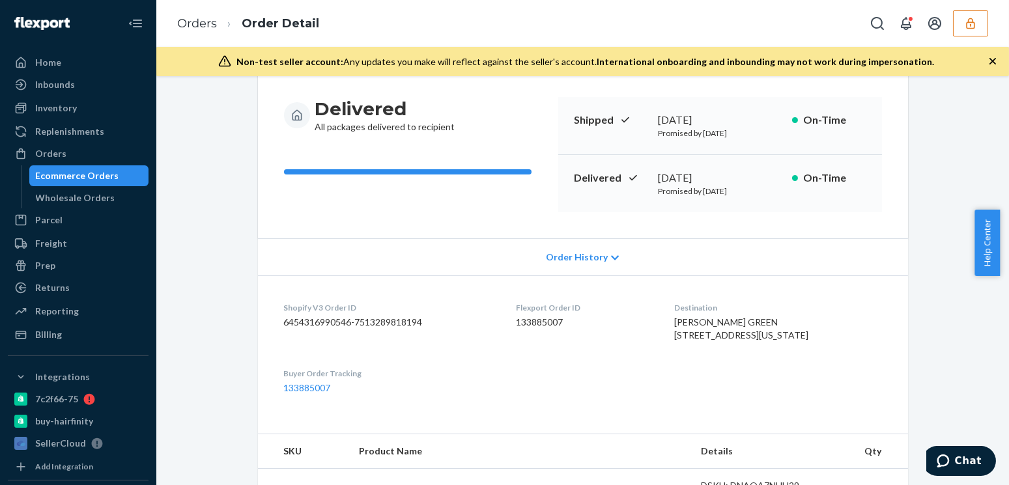
click at [977, 27] on button "button" at bounding box center [970, 23] width 35 height 26
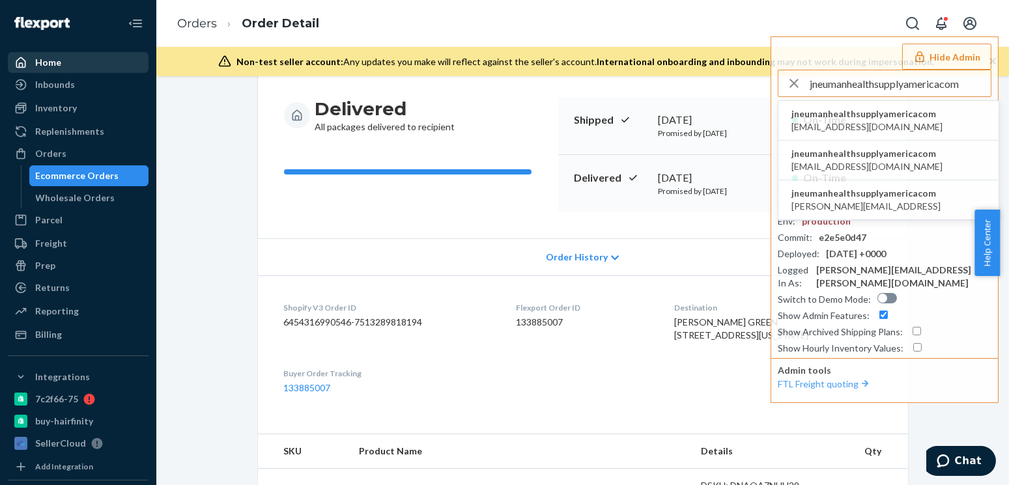
type input "jneumanhealthsupplyamericacom"
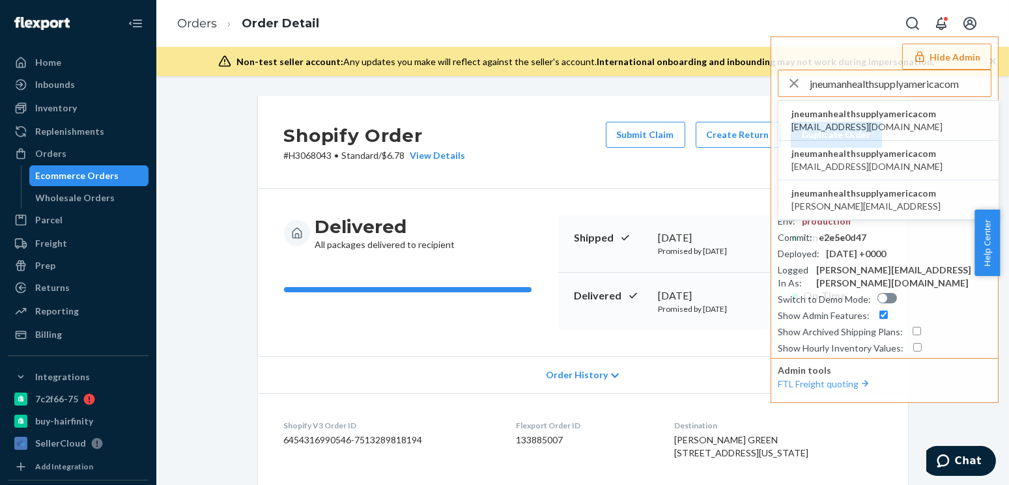
click at [302, 283] on div "Delivered All packages delivered to recipient" at bounding box center [416, 272] width 264 height 115
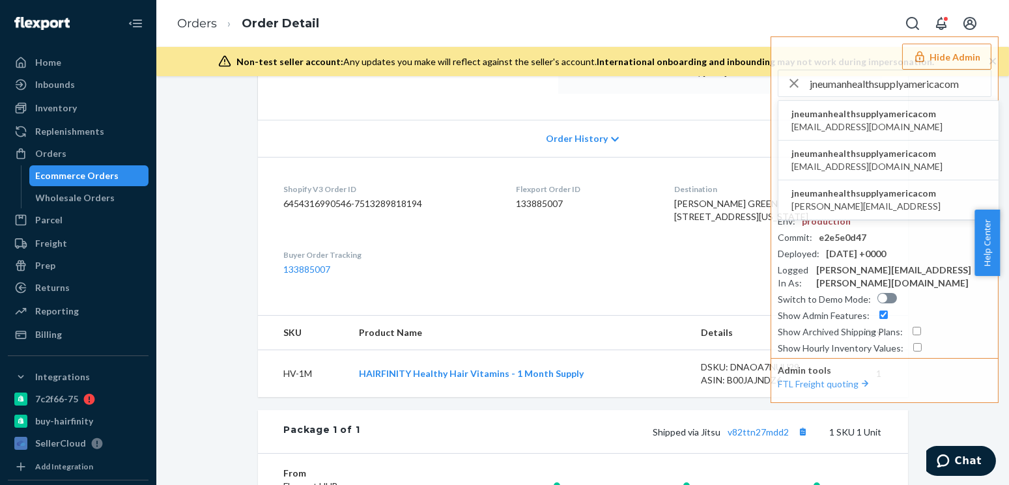
scroll to position [355, 0]
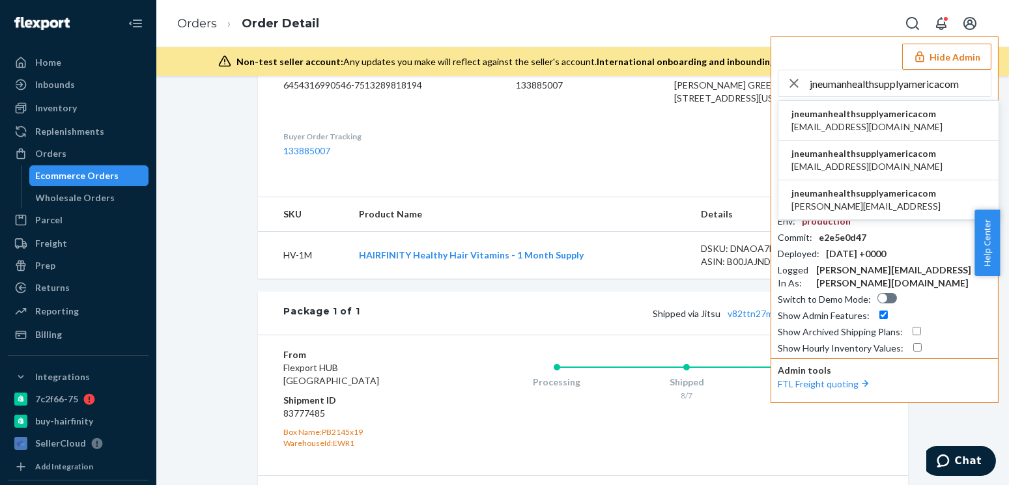
click at [927, 46] on button "Hide Admin" at bounding box center [946, 57] width 89 height 26
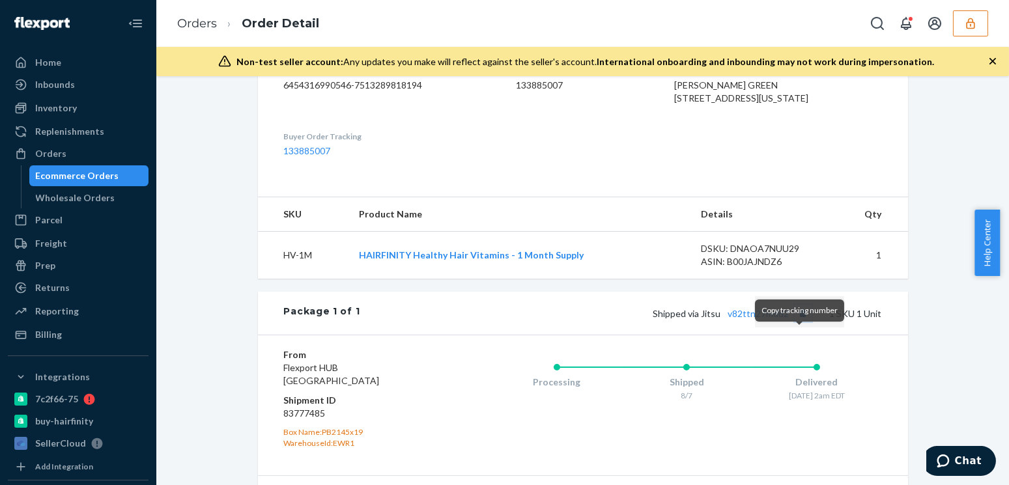
click at [797, 322] on button "Copy tracking number" at bounding box center [803, 313] width 17 height 17
click at [185, 293] on div "Shopify Order # H3068043 • Standard / $6.78 View Details Submit Claim Create Re…" at bounding box center [582, 175] width 833 height 868
click at [802, 322] on button "Copy tracking number" at bounding box center [803, 313] width 17 height 17
click at [206, 235] on div "Shopify Order # H3068043 • Standard / $6.78 View Details Submit Claim Create Re…" at bounding box center [582, 175] width 833 height 868
click at [986, 30] on button "button" at bounding box center [970, 23] width 35 height 26
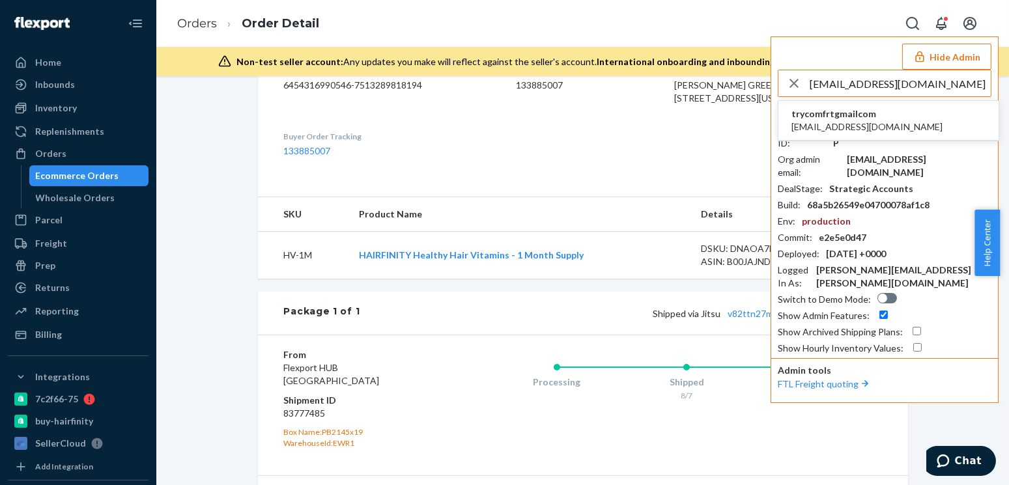
type input "[EMAIL_ADDRESS][DOMAIN_NAME]"
click at [867, 124] on span "[EMAIL_ADDRESS][DOMAIN_NAME]" at bounding box center [867, 127] width 151 height 13
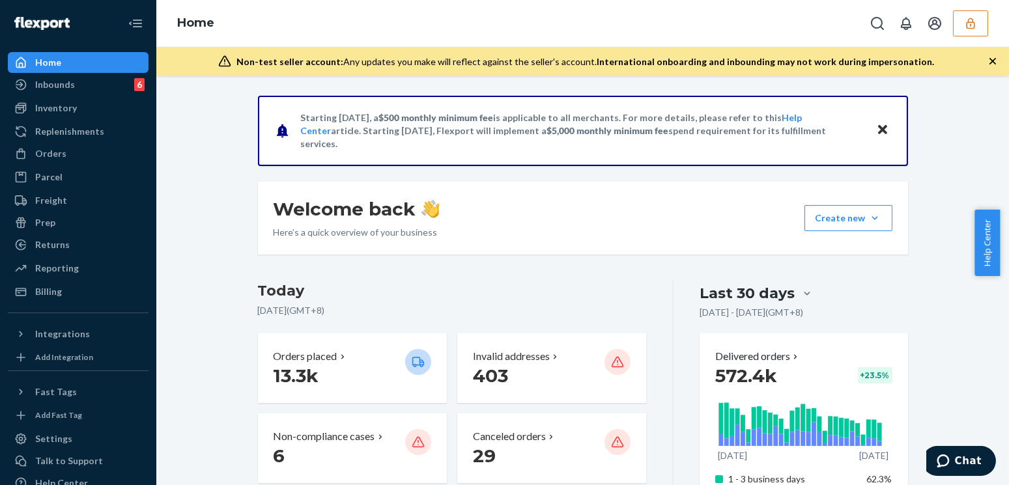
click at [992, 19] on div "Home" at bounding box center [582, 23] width 853 height 47
click at [977, 24] on icon "button" at bounding box center [970, 23] width 13 height 13
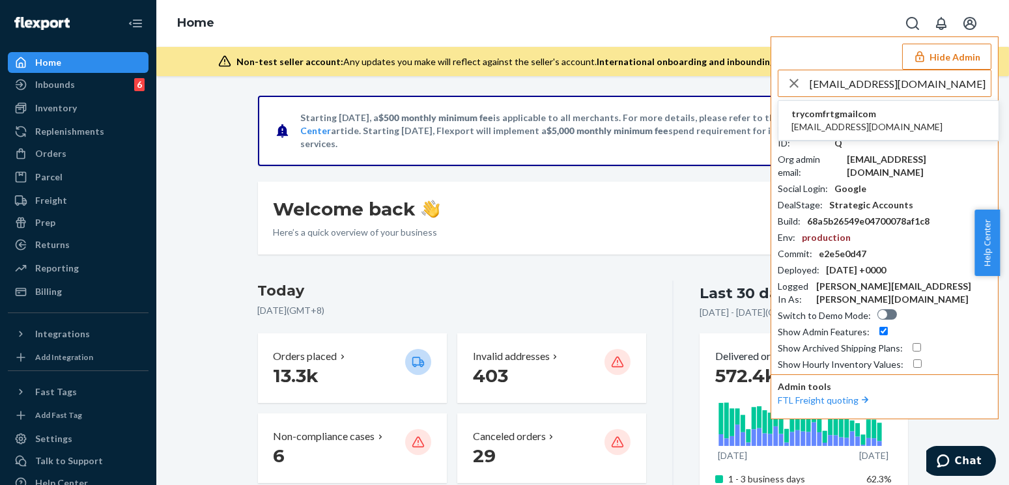
type input "[EMAIL_ADDRESS][DOMAIN_NAME]"
drag, startPoint x: 875, startPoint y: 115, endPoint x: 868, endPoint y: 117, distance: 6.6
click at [874, 115] on span "trycomfrtgmailcom" at bounding box center [867, 114] width 151 height 13
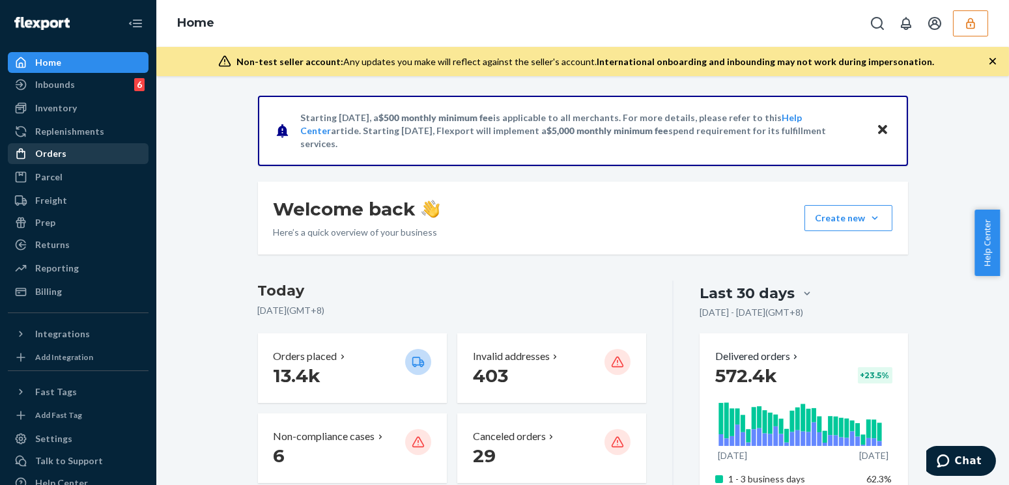
click at [66, 158] on div "Orders" at bounding box center [78, 154] width 138 height 18
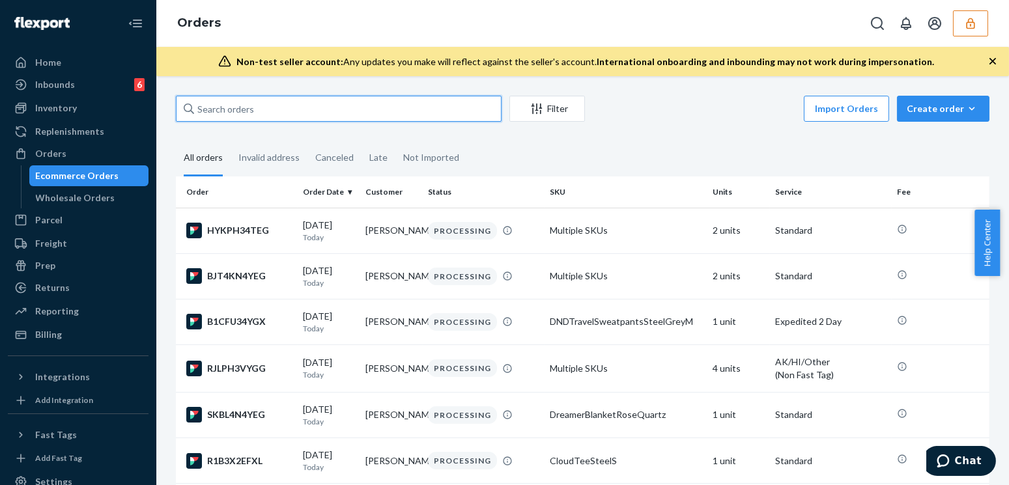
click at [266, 108] on input "text" at bounding box center [339, 109] width 326 height 26
paste input "254398801"
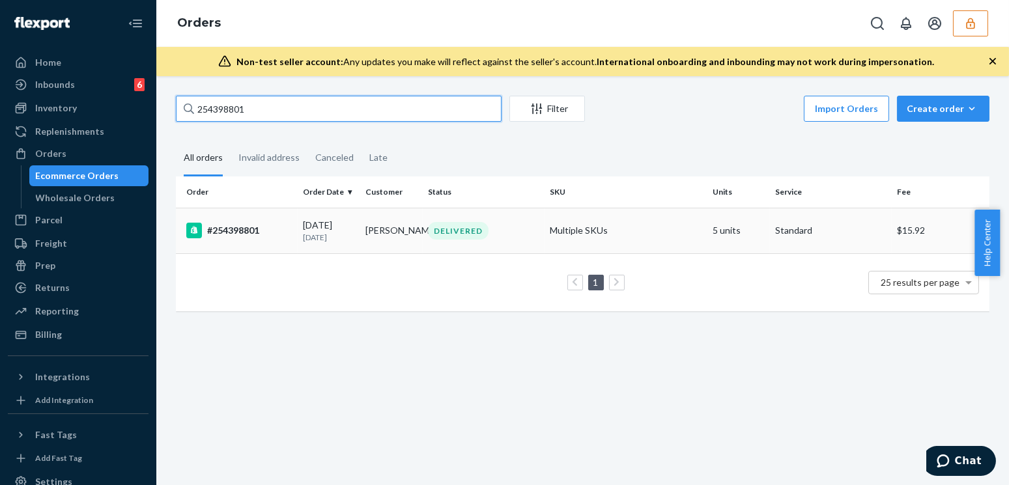
type input "254398801"
click at [294, 223] on td "#254398801" at bounding box center [237, 231] width 122 height 46
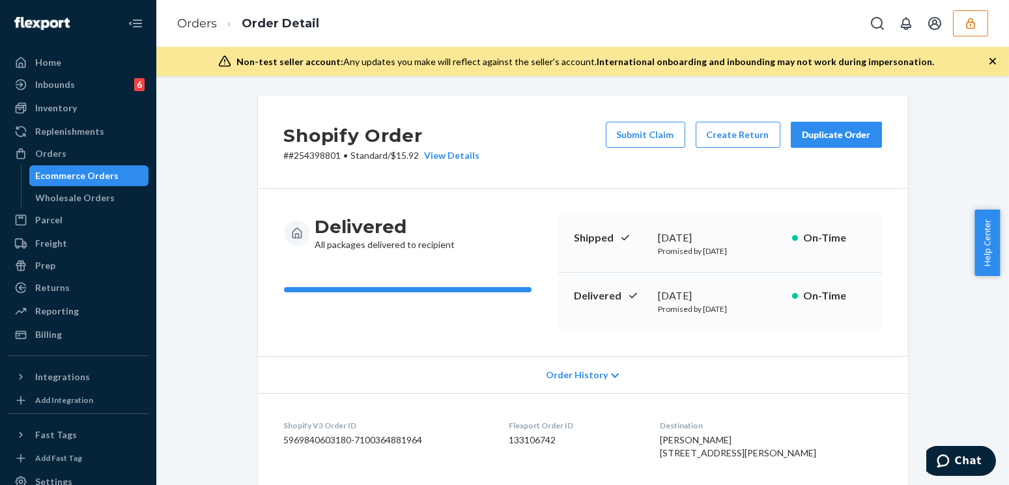
click at [979, 22] on button "button" at bounding box center [970, 23] width 35 height 26
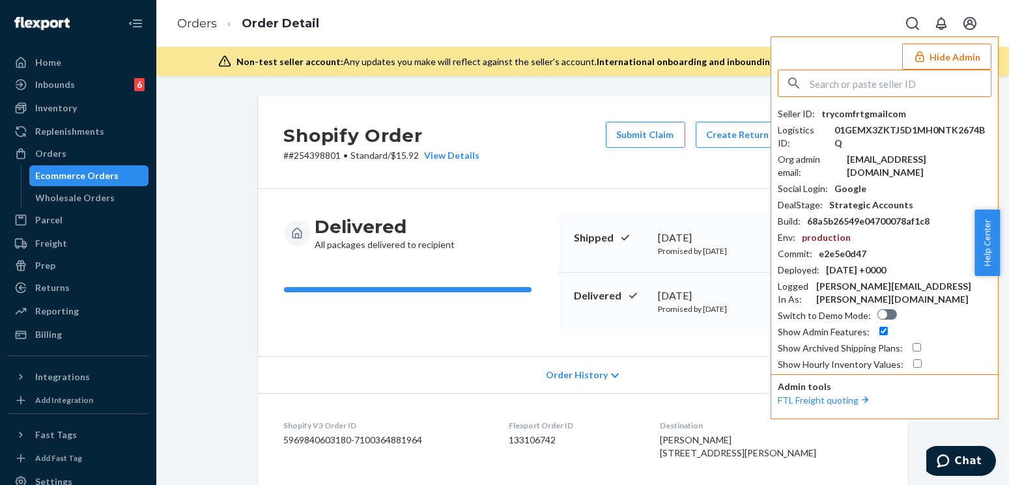
click at [964, 58] on button "Hide Admin" at bounding box center [946, 57] width 89 height 26
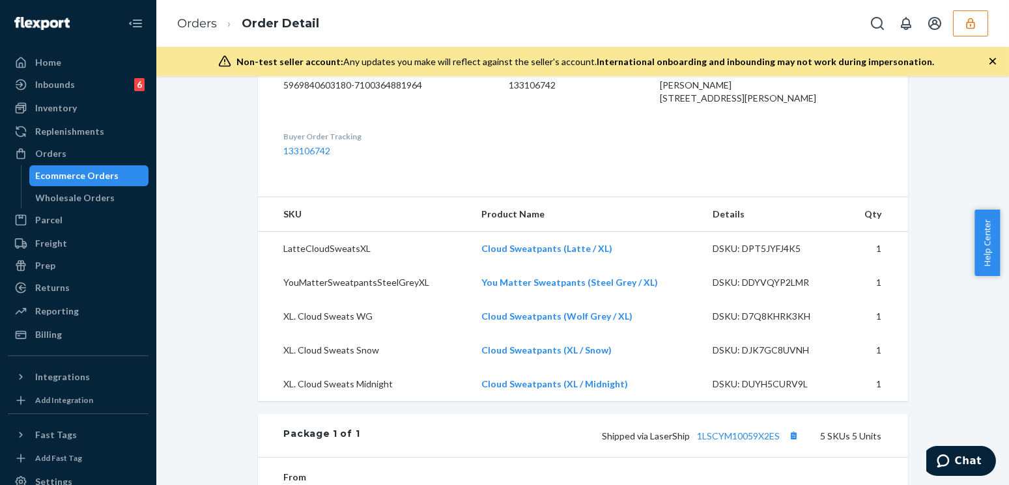
scroll to position [533, 0]
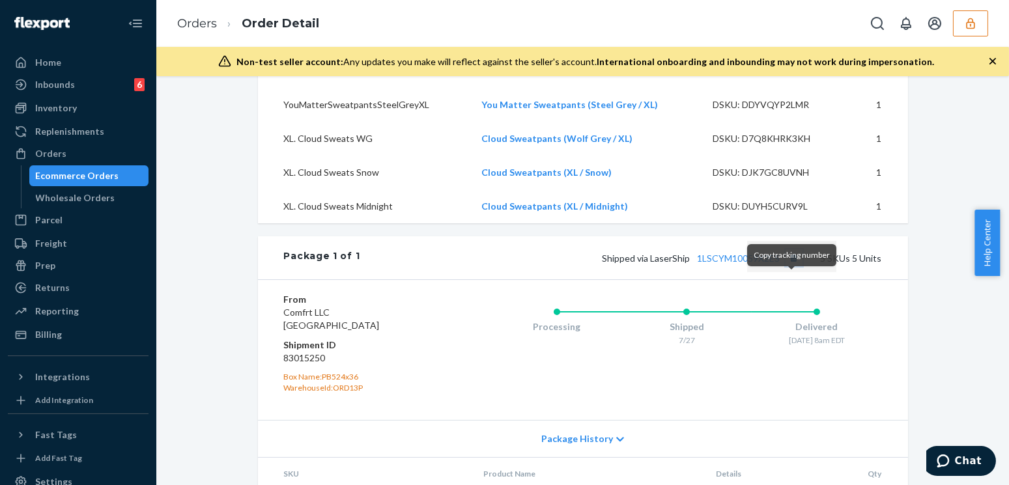
click at [794, 266] on button "Copy tracking number" at bounding box center [794, 258] width 17 height 17
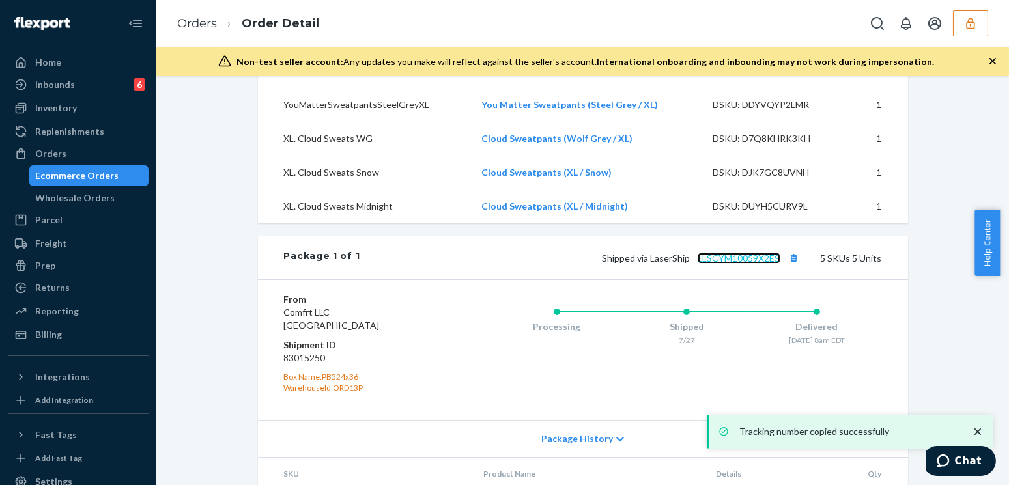
click at [757, 264] on link "1LSCYM10059X2ES" at bounding box center [739, 258] width 83 height 11
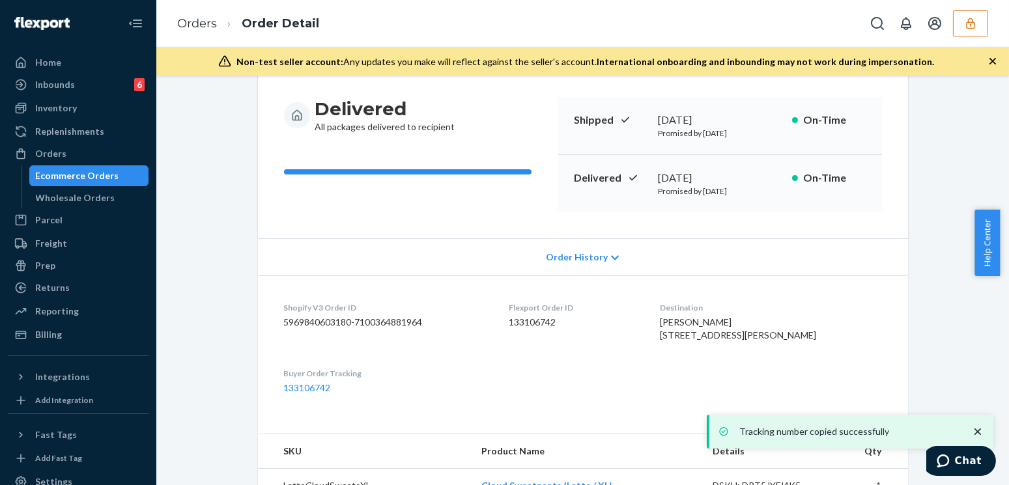
scroll to position [296, 0]
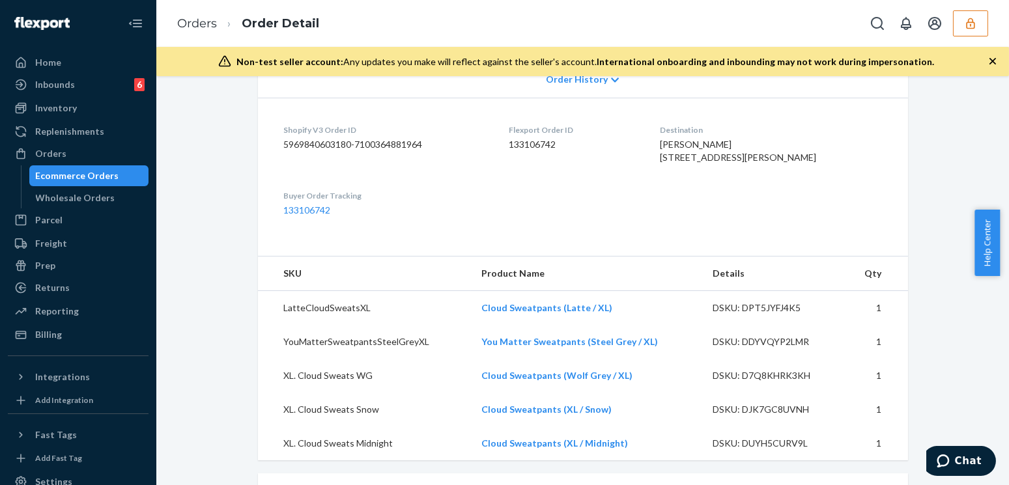
click at [680, 243] on dl "Shopify V3 Order ID 5969840603180-7100364881964 Flexport Order ID 133106742 Des…" at bounding box center [583, 170] width 650 height 145
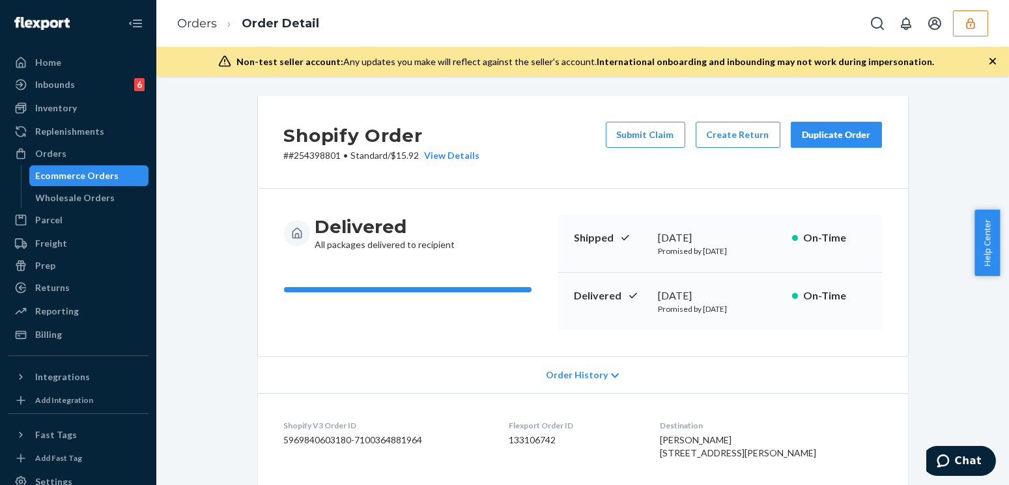
click at [966, 20] on icon "button" at bounding box center [970, 23] width 13 height 13
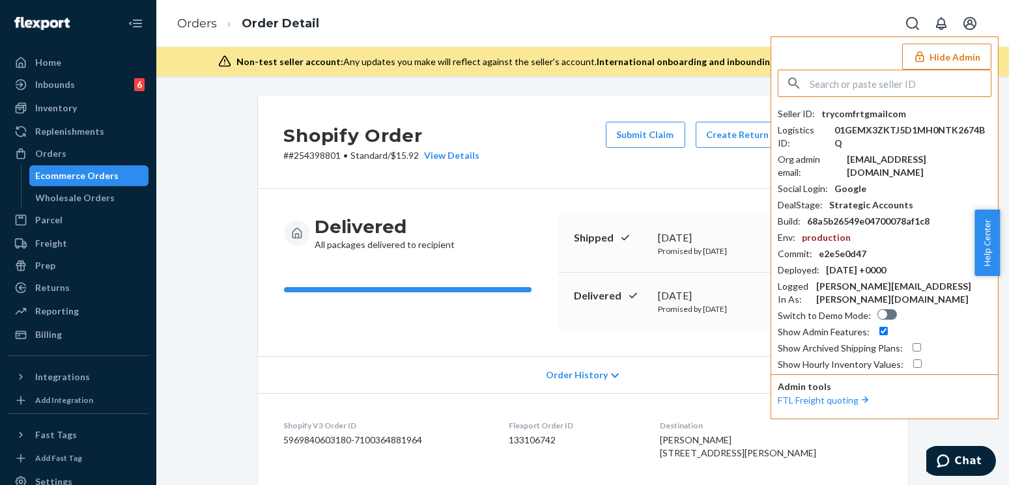
click at [929, 53] on button "Hide Admin" at bounding box center [946, 57] width 89 height 26
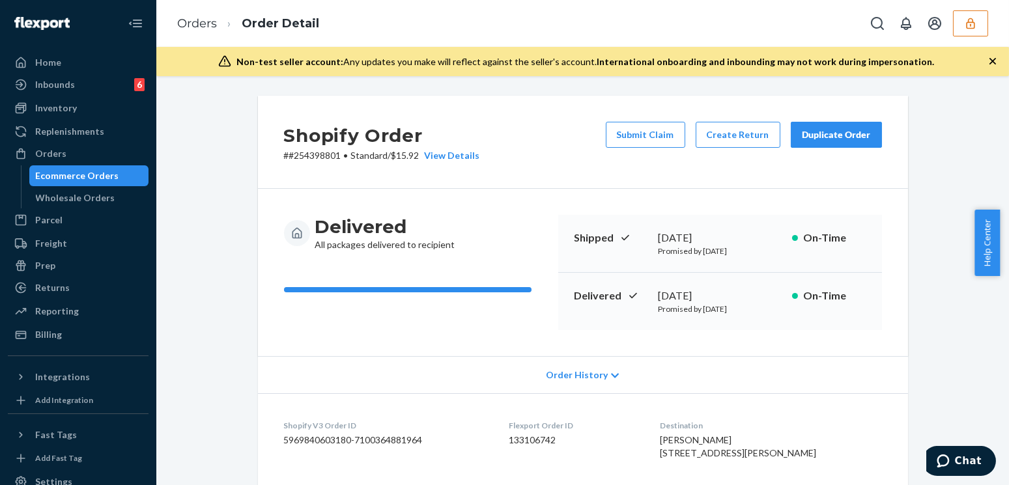
click at [554, 439] on dd "133106742" at bounding box center [574, 440] width 130 height 13
copy dd "133106742"
click at [799, 353] on div "Delivered All packages delivered to recipient Shipped July 26, 2025 Promised by…" at bounding box center [583, 272] width 650 height 167
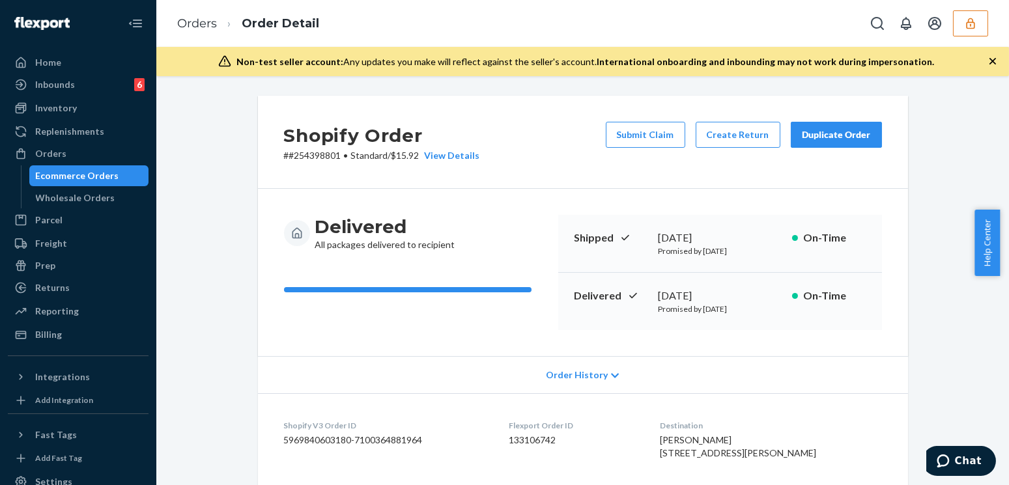
scroll to position [237, 0]
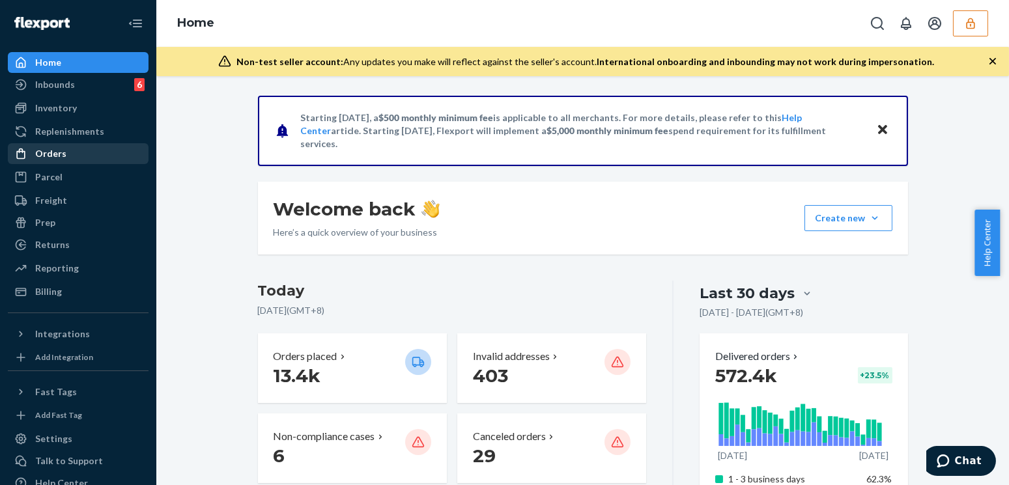
click at [72, 150] on div "Orders" at bounding box center [78, 154] width 138 height 18
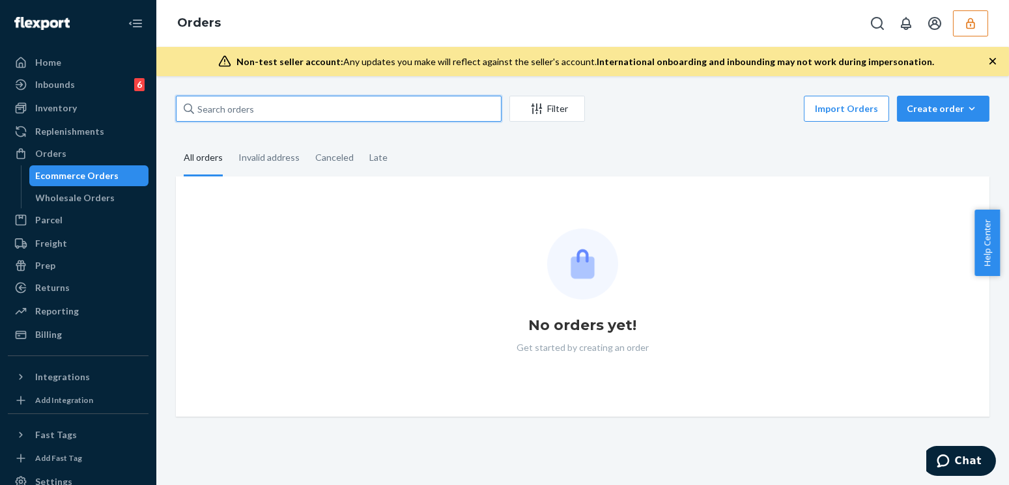
click at [286, 117] on input "text" at bounding box center [339, 109] width 326 height 26
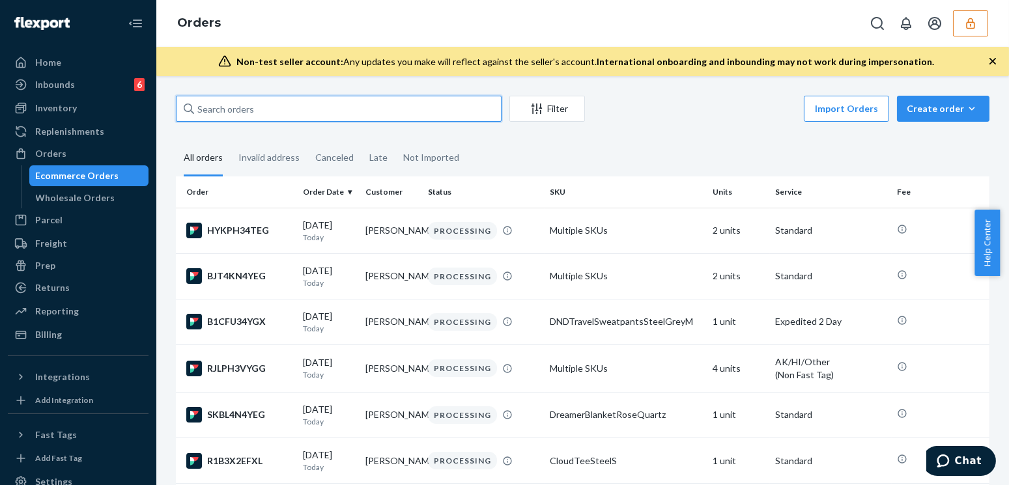
click at [286, 117] on input "text" at bounding box center [339, 109] width 326 height 26
paste input "254545619"
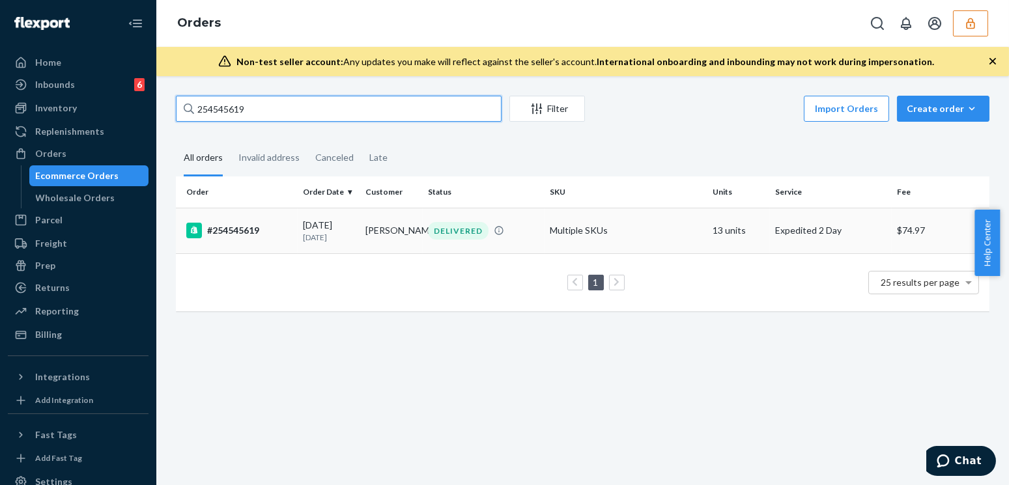
type input "254545619"
click at [287, 244] on td "#254545619" at bounding box center [237, 231] width 122 height 46
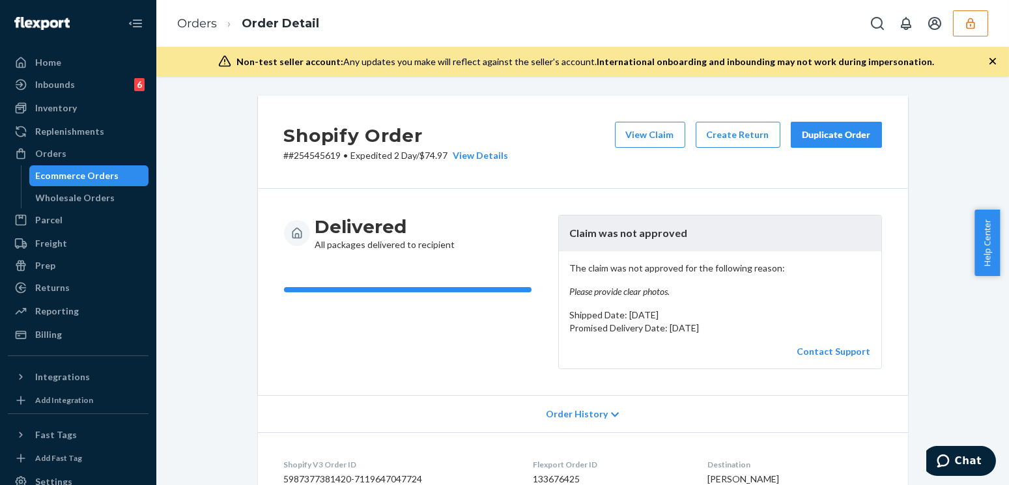
click at [675, 293] on em "Please provide clear photos." at bounding box center [720, 291] width 302 height 13
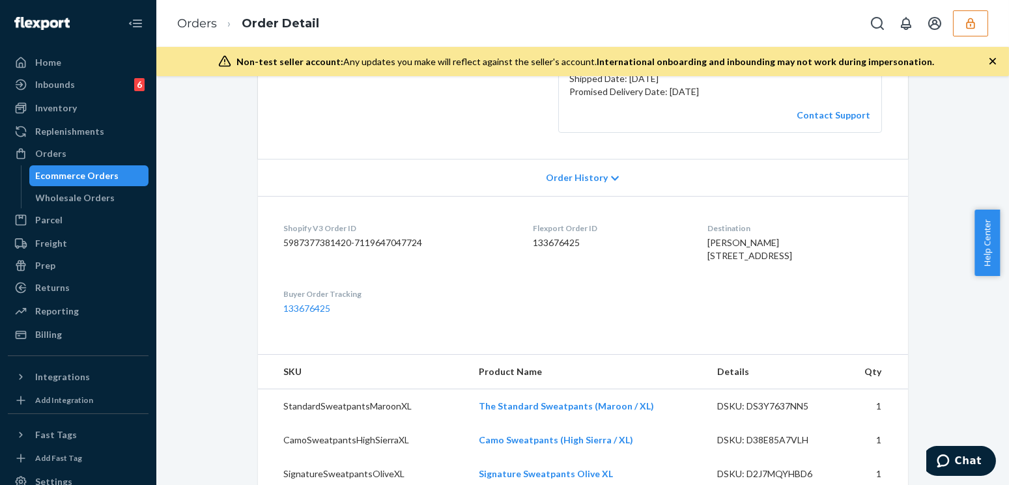
scroll to position [296, 0]
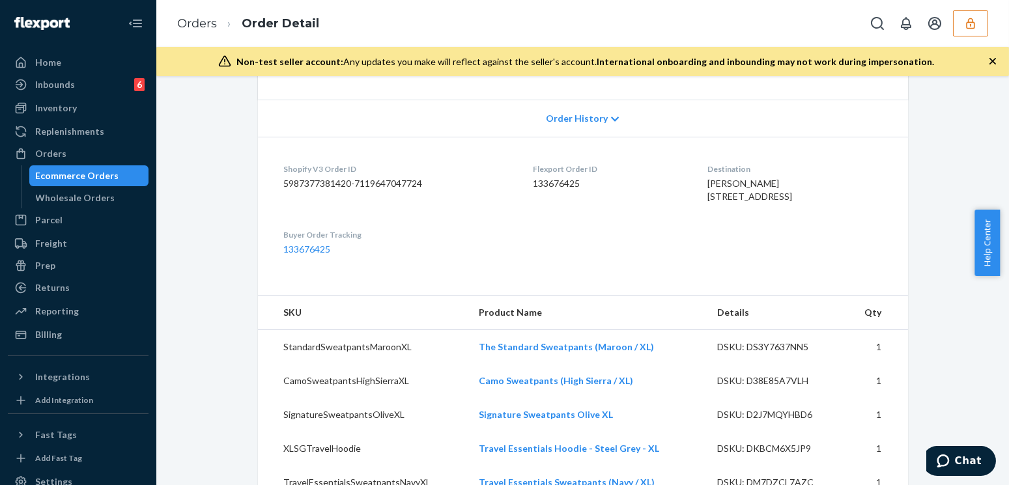
click at [558, 186] on dd "133676425" at bounding box center [610, 183] width 154 height 13
copy dd "133676425"
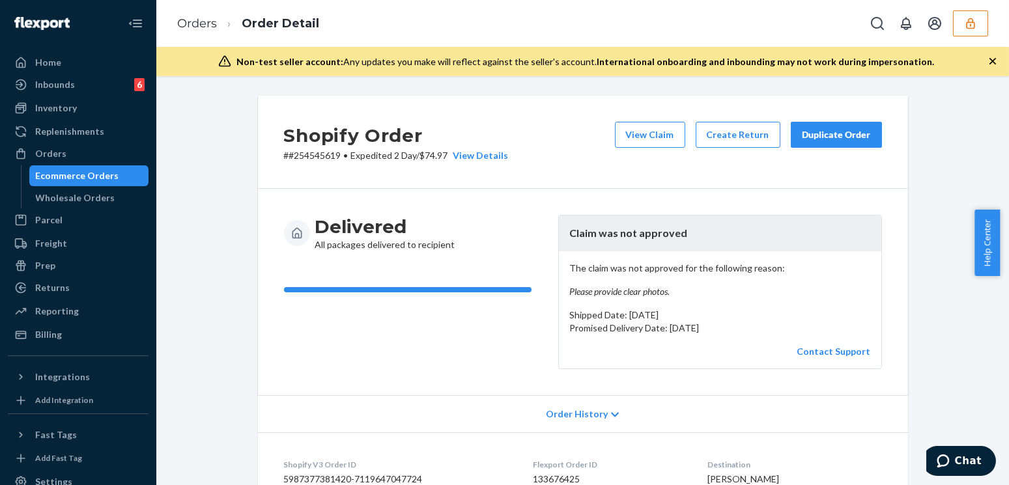
click at [964, 20] on icon "button" at bounding box center [970, 23] width 13 height 13
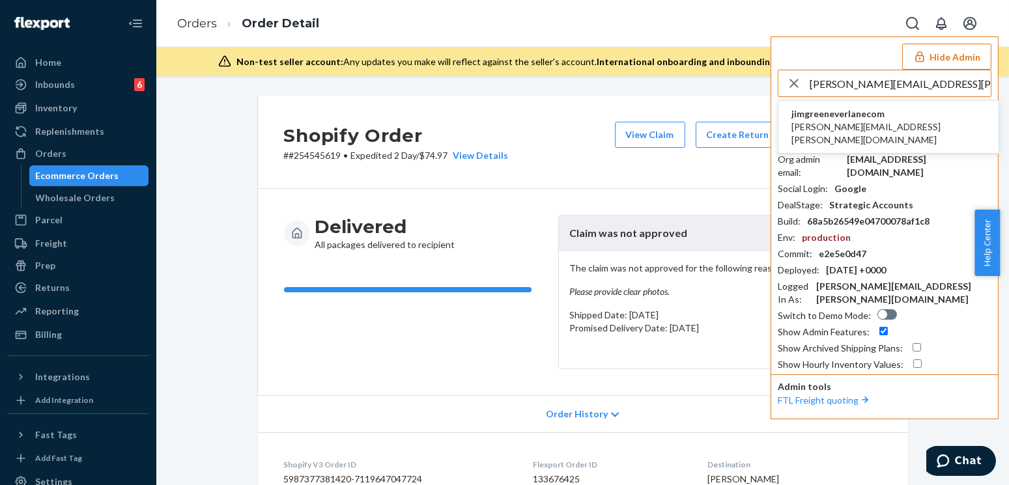
type input "[PERSON_NAME][EMAIL_ADDRESS][PERSON_NAME][DOMAIN_NAME]"
click at [827, 115] on span "jimgreeneverlanecom" at bounding box center [889, 114] width 194 height 13
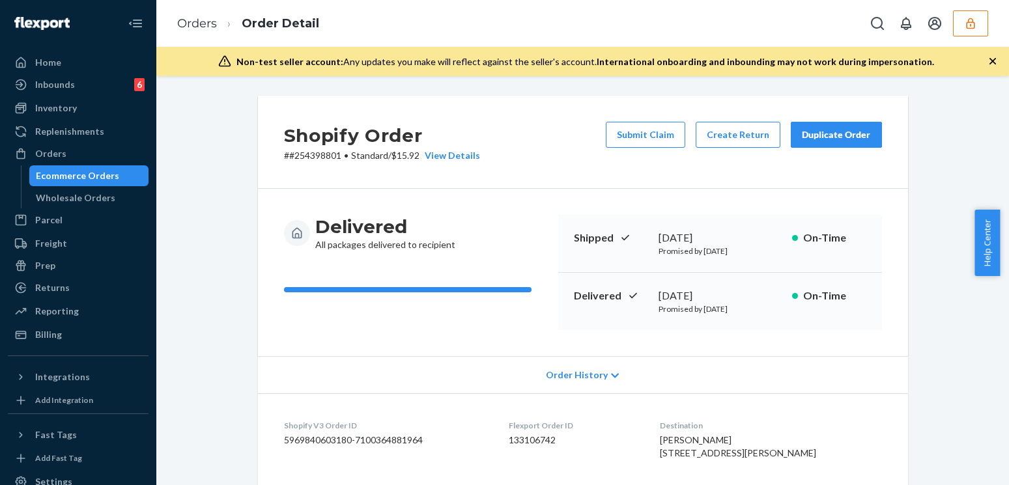
click at [959, 20] on button "button" at bounding box center [970, 23] width 35 height 26
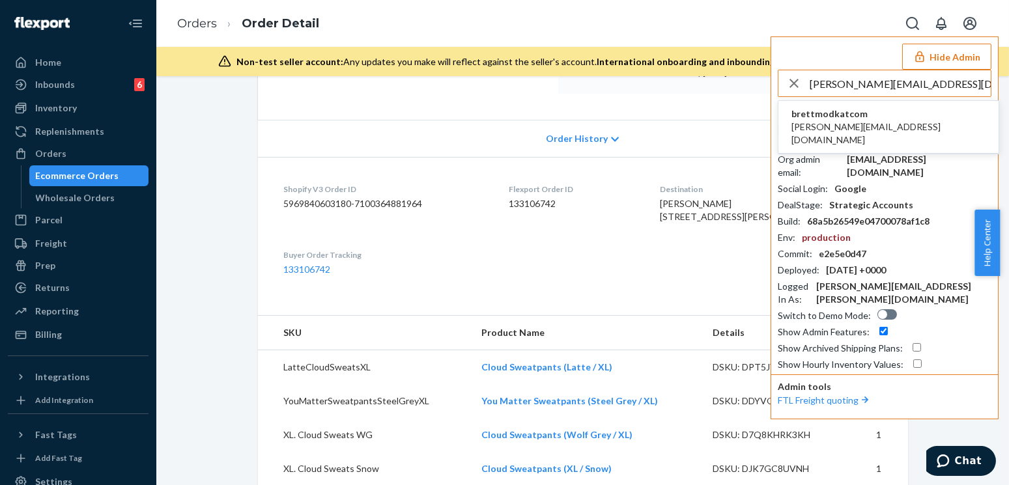
type input "[PERSON_NAME][EMAIL_ADDRESS][DOMAIN_NAME]"
click at [840, 121] on span "candice@modkat.com" at bounding box center [889, 134] width 194 height 26
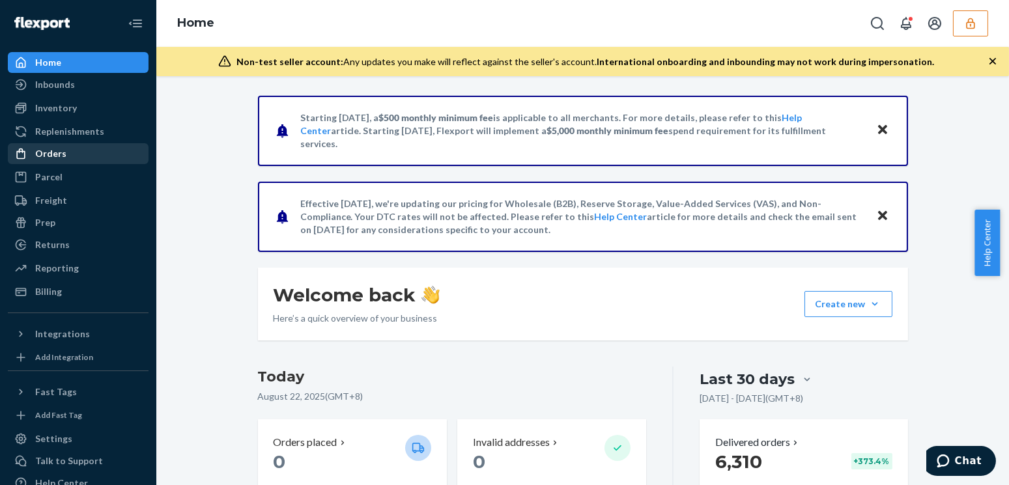
click at [74, 153] on div "Orders" at bounding box center [78, 154] width 138 height 18
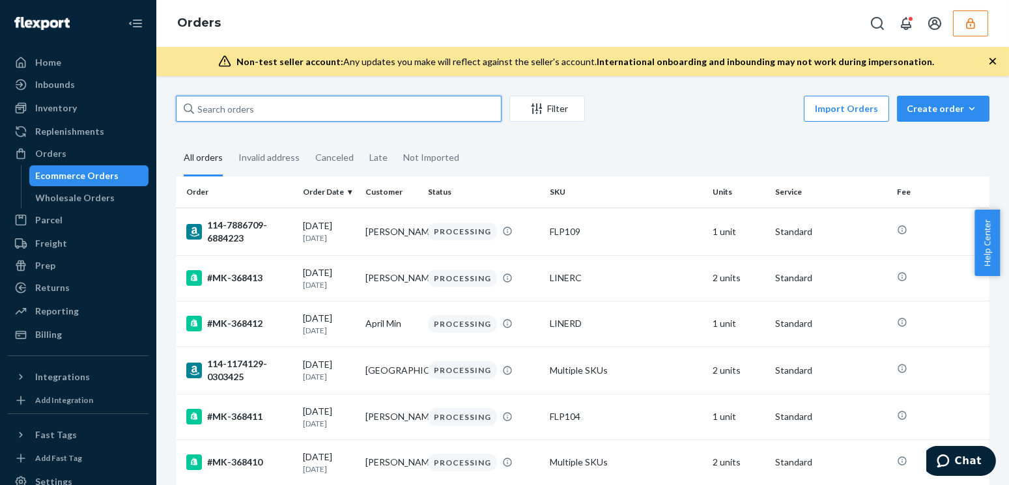
click at [264, 108] on input "text" at bounding box center [339, 109] width 326 height 26
paste input "368406"
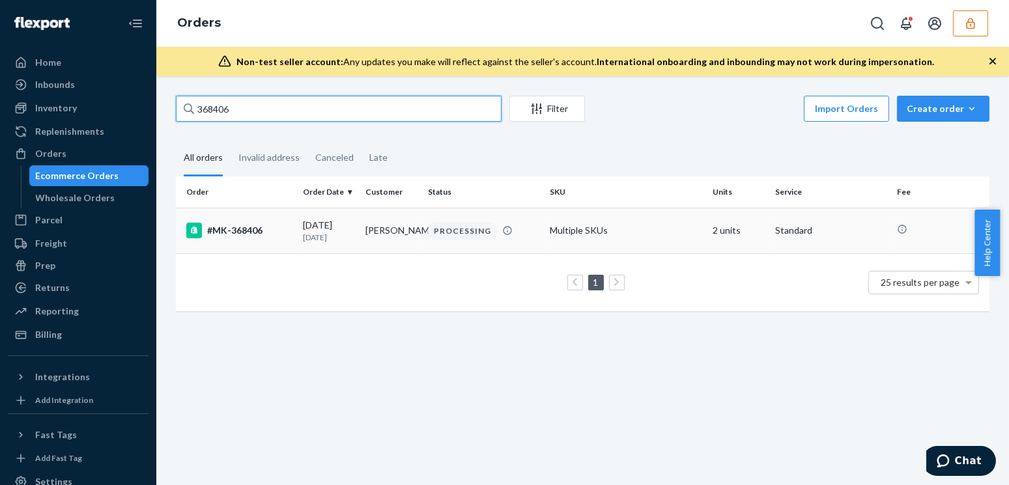
type input "368406"
click at [273, 241] on td "#MK-368406" at bounding box center [237, 231] width 122 height 46
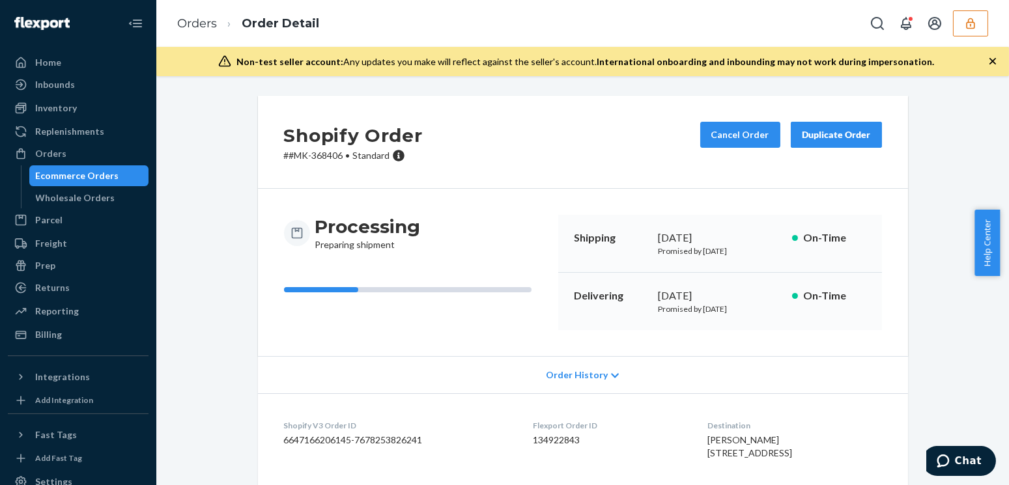
click at [964, 31] on button "button" at bounding box center [970, 23] width 35 height 26
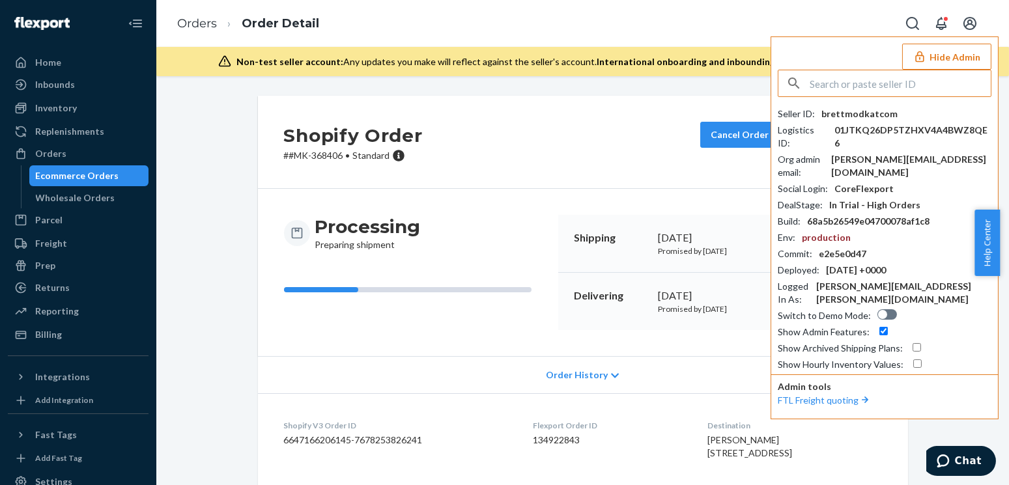
click at [937, 61] on button "Hide Admin" at bounding box center [946, 57] width 89 height 26
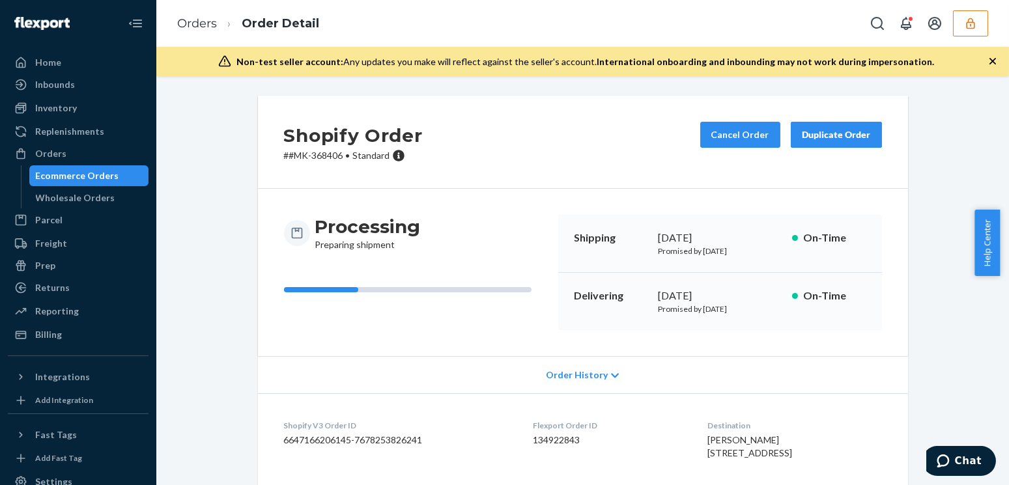
scroll to position [177, 0]
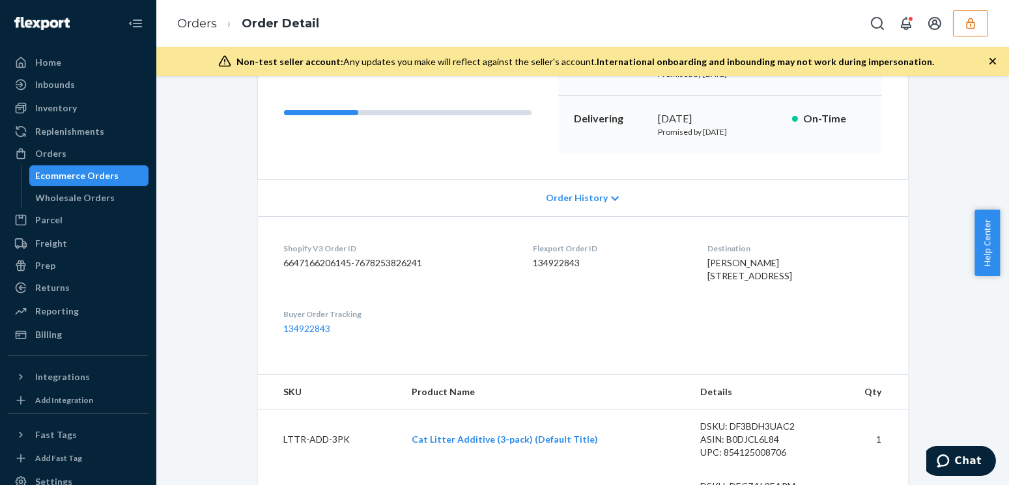
click at [566, 266] on dd "134922843" at bounding box center [610, 263] width 154 height 13
click at [565, 266] on dd "134922843" at bounding box center [610, 263] width 154 height 13
click at [544, 264] on dd "134922843" at bounding box center [610, 263] width 154 height 13
copy dd "134922843"
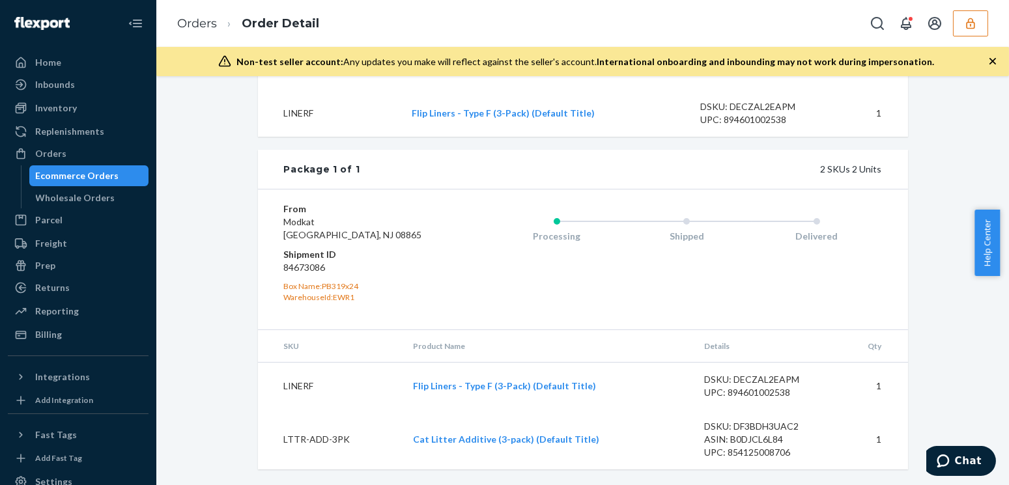
scroll to position [285, 0]
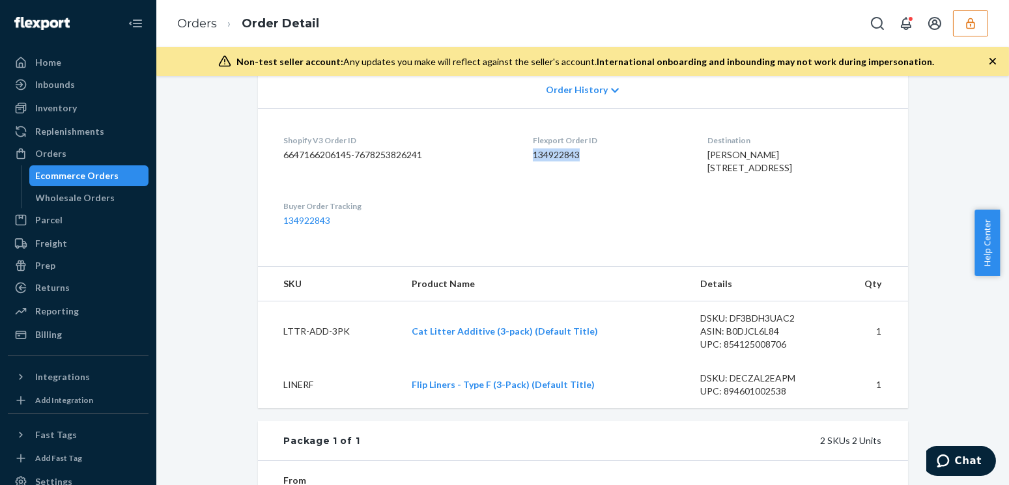
click at [552, 156] on dd "134922843" at bounding box center [610, 155] width 154 height 13
copy dd "134922843"
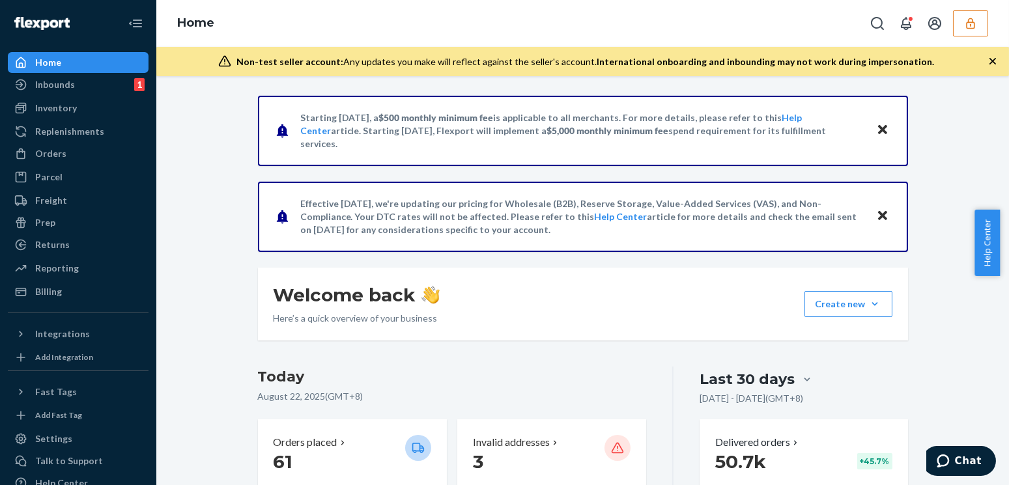
click at [73, 158] on div "Orders" at bounding box center [78, 154] width 138 height 18
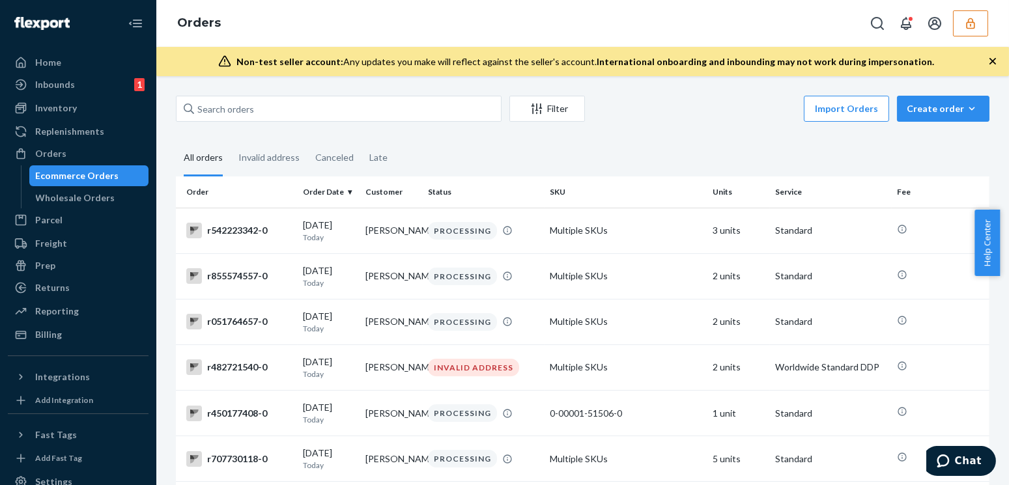
click at [961, 14] on button "button" at bounding box center [970, 23] width 35 height 26
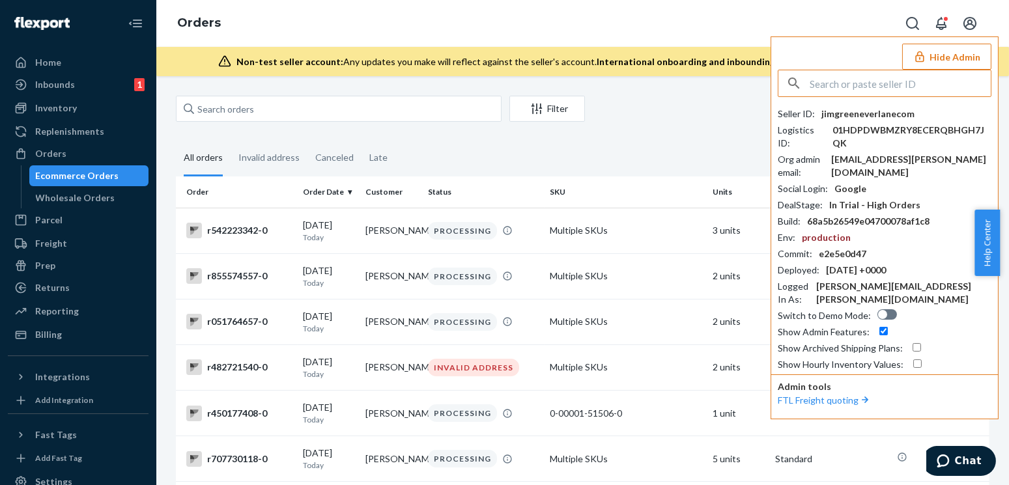
click at [883, 78] on input "text" at bounding box center [900, 83] width 181 height 26
click at [869, 85] on input "text" at bounding box center [900, 83] width 181 height 26
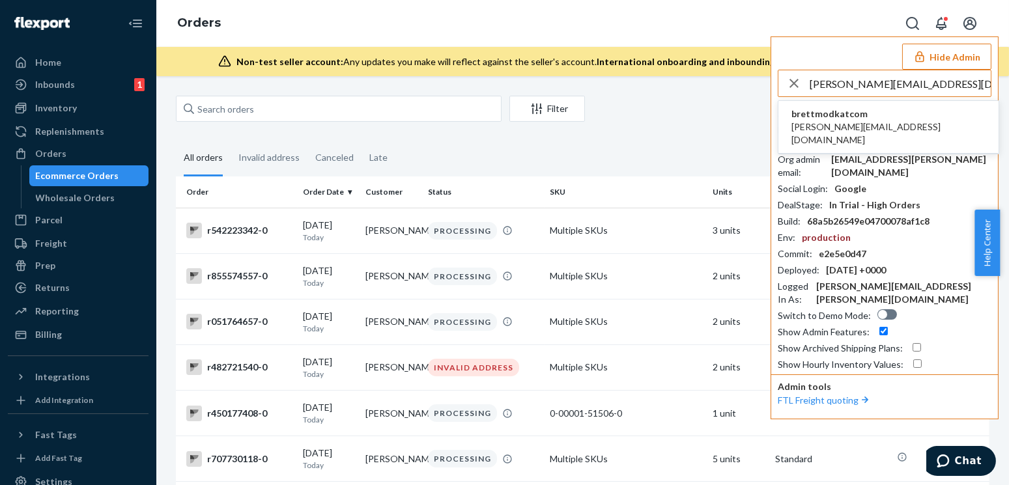
type input "anna@modkat.com"
click at [827, 112] on span "brettmodkatcom" at bounding box center [889, 114] width 194 height 13
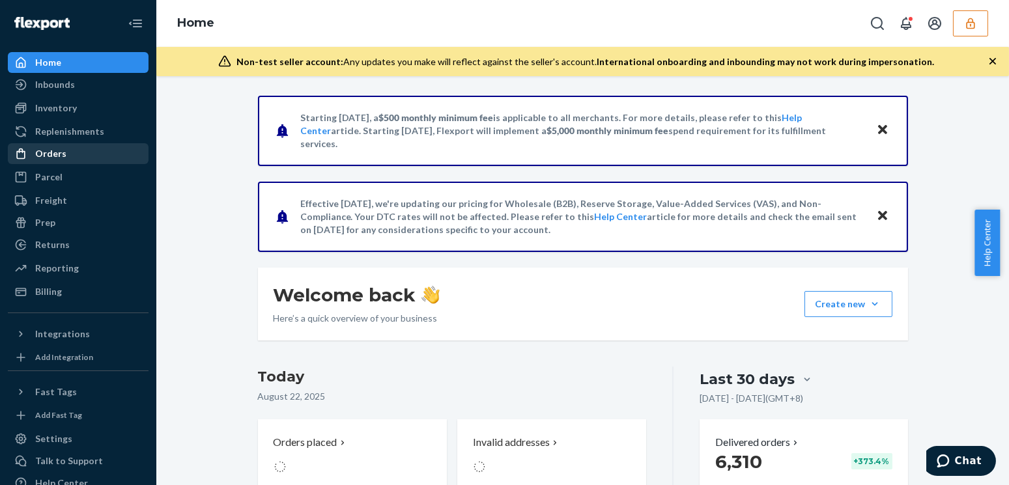
click at [70, 149] on div "Orders" at bounding box center [78, 154] width 138 height 18
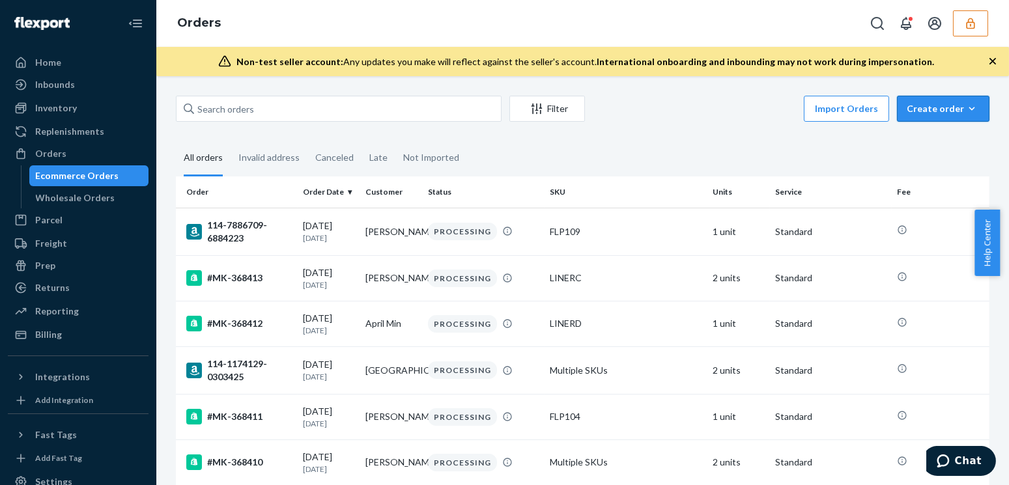
click at [929, 113] on div "Create order" at bounding box center [943, 108] width 73 height 13
click at [926, 141] on span "Ecommerce order" at bounding box center [951, 140] width 81 height 9
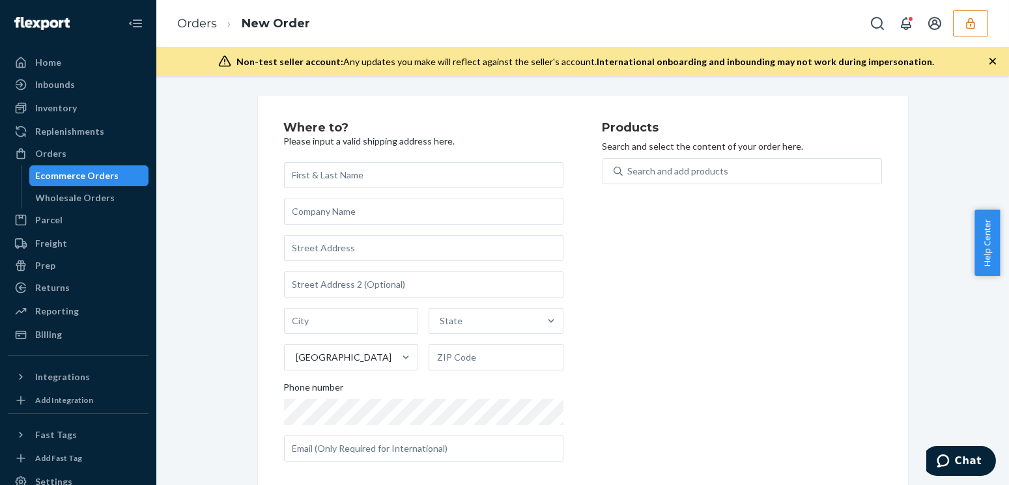
click at [296, 169] on input "text" at bounding box center [424, 175] width 280 height 26
type input "[PERSON_NAME]"
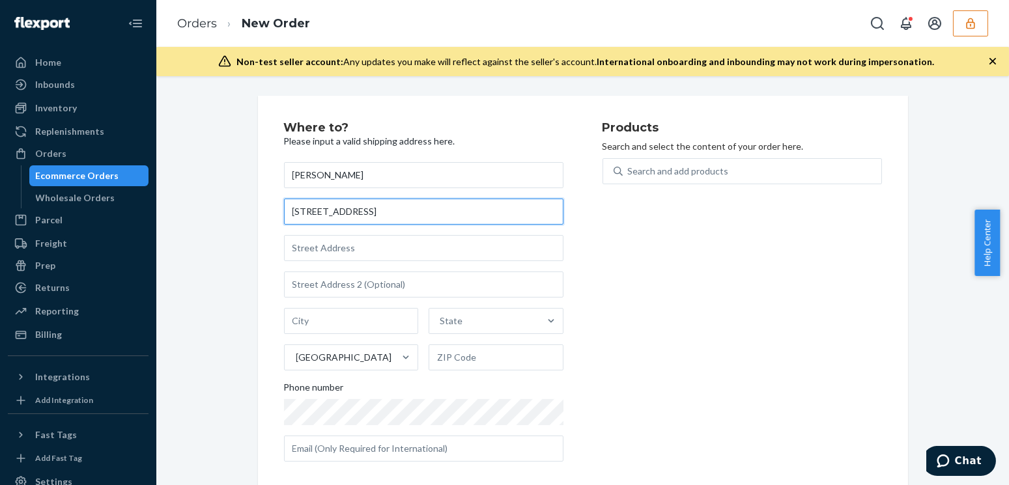
click at [351, 214] on input "33 bis rue L" at bounding box center [424, 212] width 280 height 26
paste input "épine"
type input "33 bis rue Lépine"
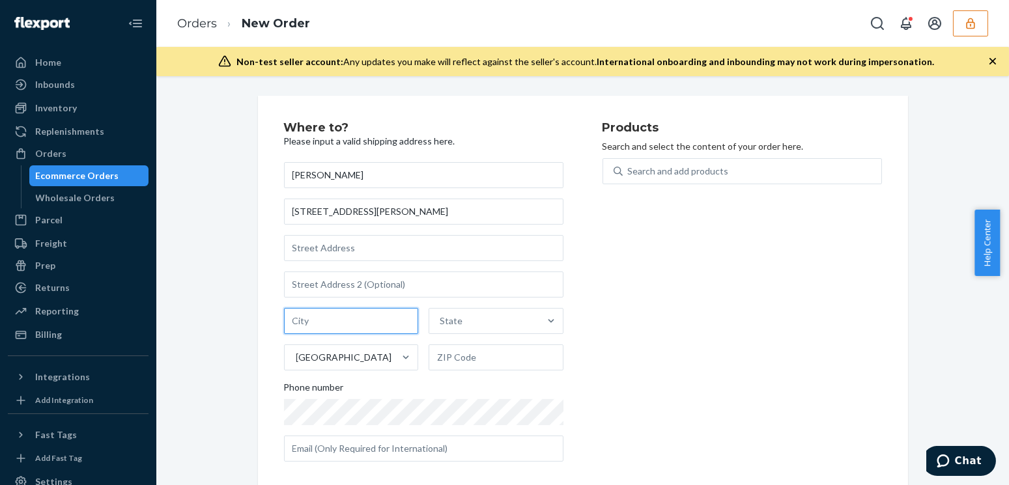
click at [369, 319] on input "text" at bounding box center [351, 321] width 135 height 26
type input "Paintin"
click at [483, 322] on div "State" at bounding box center [484, 321] width 110 height 26
click at [441, 322] on input "State" at bounding box center [440, 321] width 1 height 13
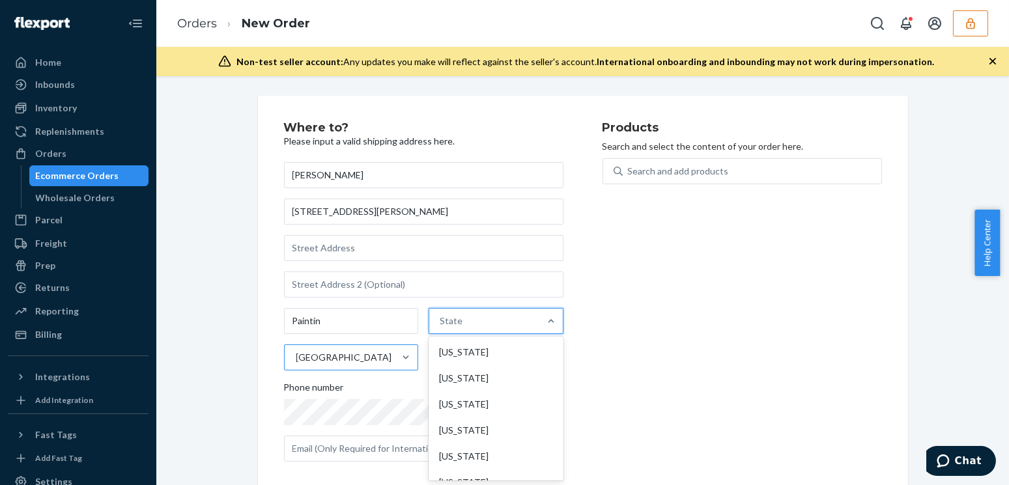
click at [350, 358] on div "United States" at bounding box center [340, 358] width 110 height 26
click at [296, 358] on input "United States" at bounding box center [295, 357] width 1 height 13
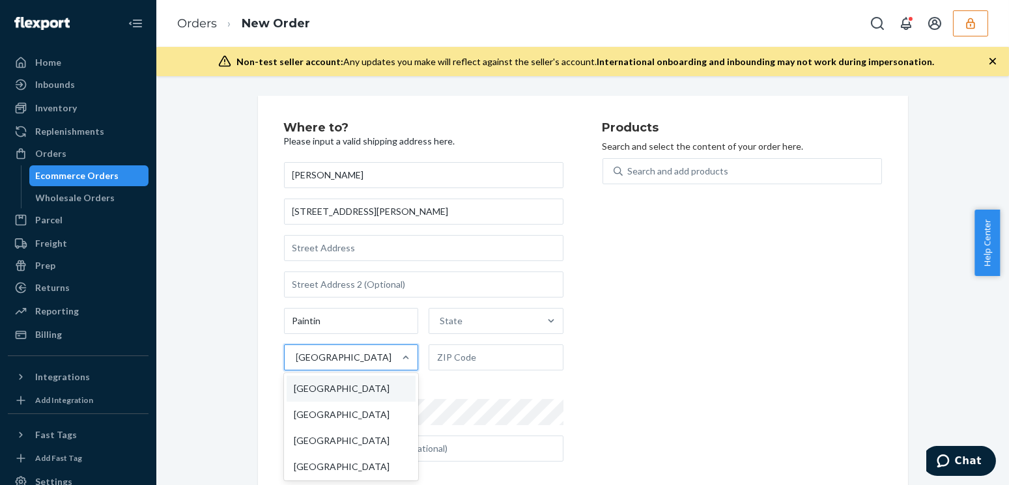
scroll to position [12, 0]
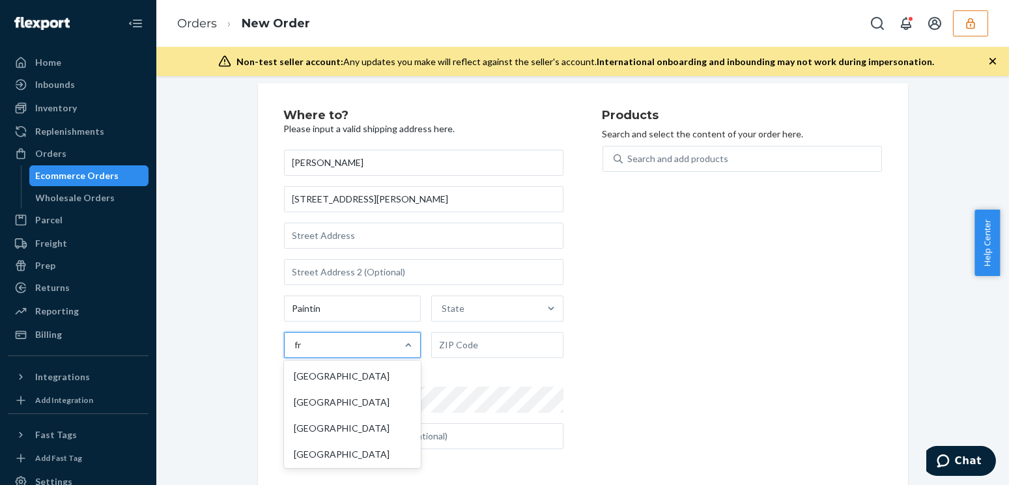
type input "fra"
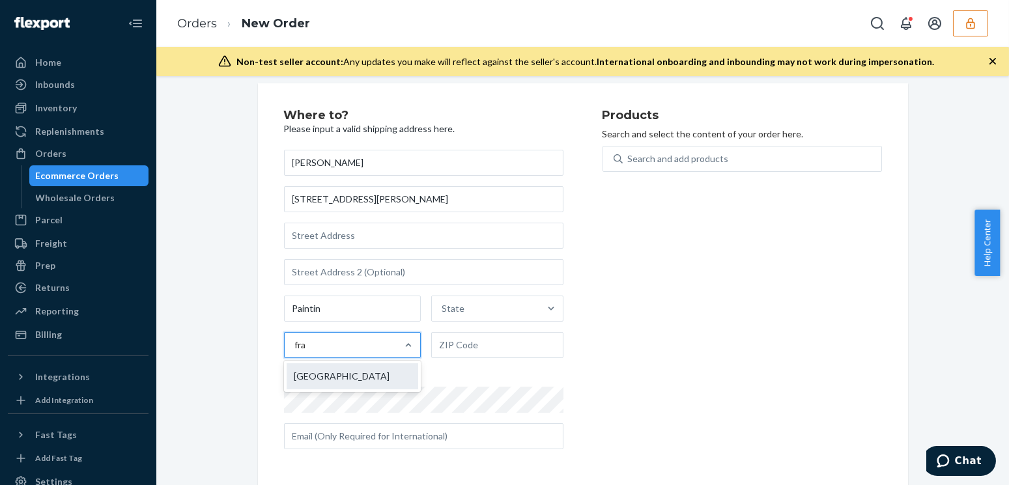
click at [323, 383] on div "France" at bounding box center [353, 377] width 132 height 26
click at [308, 352] on input "fra" at bounding box center [301, 345] width 12 height 13
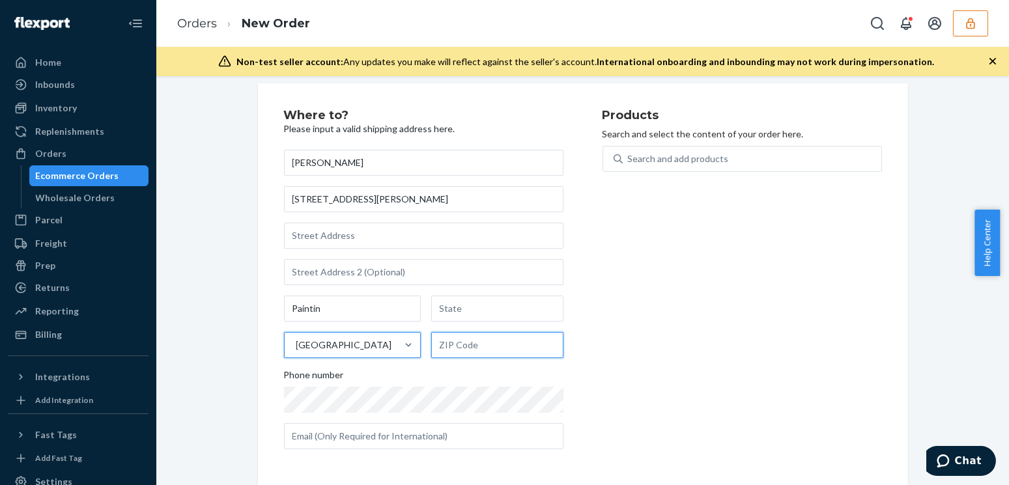
click at [457, 341] on input "text" at bounding box center [497, 345] width 132 height 26
type input "93500"
click at [272, 312] on div "Where to? Please input a valid shipping address here. Lolita M'Gouni 33 bis rue…" at bounding box center [583, 284] width 650 height 403
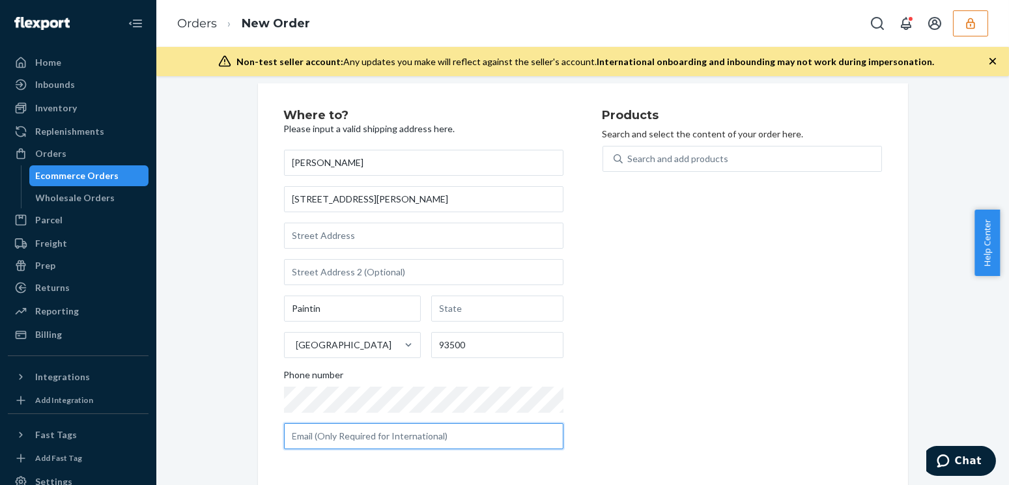
click at [362, 431] on input "text" at bounding box center [424, 436] width 280 height 26
type input "l.mg@live.fr"
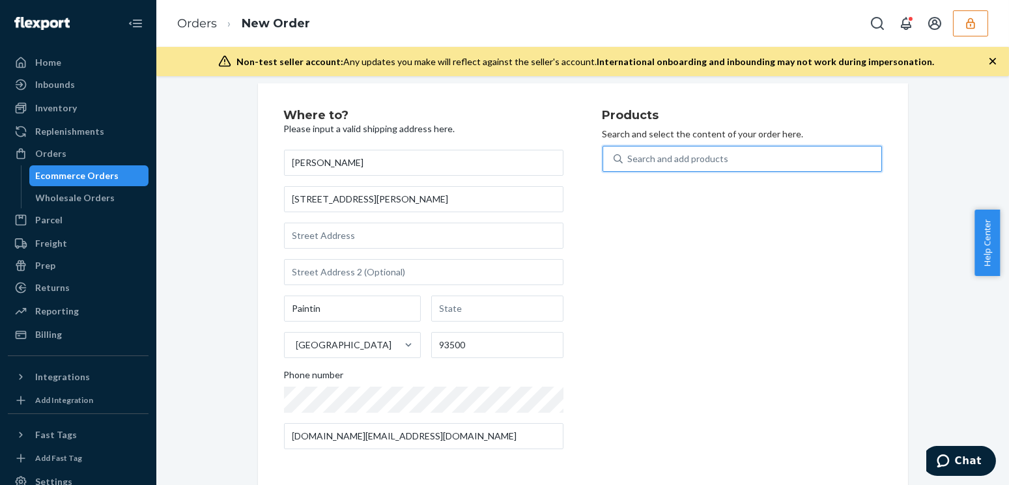
click at [691, 156] on div "Search and add products" at bounding box center [678, 158] width 101 height 13
click at [629, 156] on input "0 results available. Use Up and Down to choose options, press Enter to select t…" at bounding box center [628, 158] width 1 height 13
type input "linera"
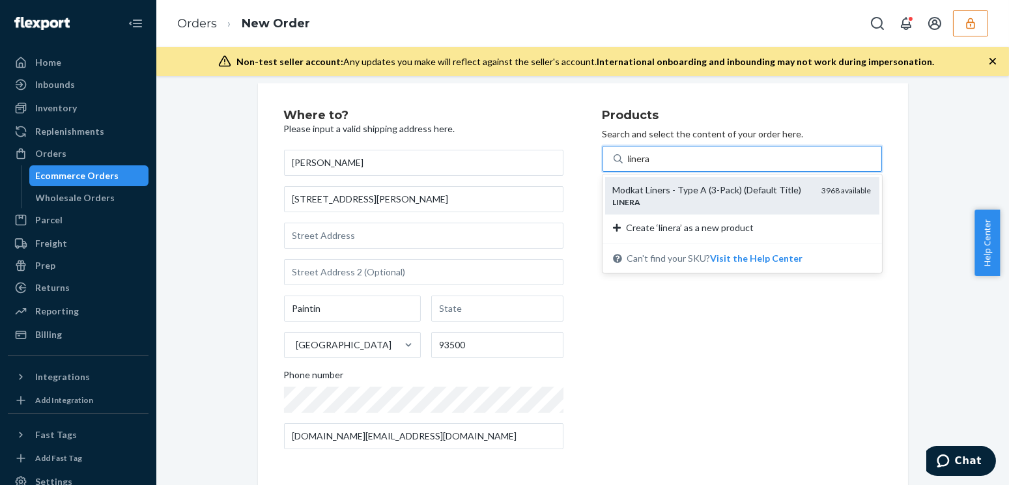
click at [684, 199] on div "LINERA" at bounding box center [712, 202] width 199 height 11
click at [652, 165] on input "linera" at bounding box center [640, 158] width 24 height 13
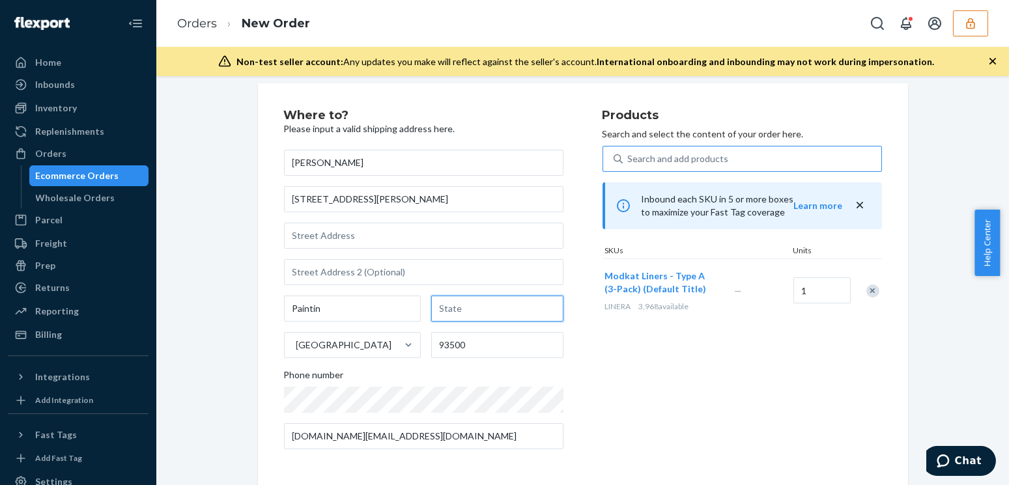
click at [478, 309] on input "text" at bounding box center [497, 309] width 132 height 26
click at [231, 339] on div "Where to? Please input a valid shipping address here. Lolita M'Gouni 33 bis rue…" at bounding box center [582, 284] width 833 height 403
click at [573, 337] on div "Where to? Please input a valid shipping address here. Lolita M'Gouni 33 bis rue…" at bounding box center [443, 284] width 319 height 351
drag, startPoint x: 479, startPoint y: 303, endPoint x: 417, endPoint y: 303, distance: 61.9
click at [417, 303] on div "Paintin paris France 93500" at bounding box center [424, 327] width 280 height 63
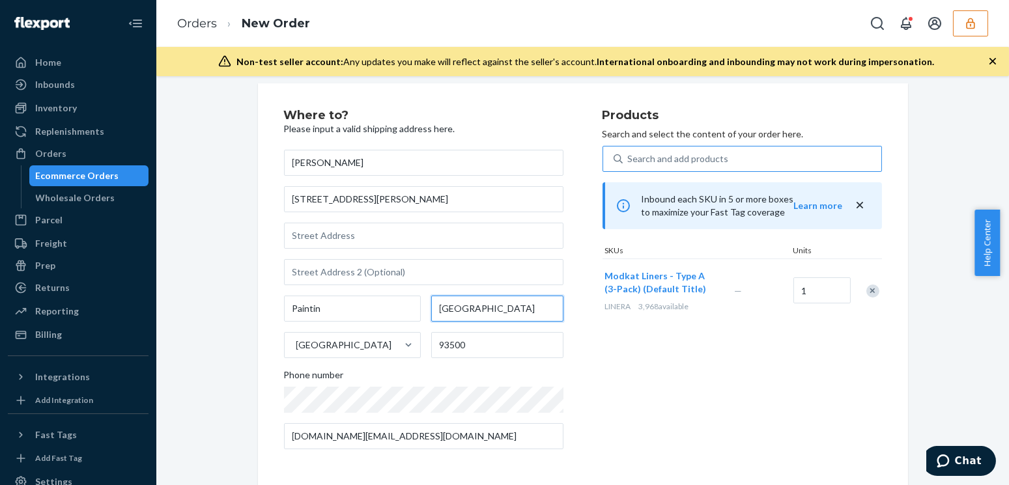
type input "Paris"
click at [212, 195] on div "Where to? Please input a valid shipping address here. Lolita M'Gouni 33 bis rue…" at bounding box center [582, 284] width 833 height 403
click at [394, 243] on input "text" at bounding box center [424, 236] width 280 height 26
drag, startPoint x: 403, startPoint y: 205, endPoint x: 219, endPoint y: 200, distance: 183.8
click at [219, 200] on div "Where to? Please input a valid shipping address here. Lolita M'Gouni 33 bis rue…" at bounding box center [582, 284] width 833 height 403
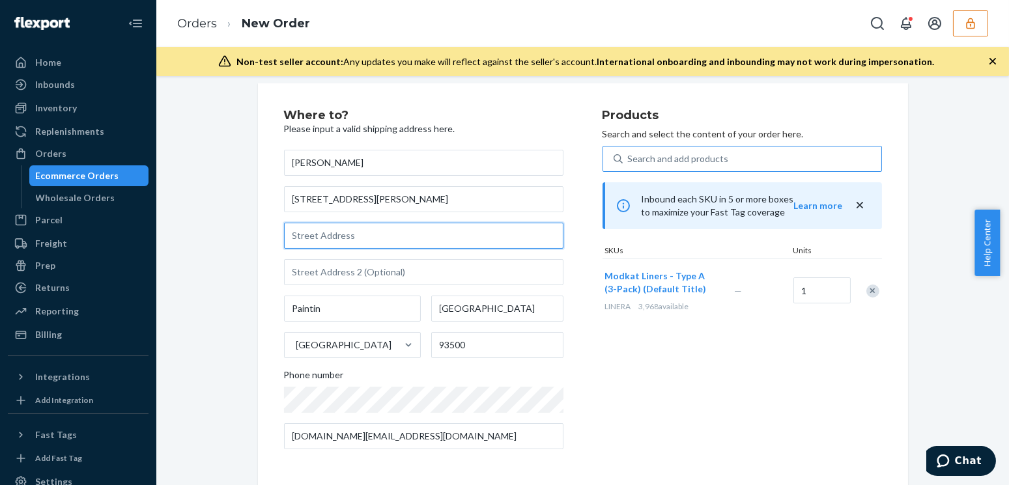
click at [374, 239] on input "text" at bounding box center [424, 236] width 280 height 26
paste input "33 bis rue Lépine"
type input "33 bis rue Lépine"
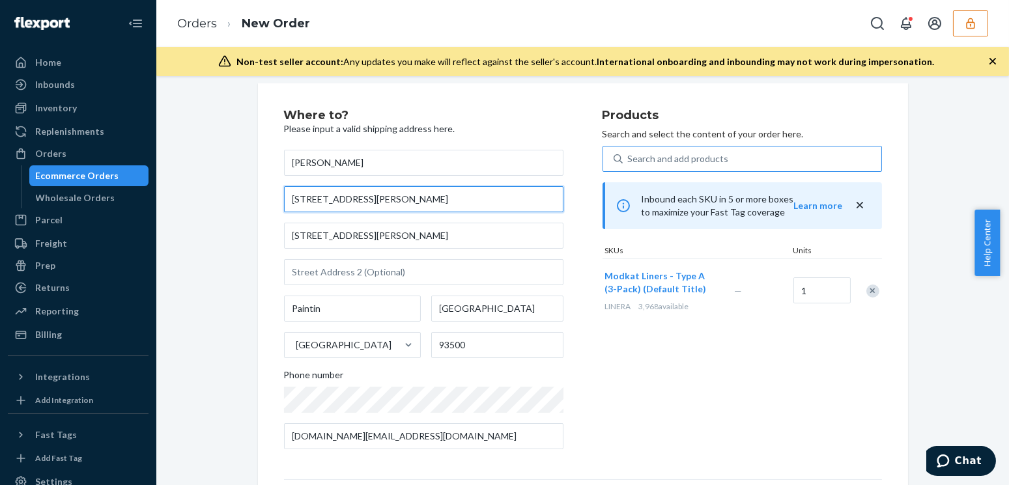
drag, startPoint x: 378, startPoint y: 201, endPoint x: 223, endPoint y: 205, distance: 154.4
click at [223, 205] on div "Where to? Please input a valid shipping address here. Lolita M'Gouni 33 bis rue…" at bounding box center [582, 366] width 833 height 566
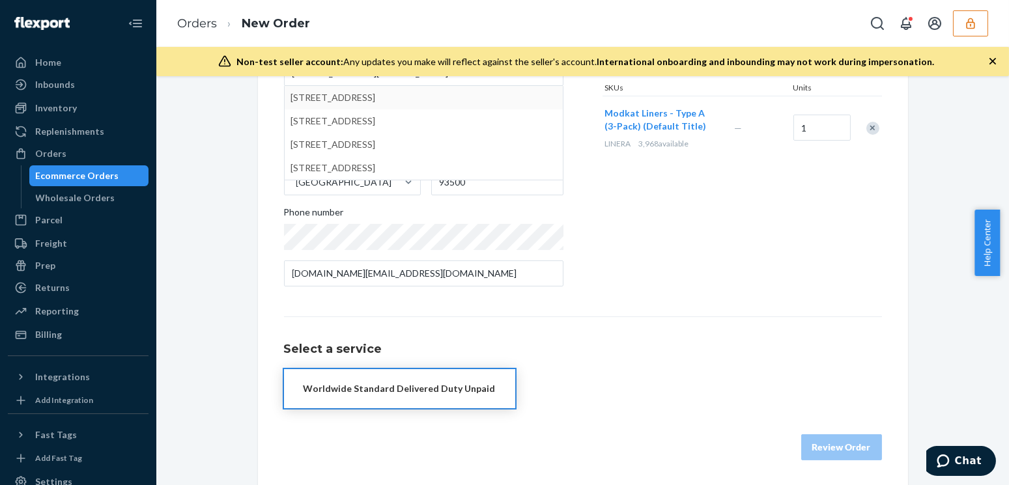
click at [369, 382] on div "Worldwide Standard Delivered Duty Unpaid" at bounding box center [400, 388] width 192 height 13
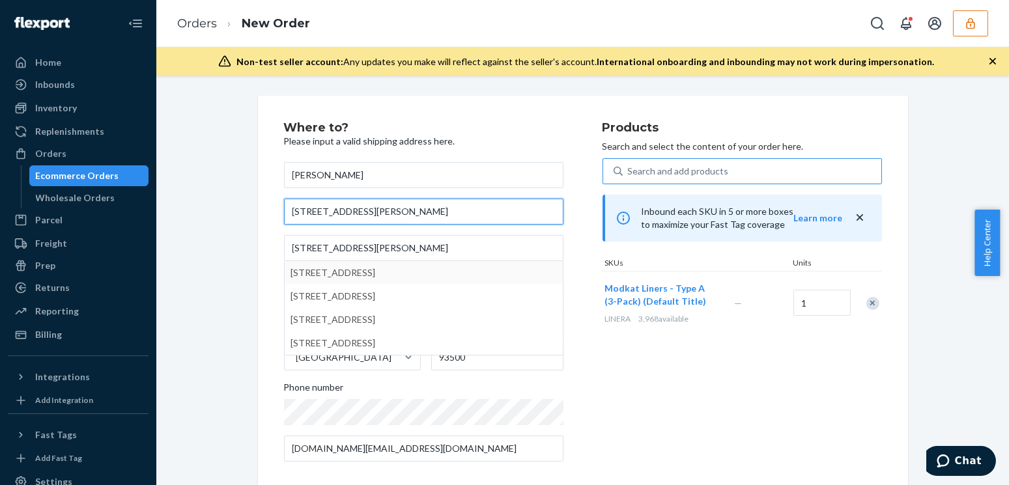
click at [367, 222] on input "33 bis rue Lépine" at bounding box center [424, 212] width 280 height 26
drag, startPoint x: 366, startPoint y: 216, endPoint x: 225, endPoint y: 216, distance: 140.1
click at [225, 216] on div "Where to? Please input a valid shipping address here. Lolita M'Gouni 33 bis rue…" at bounding box center [582, 379] width 833 height 566
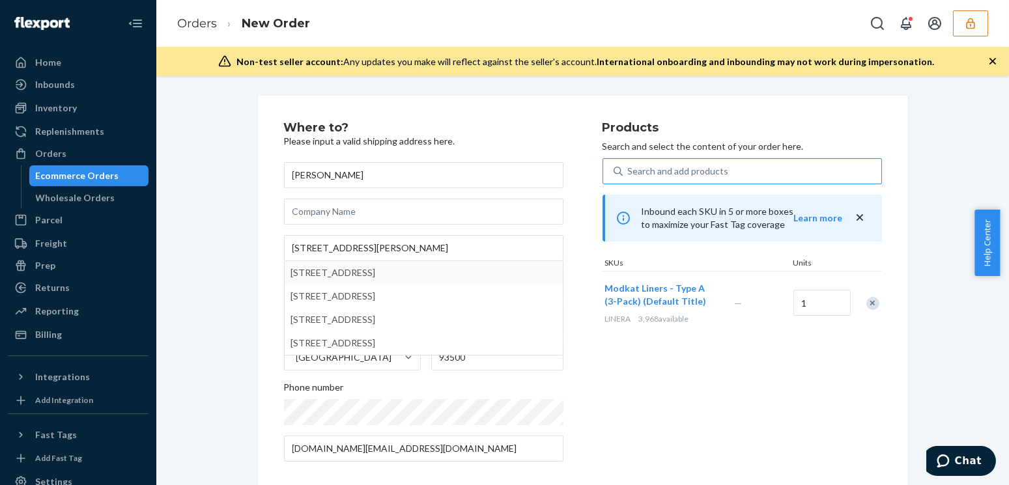
click at [225, 216] on div "Where to? Please input a valid shipping address here. Lolita M'Gouni 33 bis rue…" at bounding box center [582, 379] width 833 height 566
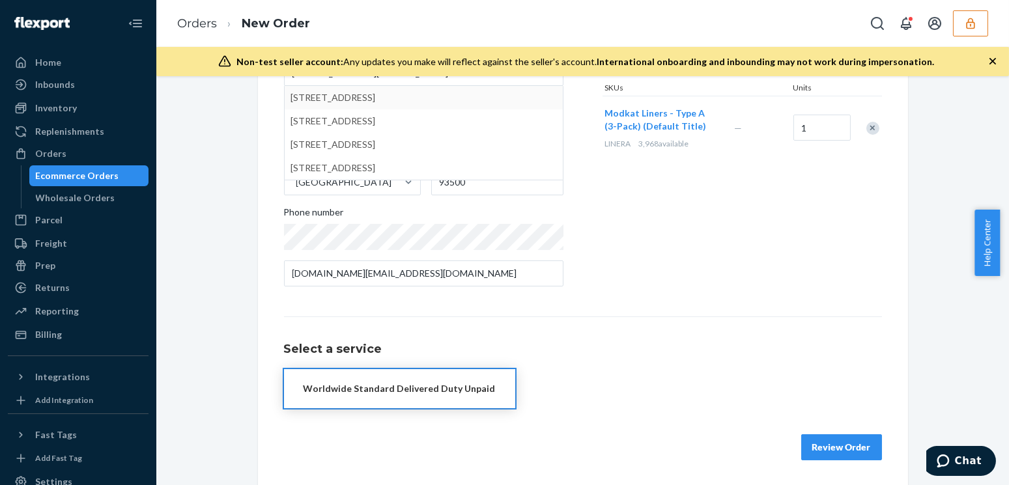
click at [993, 114] on div "Where to? Please input a valid shipping address here. Lolita M'Gouni 33 bis rue…" at bounding box center [582, 280] width 853 height 409
click at [984, 33] on button "button" at bounding box center [970, 23] width 35 height 26
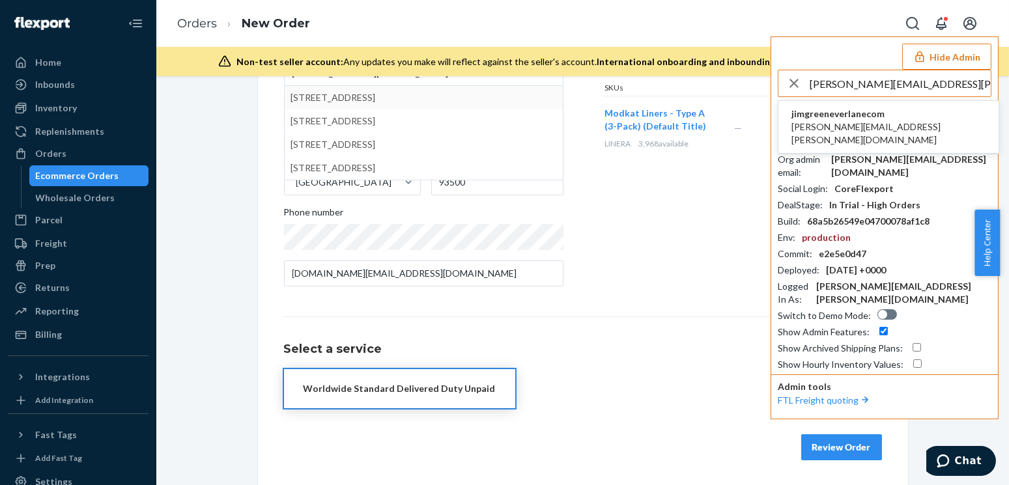
type input "rachel.scaman@everlane.com"
click at [830, 122] on span "rachel.scaman@everlane.com" at bounding box center [889, 134] width 194 height 26
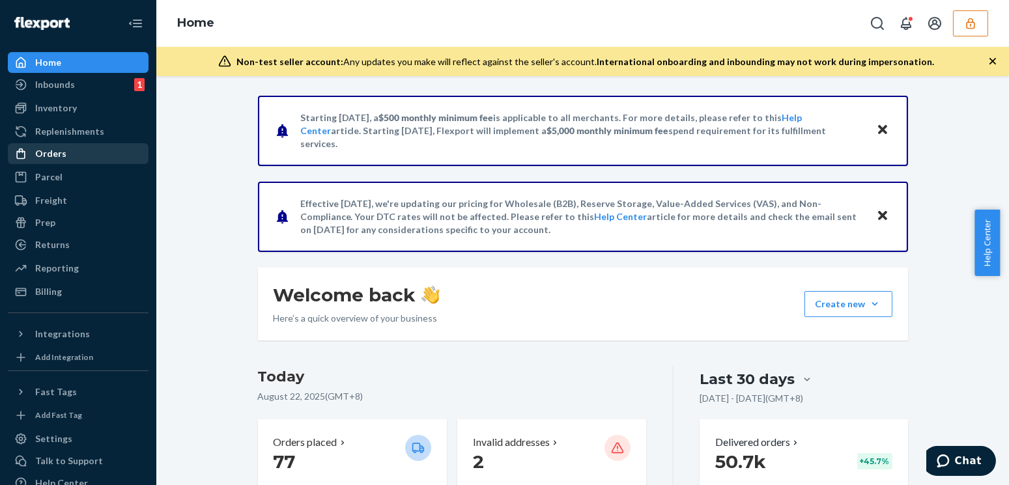
click at [59, 145] on div "Orders" at bounding box center [78, 154] width 138 height 18
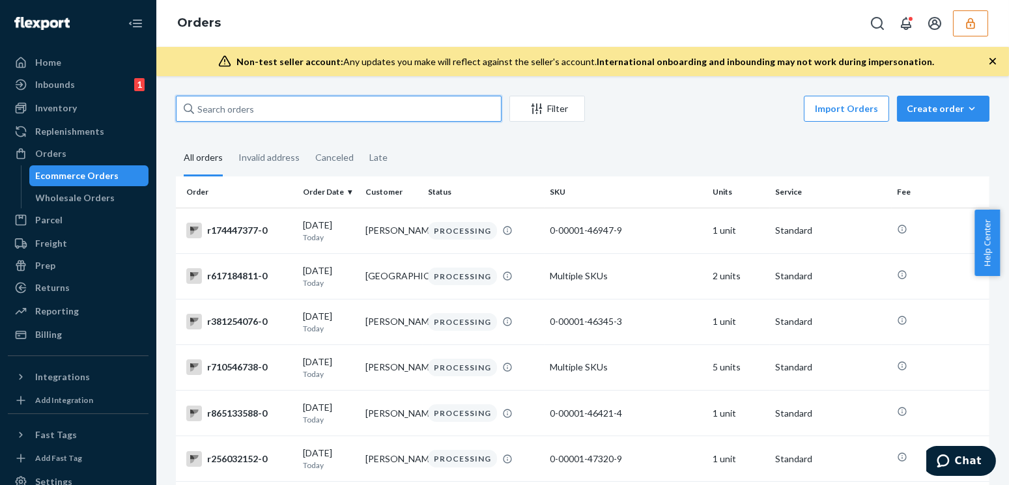
click at [284, 109] on input "text" at bounding box center [339, 109] width 326 height 26
click at [352, 106] on input "text" at bounding box center [339, 109] width 326 height 26
paste input "m361137040-0-85503913"
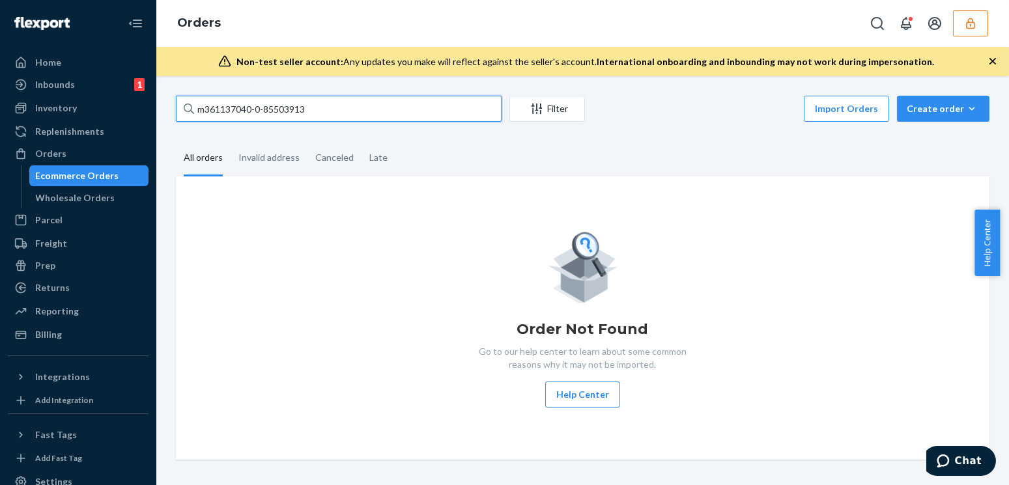
click at [341, 109] on input "m361137040-0-85503913" at bounding box center [339, 109] width 326 height 26
paste input "2"
click at [323, 110] on input "m361137040-0-85503912" at bounding box center [339, 109] width 326 height 26
click at [984, 76] on div "Non-test seller account: Any updates you make will reflect against the seller's…" at bounding box center [582, 61] width 853 height 29
click at [279, 110] on input "m361137040-0-85503912" at bounding box center [339, 109] width 326 height 26
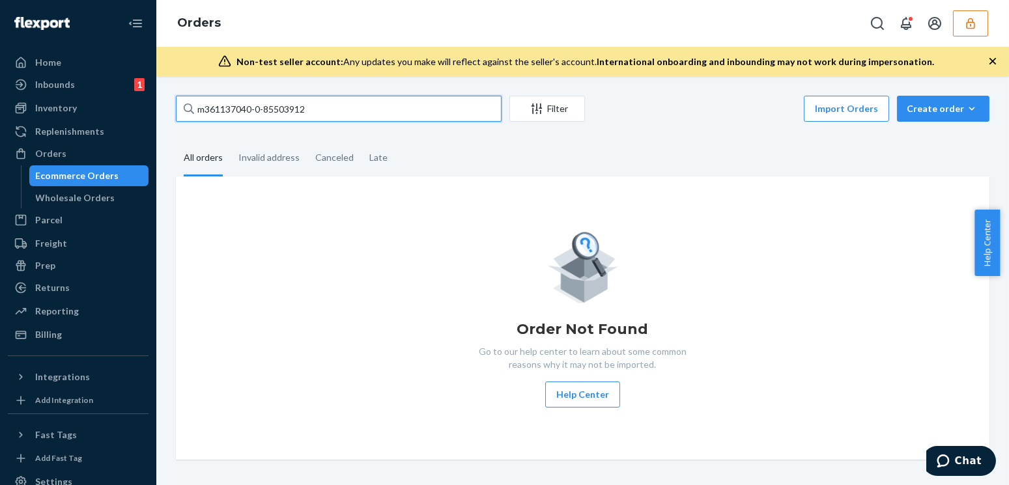
paste input "text"
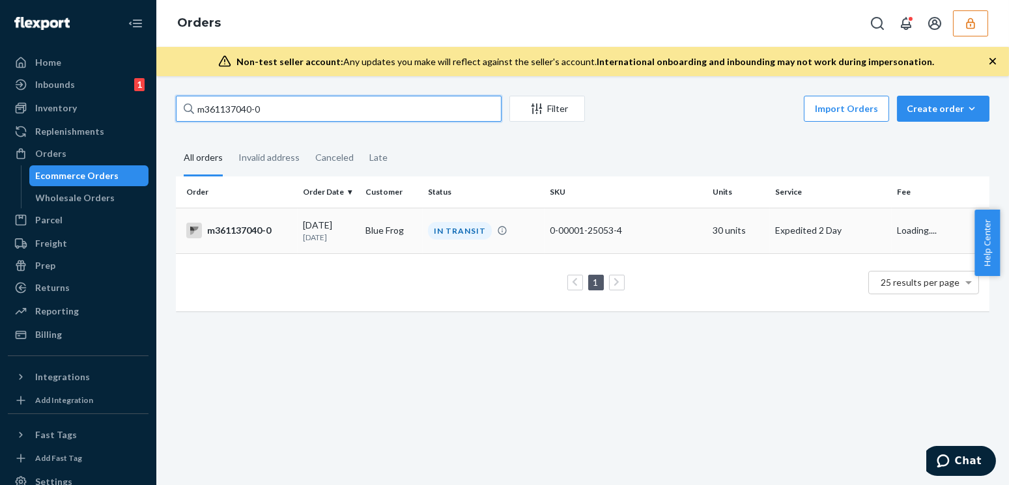
type input "m361137040-0"
click at [416, 229] on td "Blue Frog" at bounding box center [391, 231] width 63 height 46
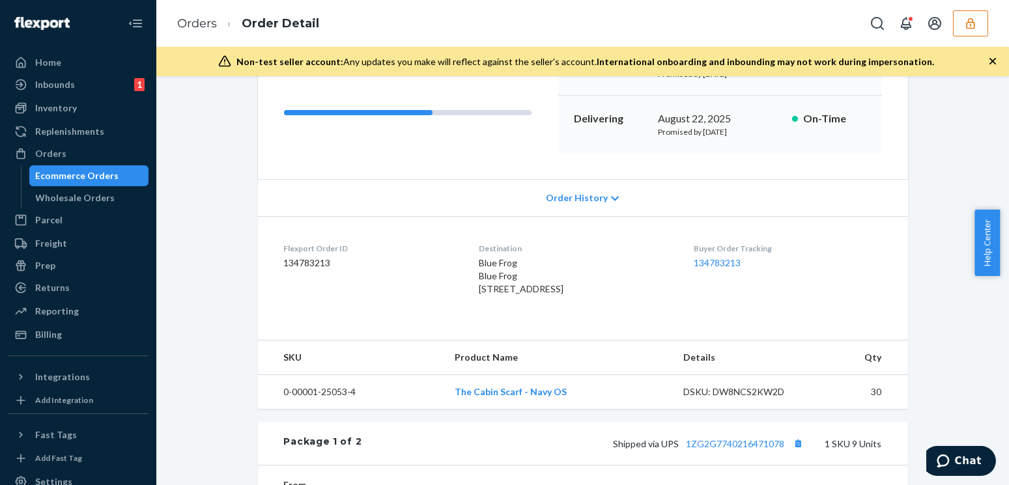
scroll to position [355, 0]
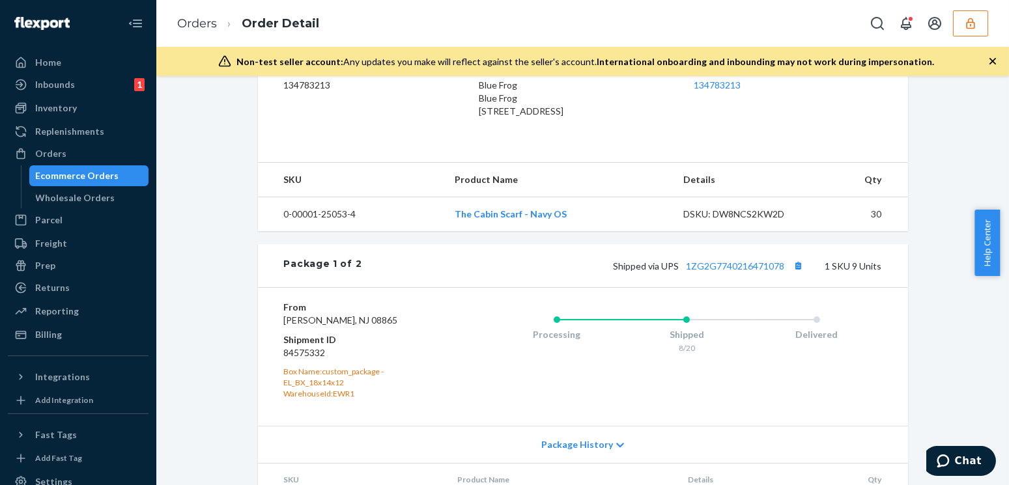
click at [261, 325] on div "From [PERSON_NAME][GEOGRAPHIC_DATA] Shipment ID 84575332 Box Name: custom_packa…" at bounding box center [583, 356] width 650 height 138
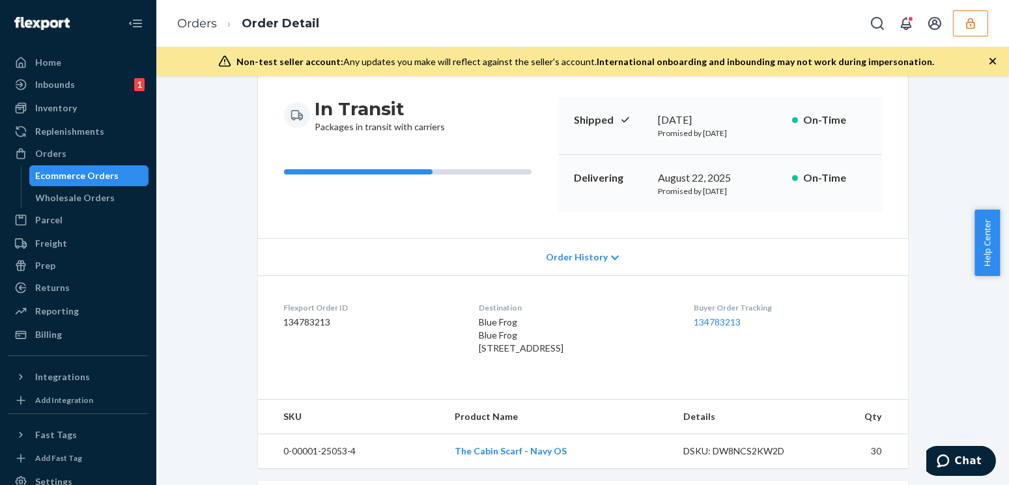
click at [318, 318] on dd "134783213" at bounding box center [371, 322] width 174 height 13
copy dd "134783213"
click at [976, 23] on icon "button" at bounding box center [970, 23] width 13 height 13
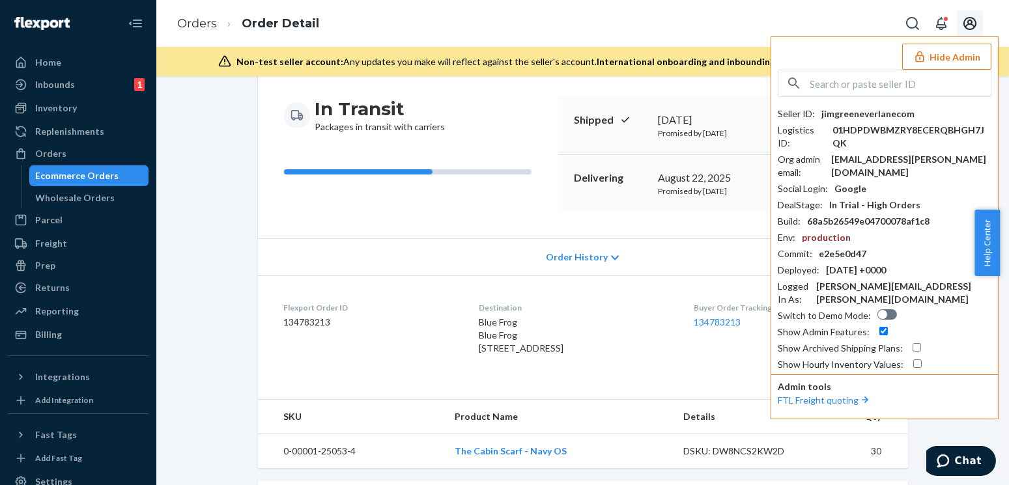
click at [975, 23] on icon "Open account menu" at bounding box center [970, 24] width 16 height 16
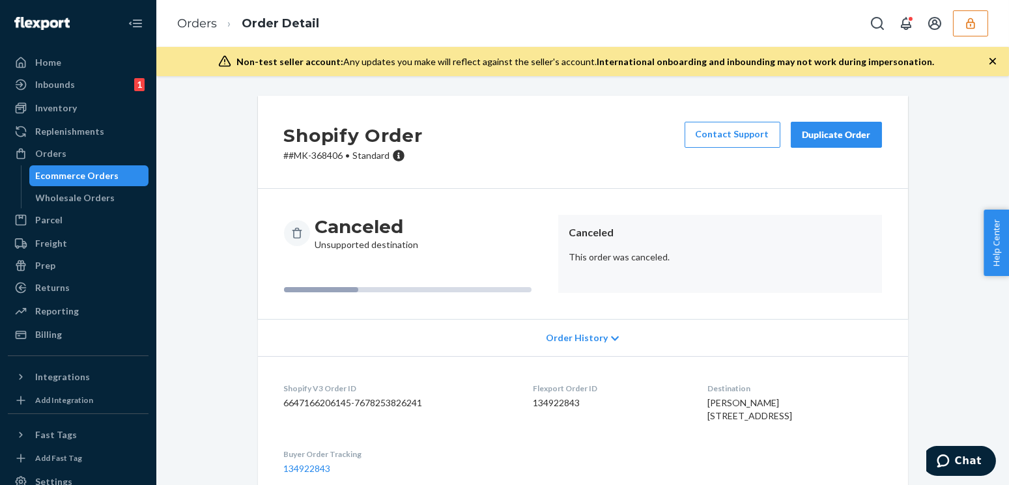
click at [193, 317] on div "Shopify Order # #MK-368406 • Standard Contact Support Duplicate Order Canceled …" at bounding box center [582, 384] width 833 height 577
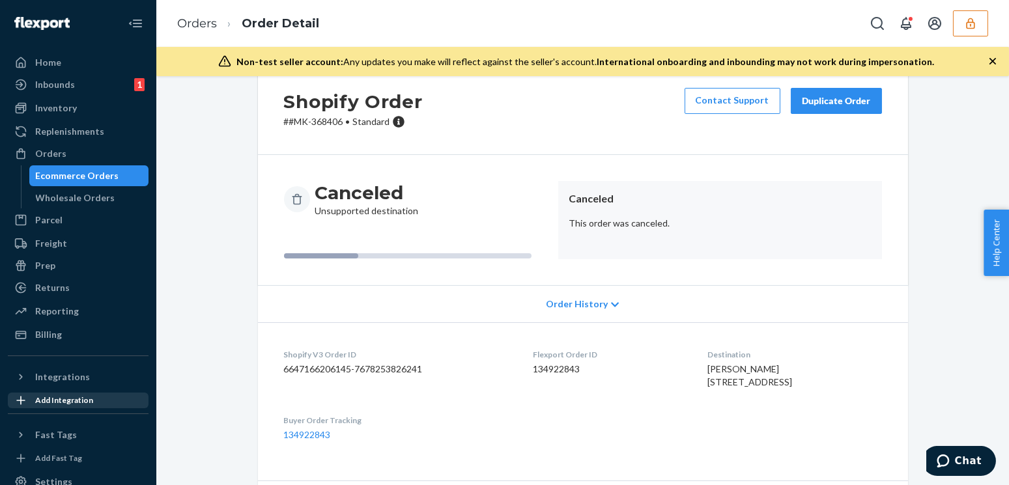
scroll to position [88, 0]
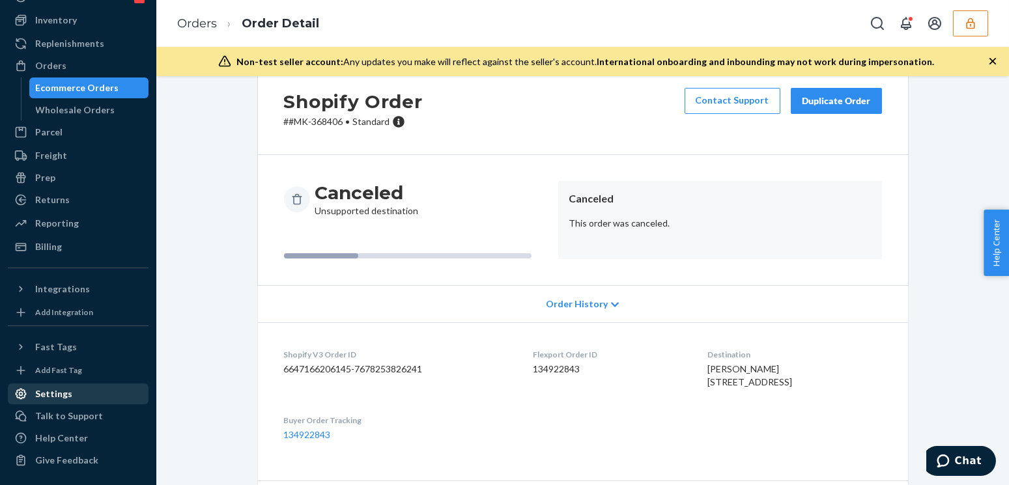
click at [55, 392] on div "Settings" at bounding box center [53, 394] width 37 height 13
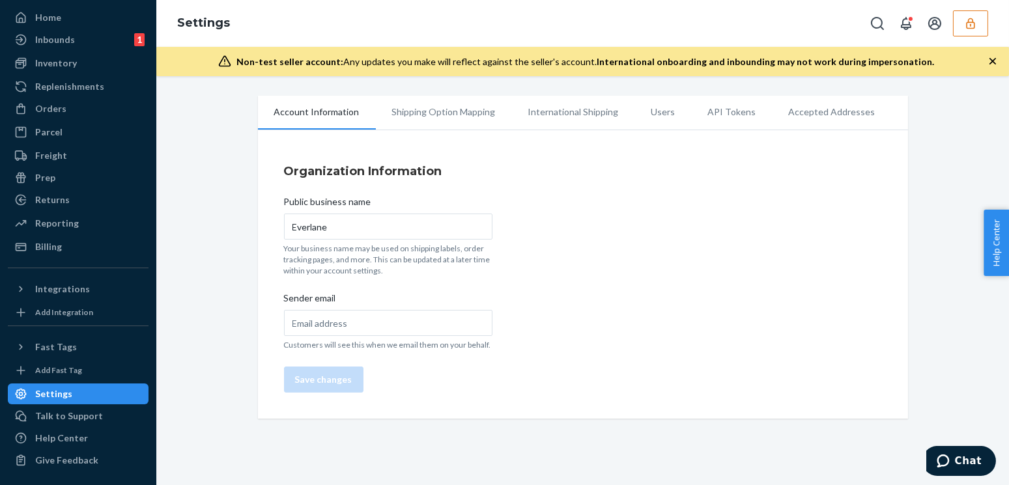
scroll to position [45, 0]
click at [552, 111] on li "International Shipping" at bounding box center [573, 112] width 123 height 33
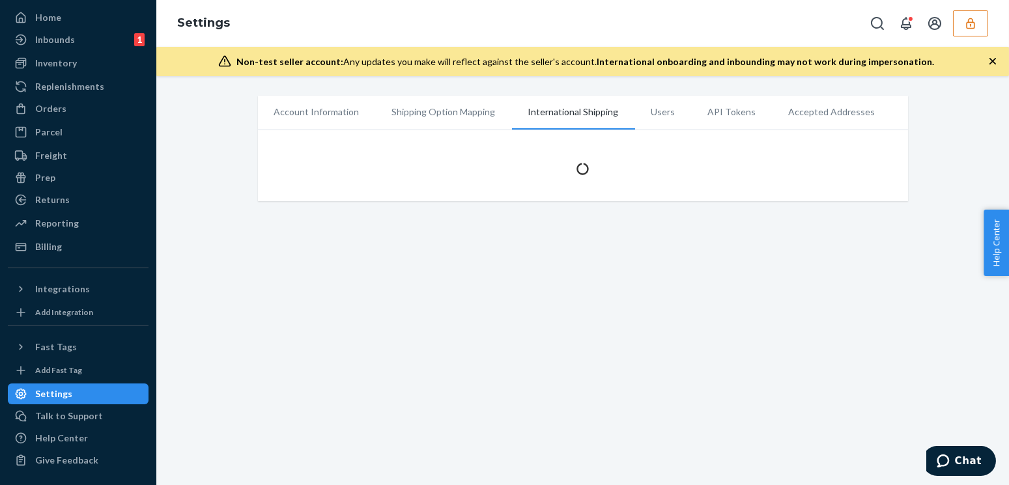
click at [456, 112] on li "Shipping Option Mapping" at bounding box center [444, 112] width 136 height 33
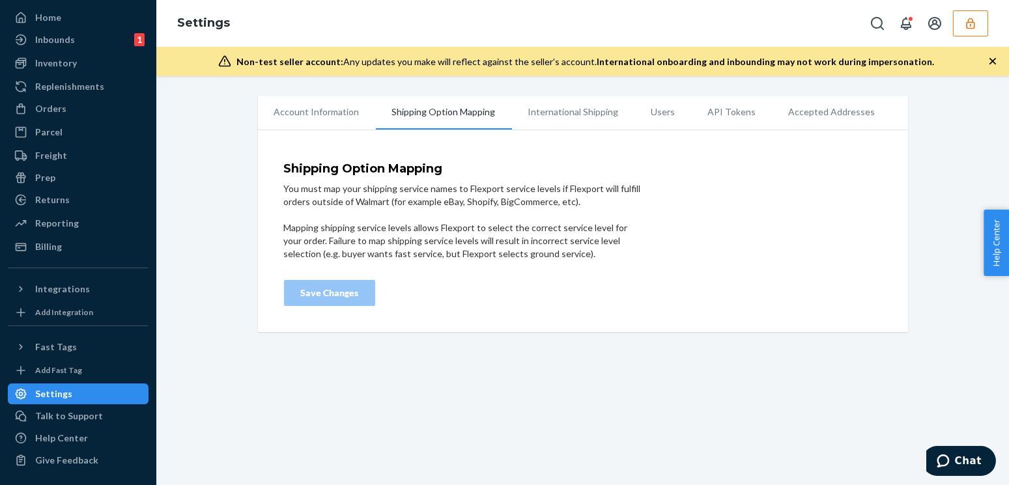
click at [638, 117] on li "Users" at bounding box center [663, 112] width 57 height 33
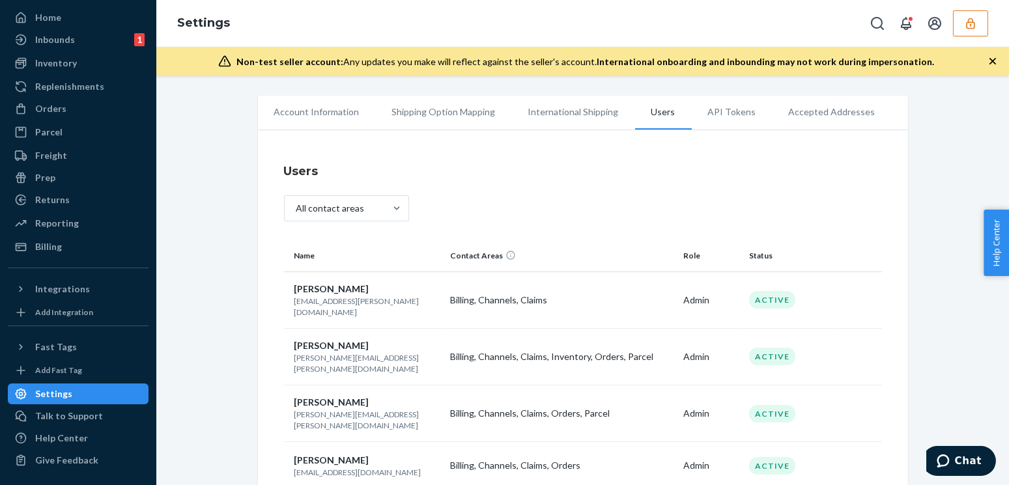
click at [578, 119] on li "International Shipping" at bounding box center [573, 112] width 123 height 33
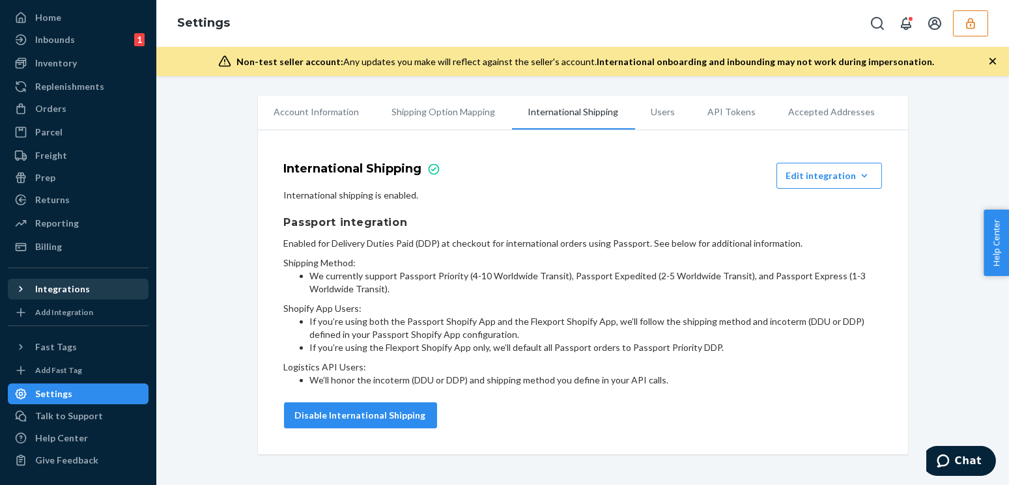
click at [40, 287] on div "Integrations" at bounding box center [62, 289] width 55 height 13
click at [49, 289] on div "Integrations" at bounding box center [62, 289] width 55 height 13
click at [52, 288] on div "Integrations" at bounding box center [62, 289] width 55 height 13
click at [975, 8] on div "Settings" at bounding box center [582, 23] width 853 height 47
click at [974, 22] on icon "button" at bounding box center [970, 23] width 8 height 11
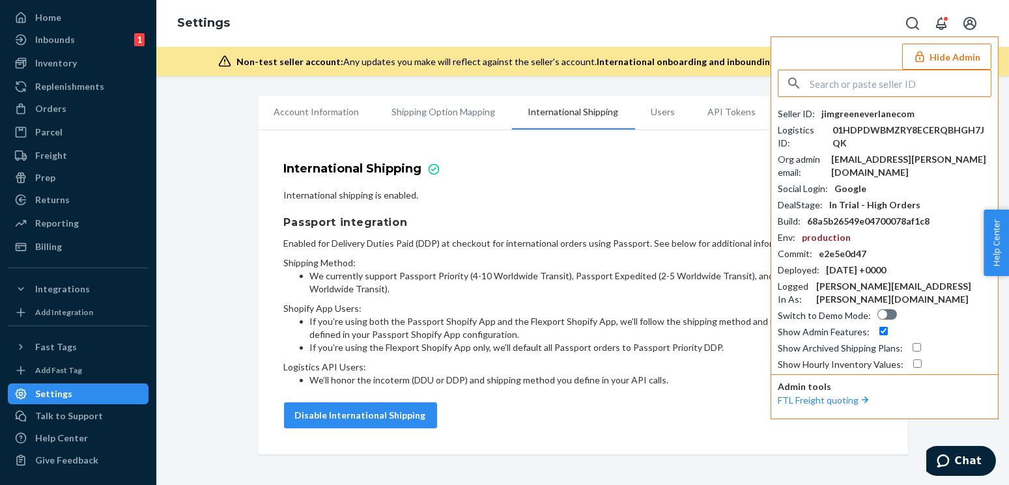
click at [974, 22] on icon "Open account menu" at bounding box center [970, 24] width 16 height 16
click at [854, 84] on input "text" at bounding box center [900, 83] width 181 height 26
click at [842, 81] on input "text" at bounding box center [900, 83] width 181 height 26
paste input "candice@modkat.com"
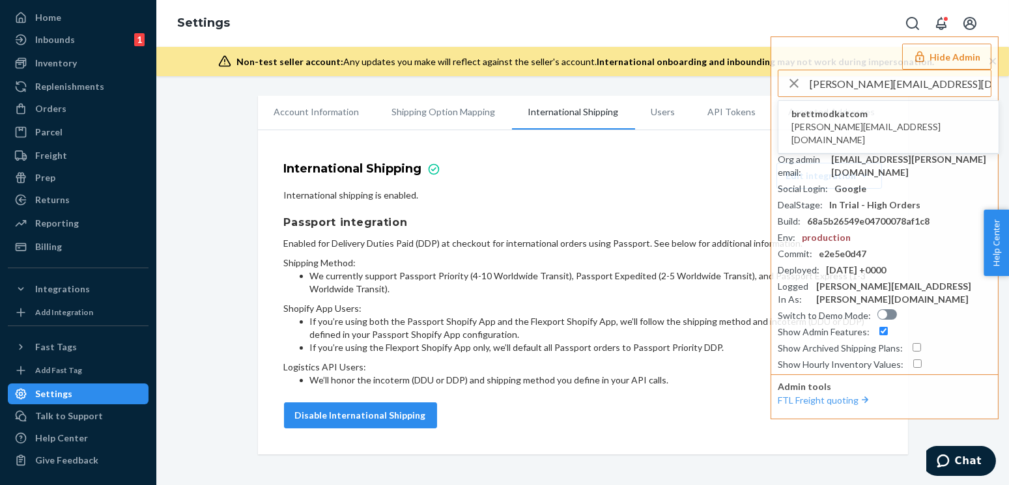
type input "candice@modkat.com"
click at [831, 116] on span "brettmodkatcom" at bounding box center [889, 114] width 194 height 13
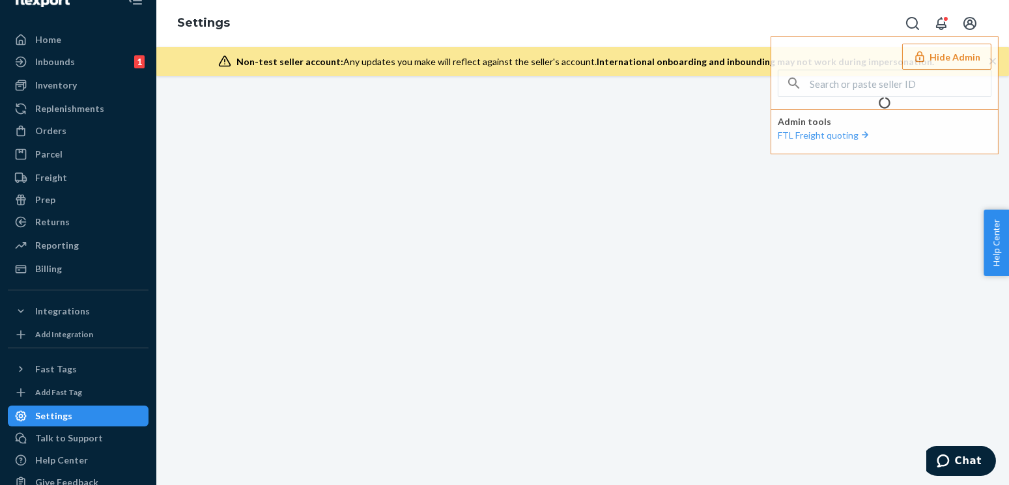
scroll to position [45, 0]
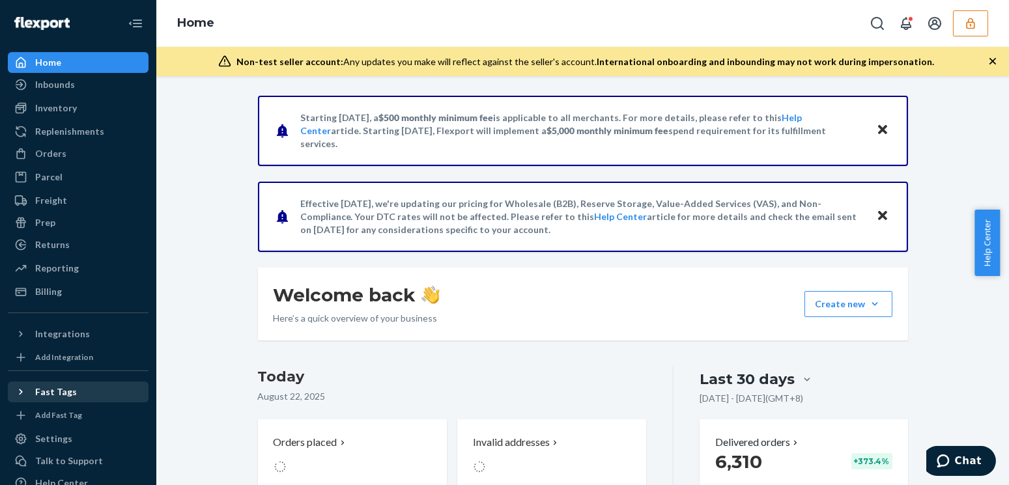
click at [61, 393] on div "Fast Tags" at bounding box center [56, 392] width 42 height 13
click at [66, 391] on div "Fast Tags" at bounding box center [56, 392] width 42 height 13
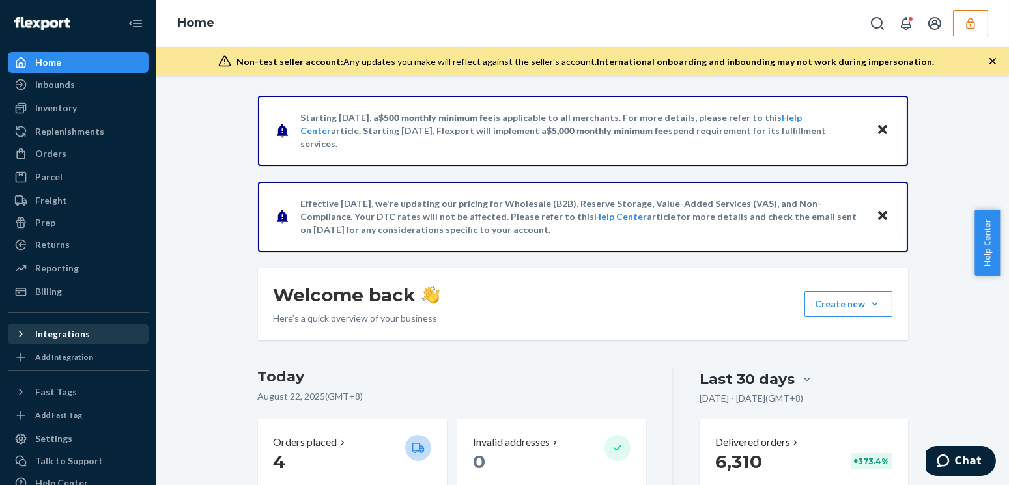
click at [62, 328] on div "Integrations" at bounding box center [62, 334] width 55 height 13
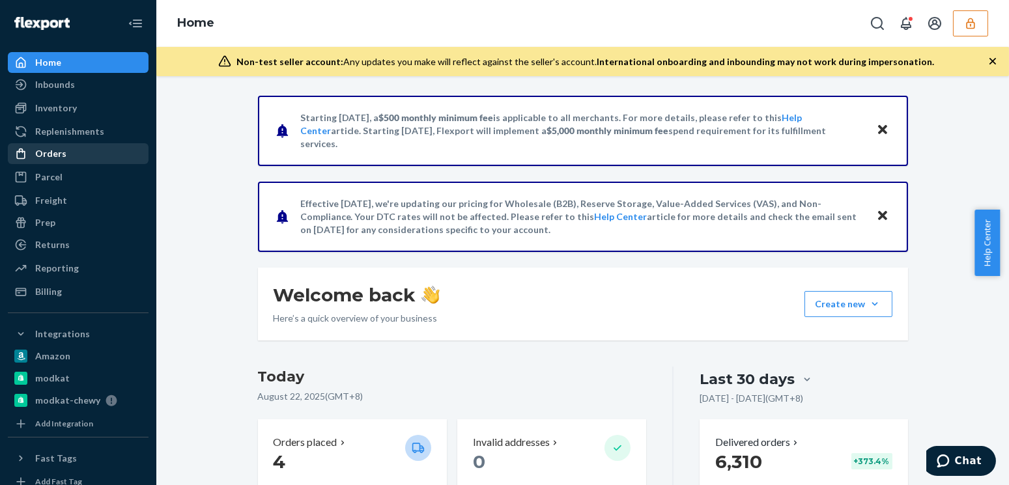
click at [58, 161] on div "Orders" at bounding box center [78, 154] width 138 height 18
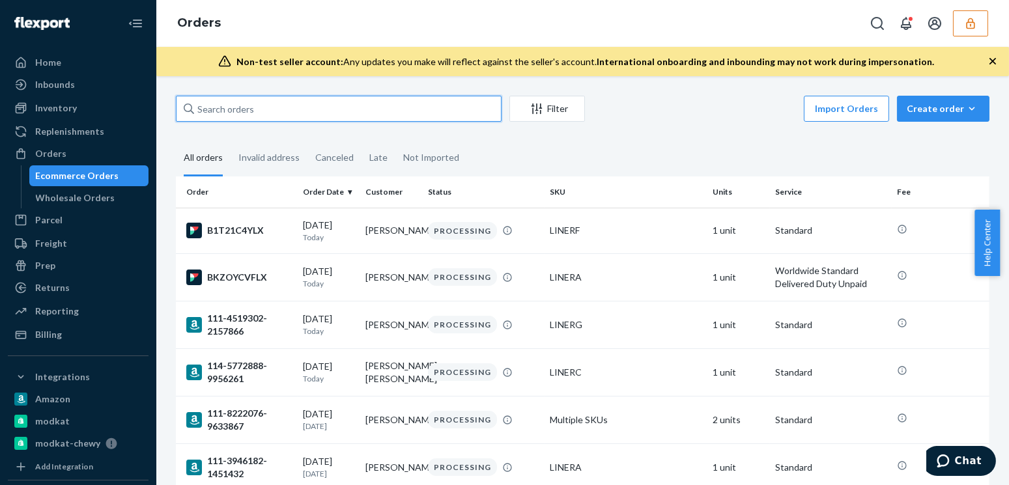
click at [297, 118] on input "text" at bounding box center [339, 109] width 326 height 26
click at [293, 107] on input "text" at bounding box center [339, 109] width 326 height 26
paste input "mk-368406"
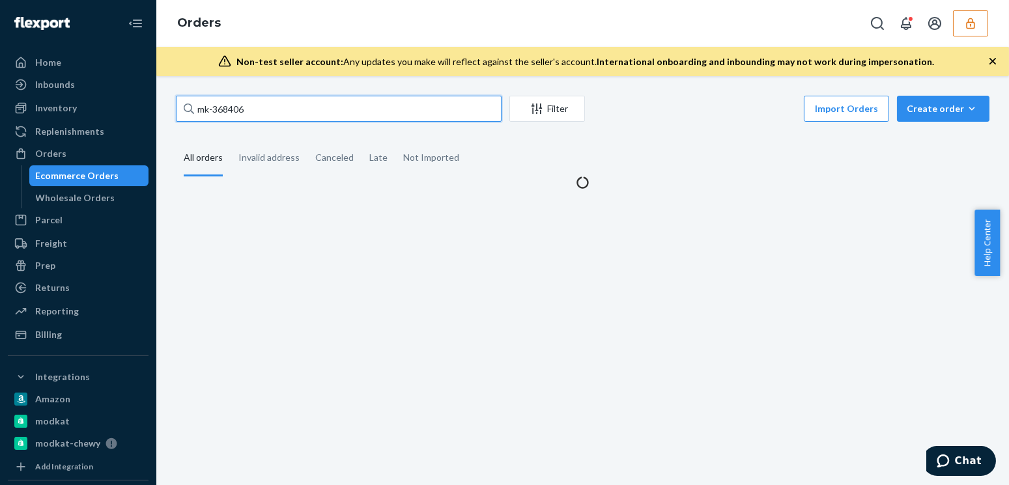
type input "mk-368406"
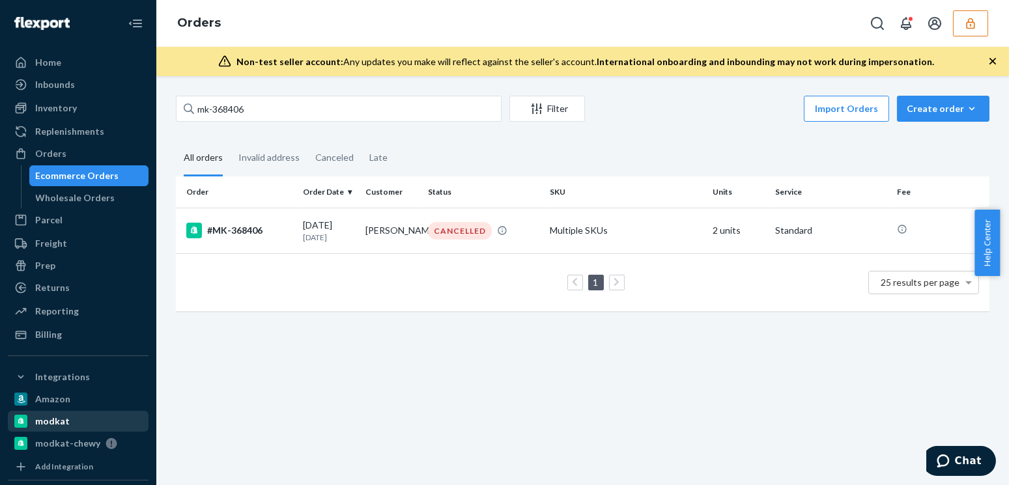
click at [74, 418] on div "modkat" at bounding box center [78, 421] width 138 height 18
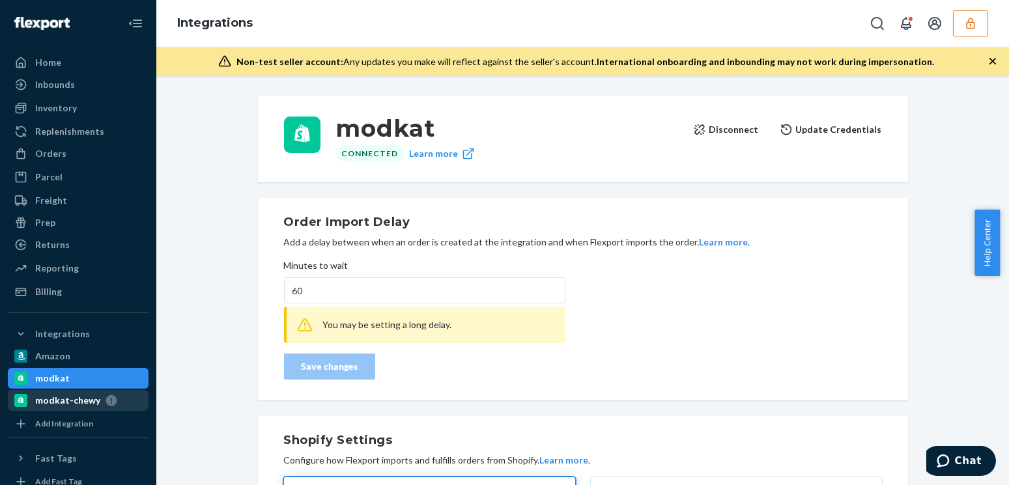
click at [78, 397] on div "modkat-chewy" at bounding box center [67, 400] width 65 height 13
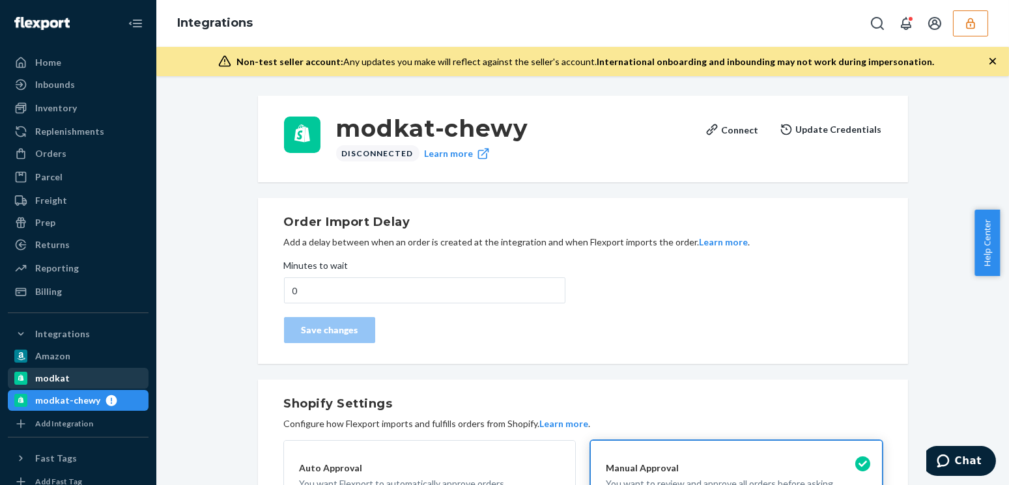
click at [70, 378] on div "modkat" at bounding box center [78, 378] width 138 height 18
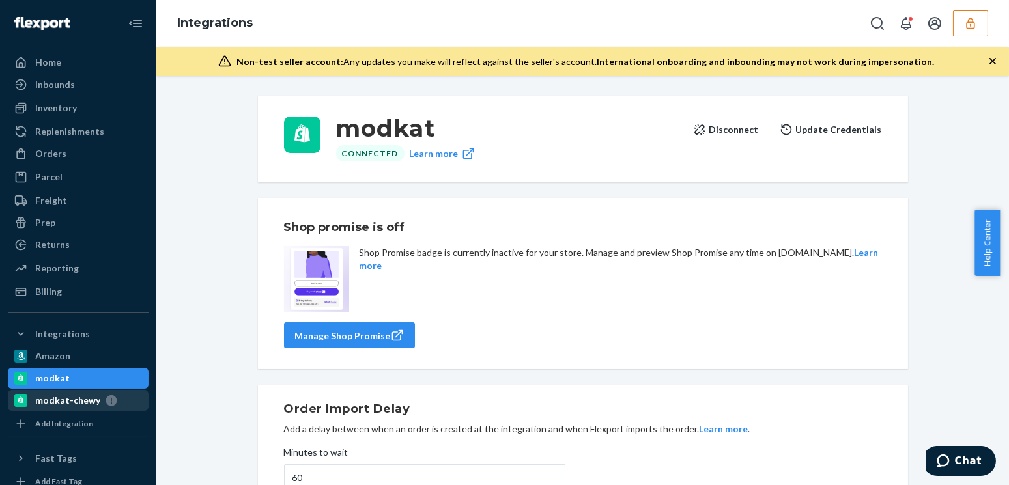
click at [70, 401] on div "modkat-chewy" at bounding box center [67, 400] width 65 height 13
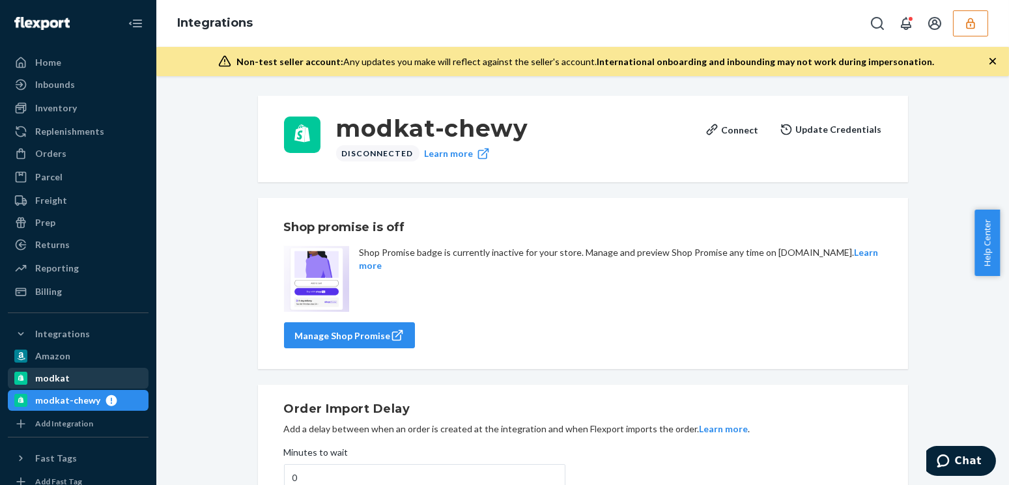
click at [79, 371] on div "modkat" at bounding box center [78, 378] width 138 height 18
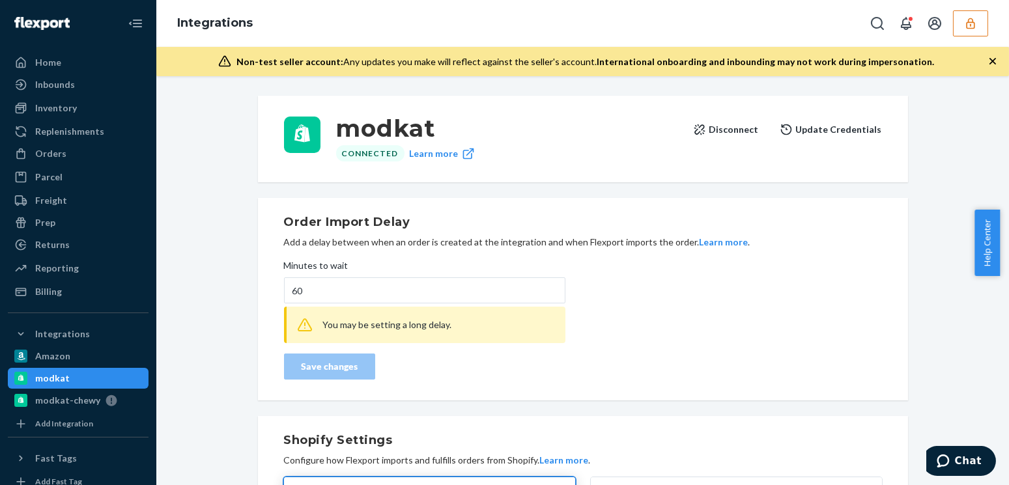
drag, startPoint x: 306, startPoint y: 287, endPoint x: 246, endPoint y: 292, distance: 60.2
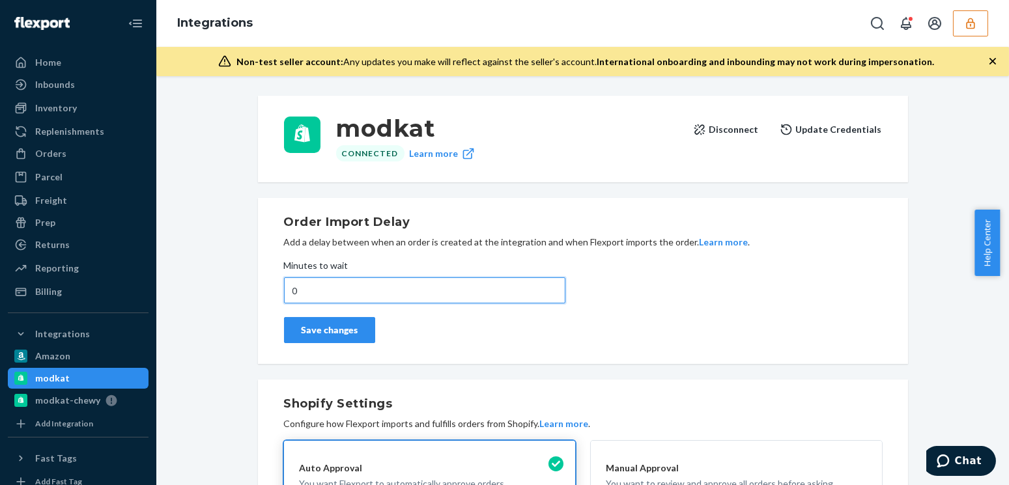
type input "0"
click at [332, 335] on div "Save changes" at bounding box center [329, 330] width 69 height 13
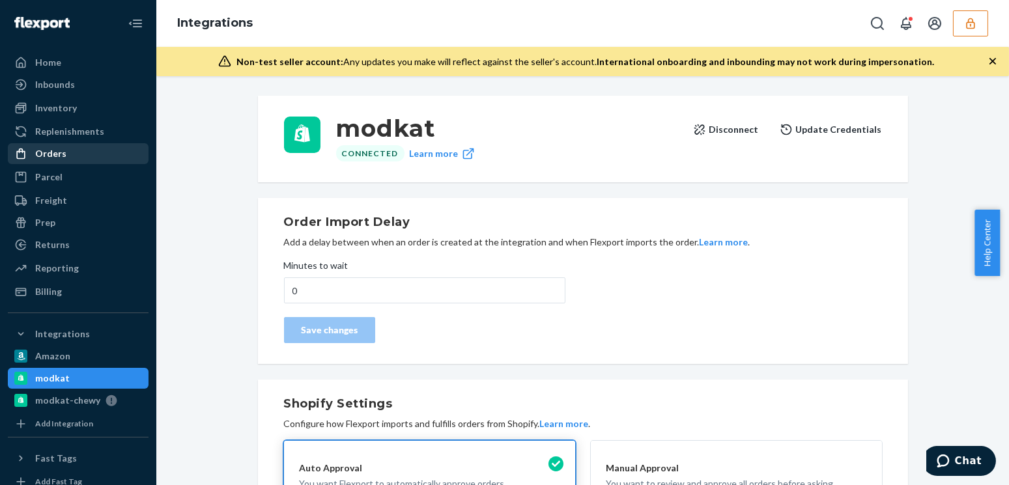
click at [50, 147] on div "Orders" at bounding box center [50, 153] width 31 height 13
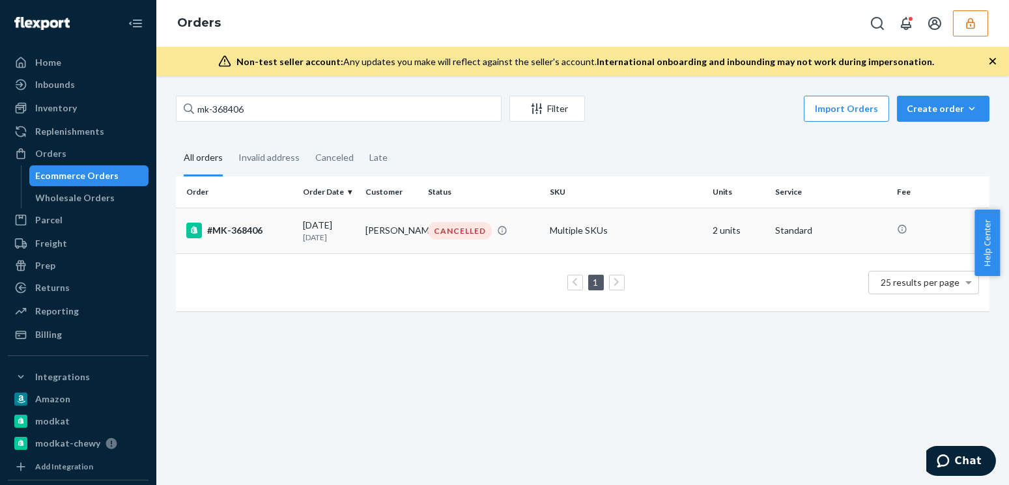
click at [350, 242] on p "[DATE]" at bounding box center [329, 237] width 52 height 11
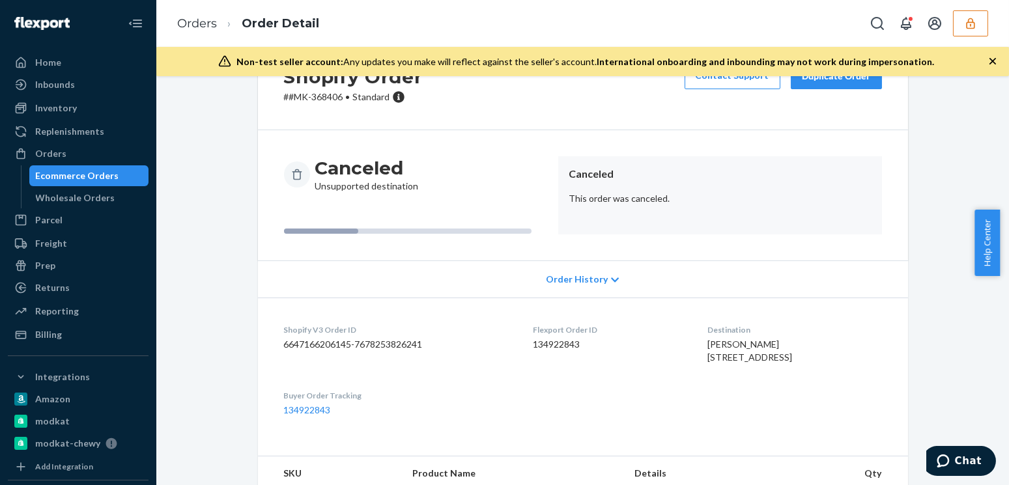
scroll to position [173, 0]
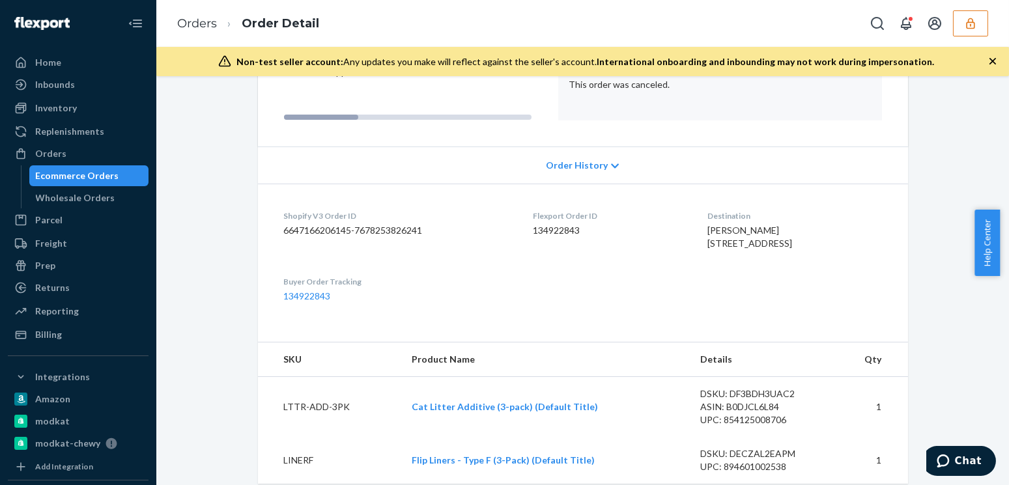
drag, startPoint x: 702, startPoint y: 269, endPoint x: 671, endPoint y: 231, distance: 49.1
click at [671, 231] on dl "Shopify V3 Order ID 6647166206145-7678253826241 Flexport Order ID 134922843 Des…" at bounding box center [583, 256] width 650 height 145
copy dl "Destination heidi Kleister 22 Old County Rd Apt 1 Winterport, ME 04496-3427 US"
click at [423, 377] on th "Product Name" at bounding box center [545, 360] width 289 height 35
drag, startPoint x: 711, startPoint y: 276, endPoint x: 682, endPoint y: 235, distance: 50.6
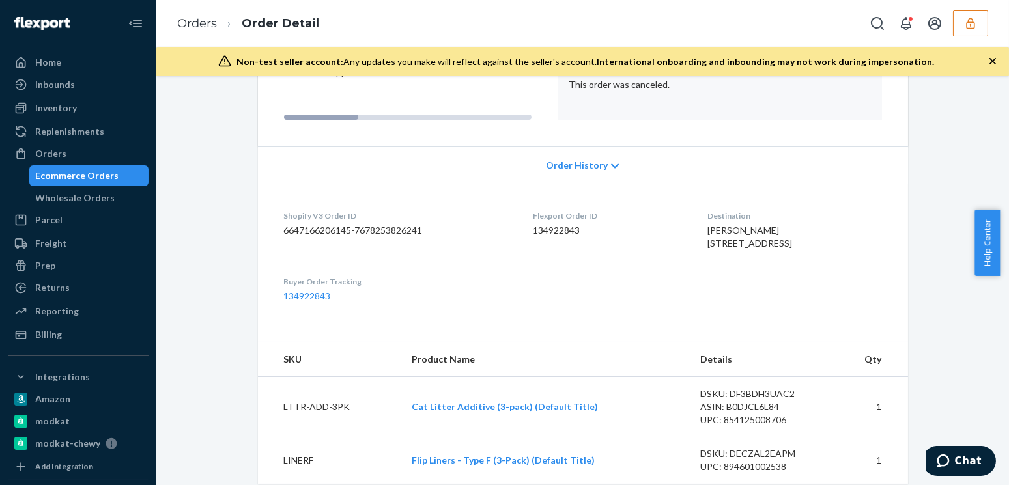
click at [708, 235] on div "Destination heidi Kleister 22 Old County Rd Apt 1 Winterport, ME 04496-3427 US" at bounding box center [795, 232] width 174 height 45
copy span "heidi Kleister 22 Old County Rd Apt 1 Winterport, ME 04496-3427 US"
click at [176, 237] on div "Shopify Order # #MK-368406 • Standard Contact Support Duplicate Order Canceled …" at bounding box center [582, 211] width 833 height 577
click at [195, 339] on div "Shopify Order # #MK-368406 • Standard Contact Support Duplicate Order Canceled …" at bounding box center [582, 211] width 833 height 577
drag, startPoint x: 745, startPoint y: 228, endPoint x: 677, endPoint y: 229, distance: 68.4
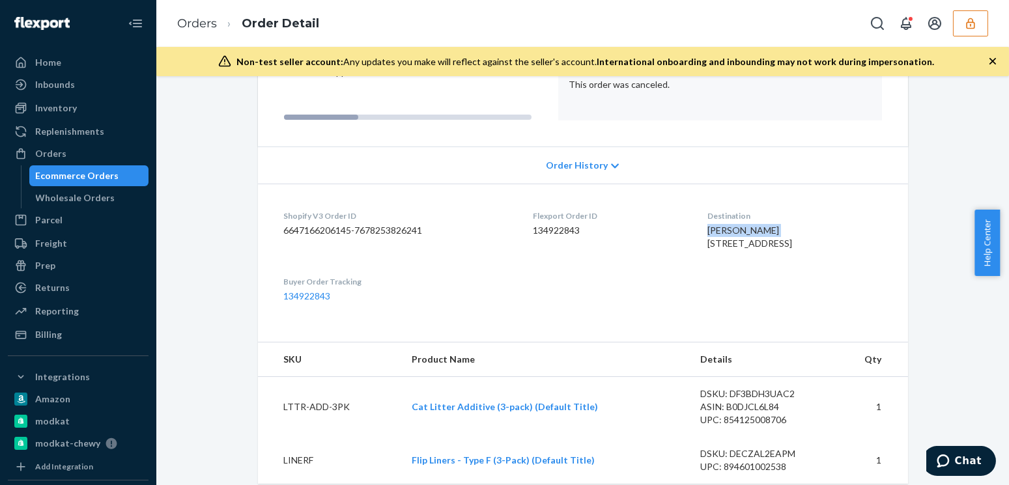
click at [677, 229] on dl "Shopify V3 Order ID 6647166206145-7678253826241 Flexport Order ID 134922843 Des…" at bounding box center [583, 256] width 650 height 145
copy span "[PERSON_NAME]"
click at [199, 24] on link "Orders" at bounding box center [197, 23] width 40 height 14
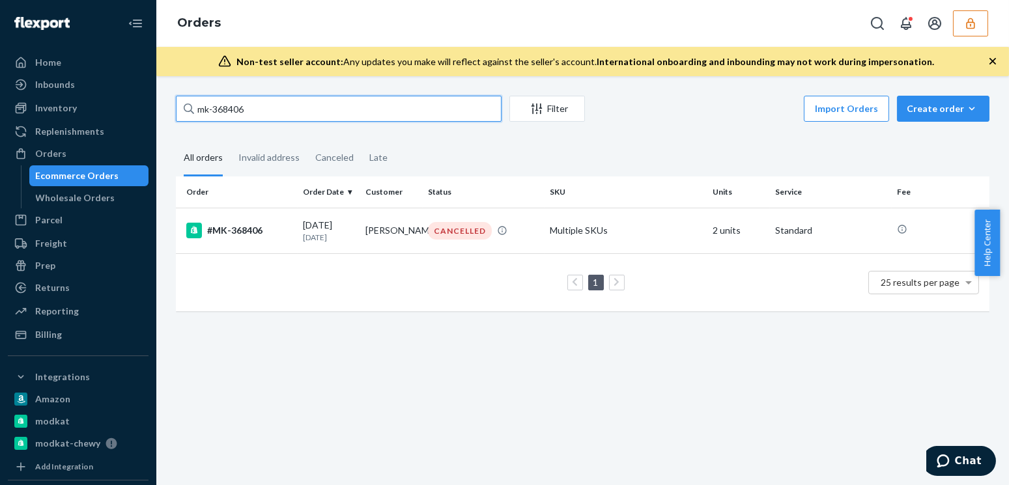
click at [273, 109] on input "mk-368406" at bounding box center [339, 109] width 326 height 26
paste input "[PERSON_NAME]"
type input "[PERSON_NAME]"
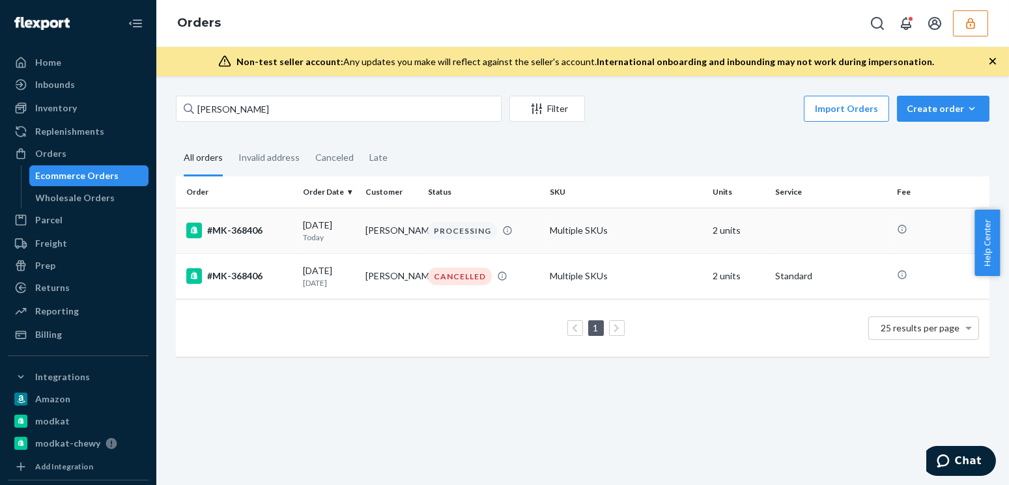
click at [360, 232] on td "[PERSON_NAME]" at bounding box center [391, 231] width 63 height 46
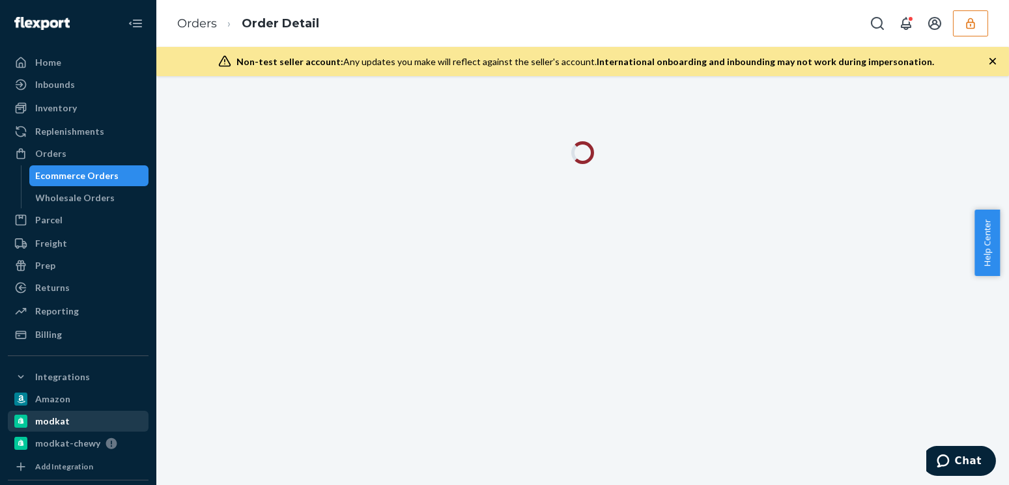
click at [78, 419] on div "modkat" at bounding box center [78, 421] width 138 height 18
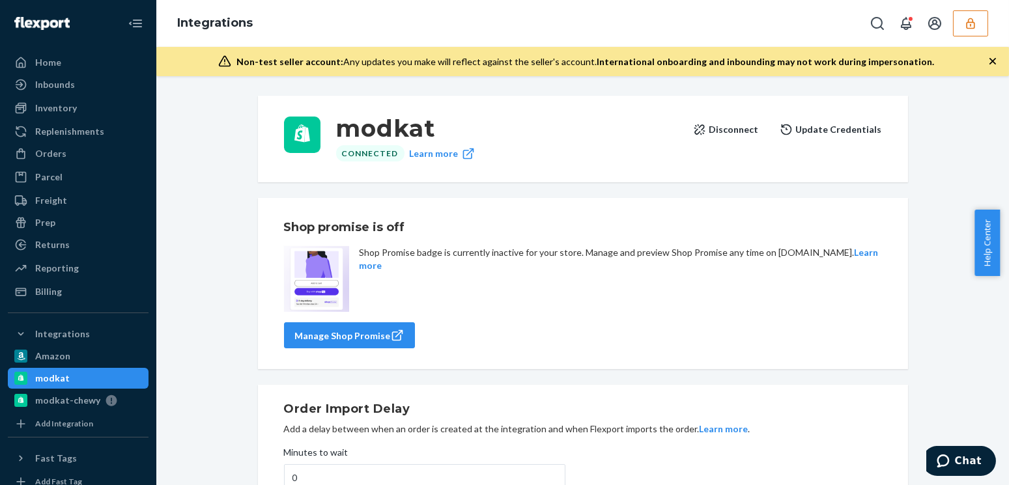
scroll to position [118, 0]
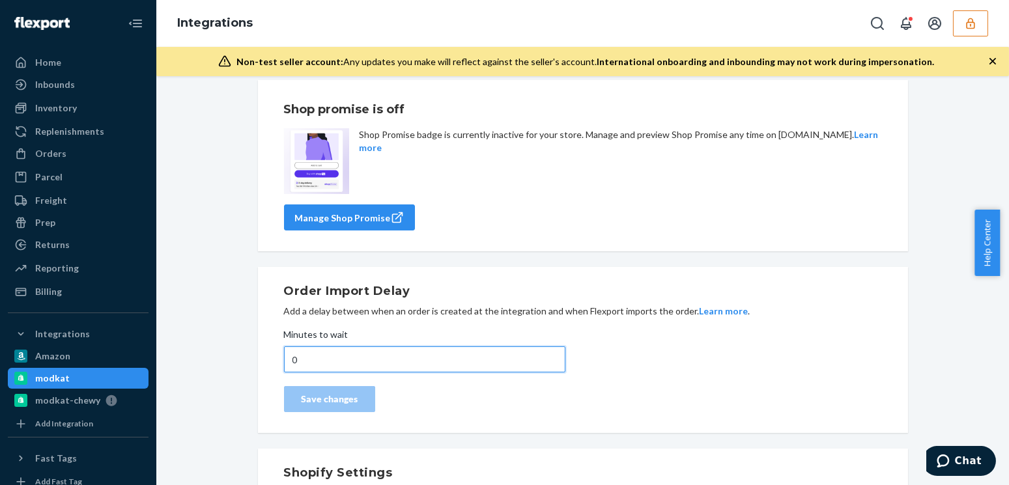
click at [315, 360] on input "0" at bounding box center [424, 360] width 281 height 26
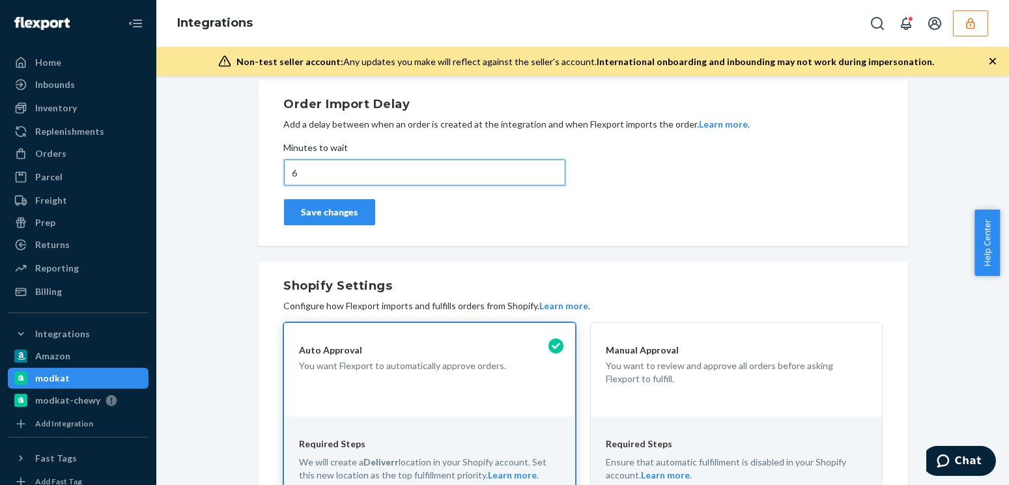
scroll to position [0, 0]
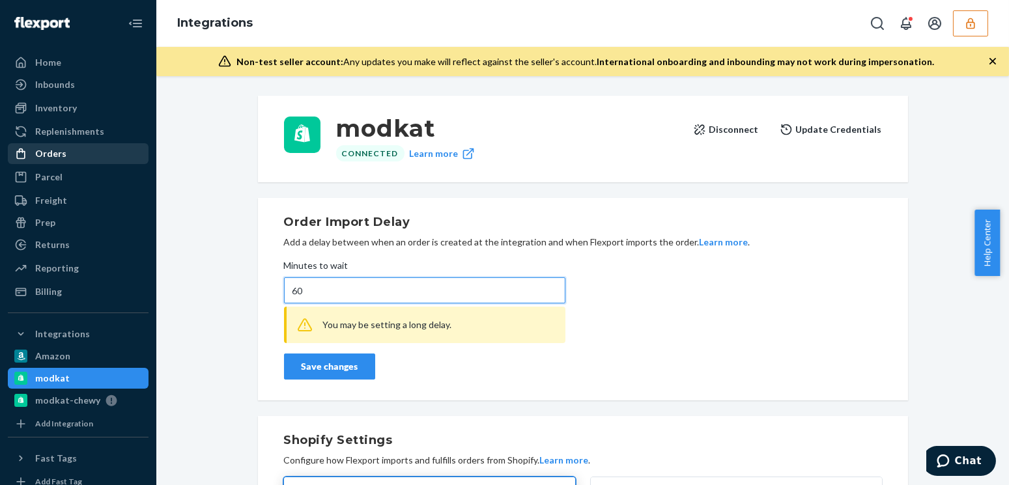
type input "60"
click at [341, 298] on input "60" at bounding box center [424, 291] width 281 height 26
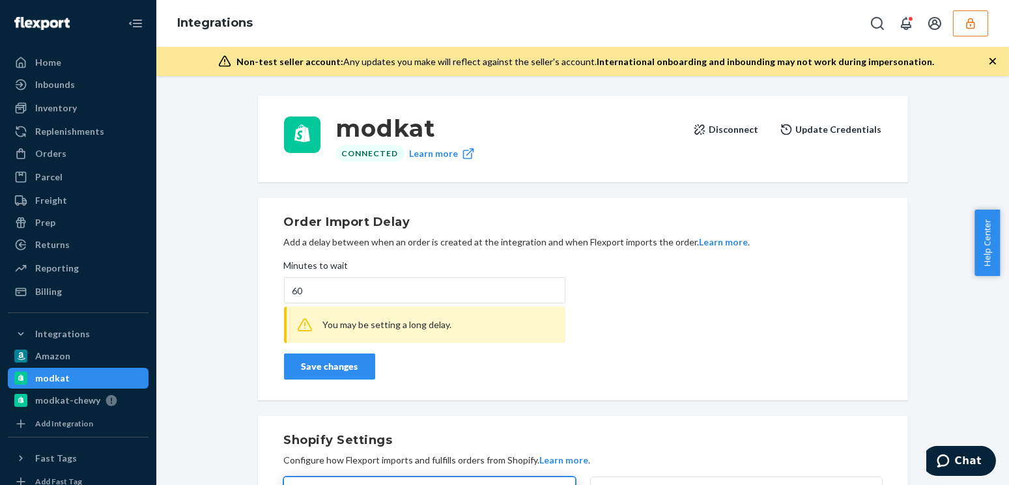
click at [345, 371] on div "Save changes" at bounding box center [329, 366] width 69 height 13
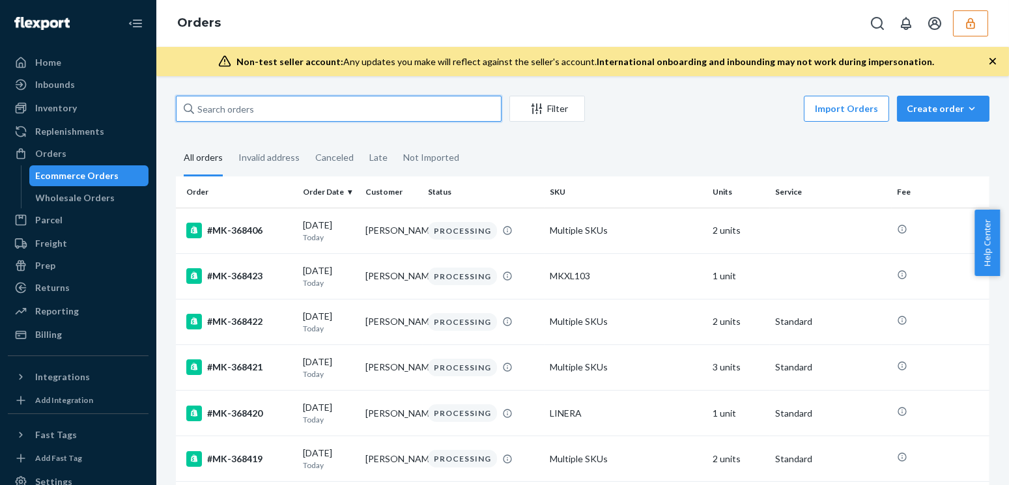
click at [273, 115] on input "text" at bounding box center [339, 109] width 326 height 26
click at [273, 111] on input "text" at bounding box center [339, 109] width 326 height 26
paste input "[PERSON_NAME]"
type input "[PERSON_NAME]"
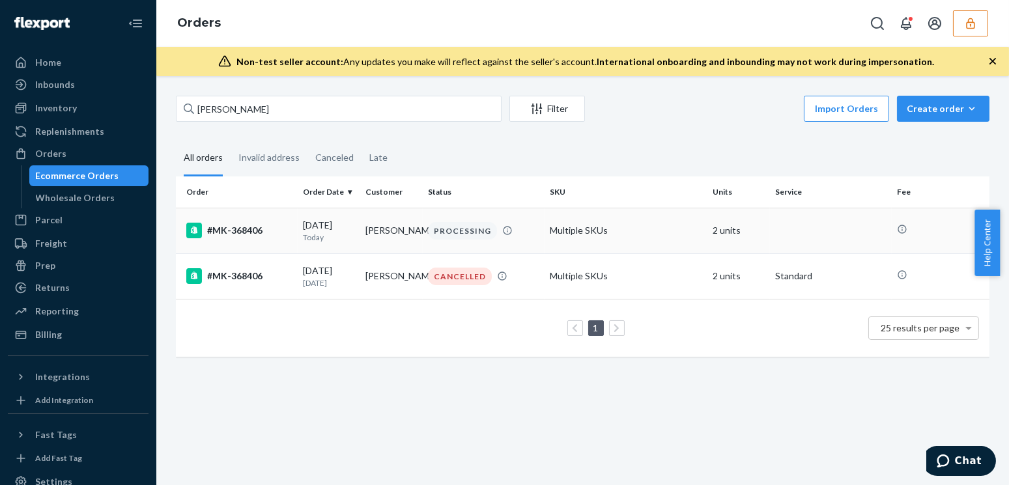
click at [298, 237] on td "[DATE] [DATE]" at bounding box center [329, 231] width 63 height 46
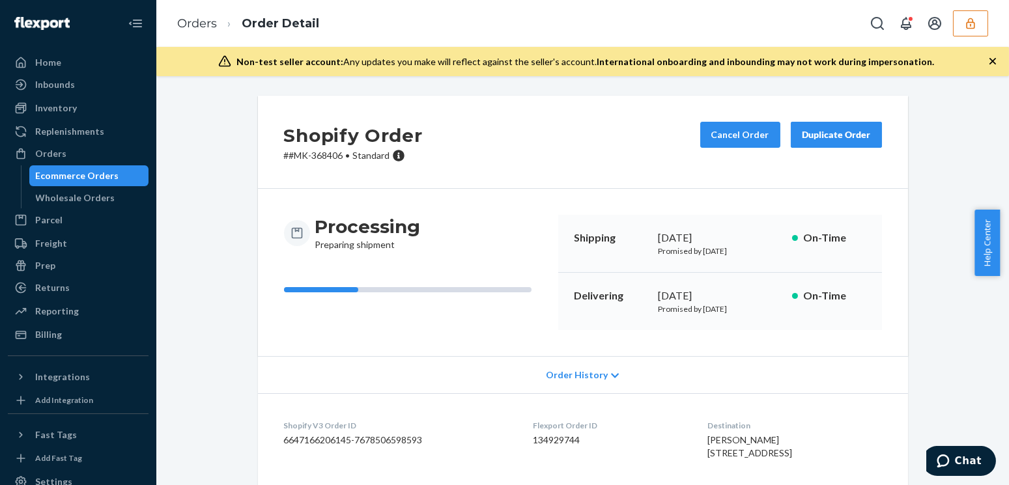
scroll to position [59, 0]
